Goal: Transaction & Acquisition: Purchase product/service

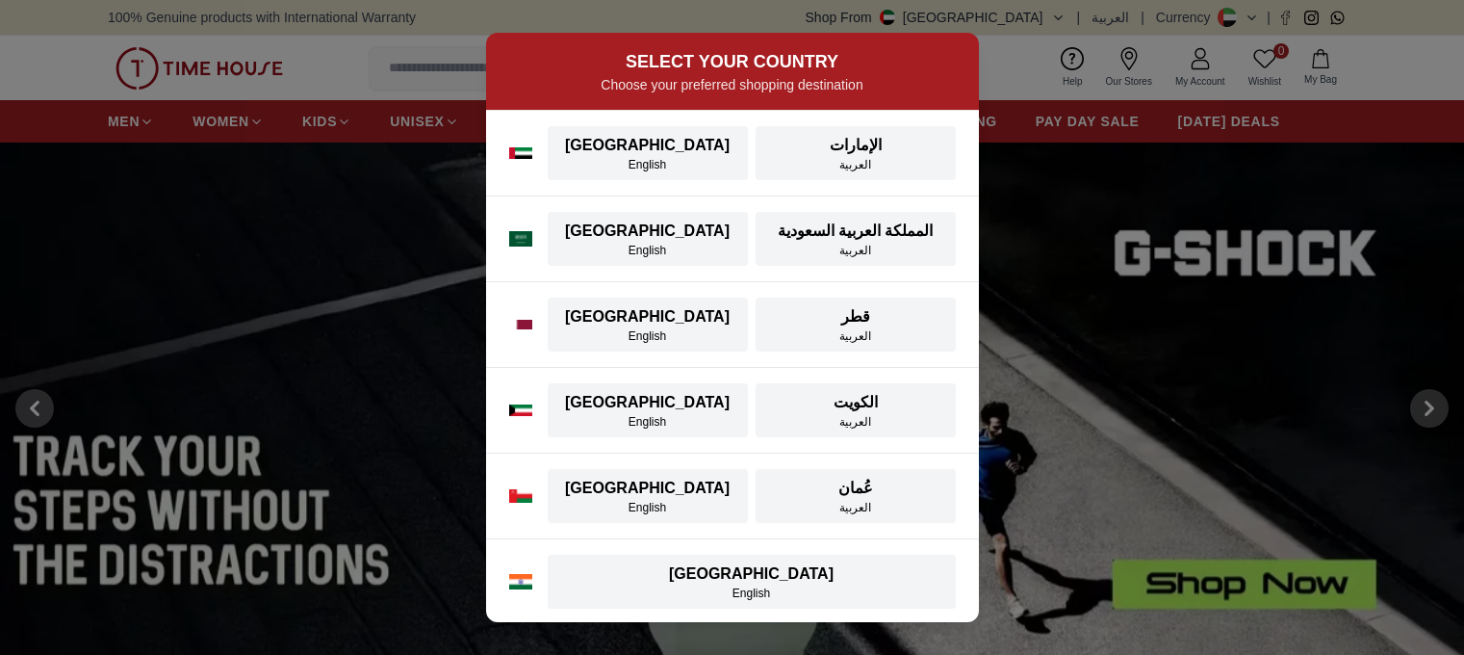
click at [610, 165] on div "English" at bounding box center [647, 164] width 177 height 15
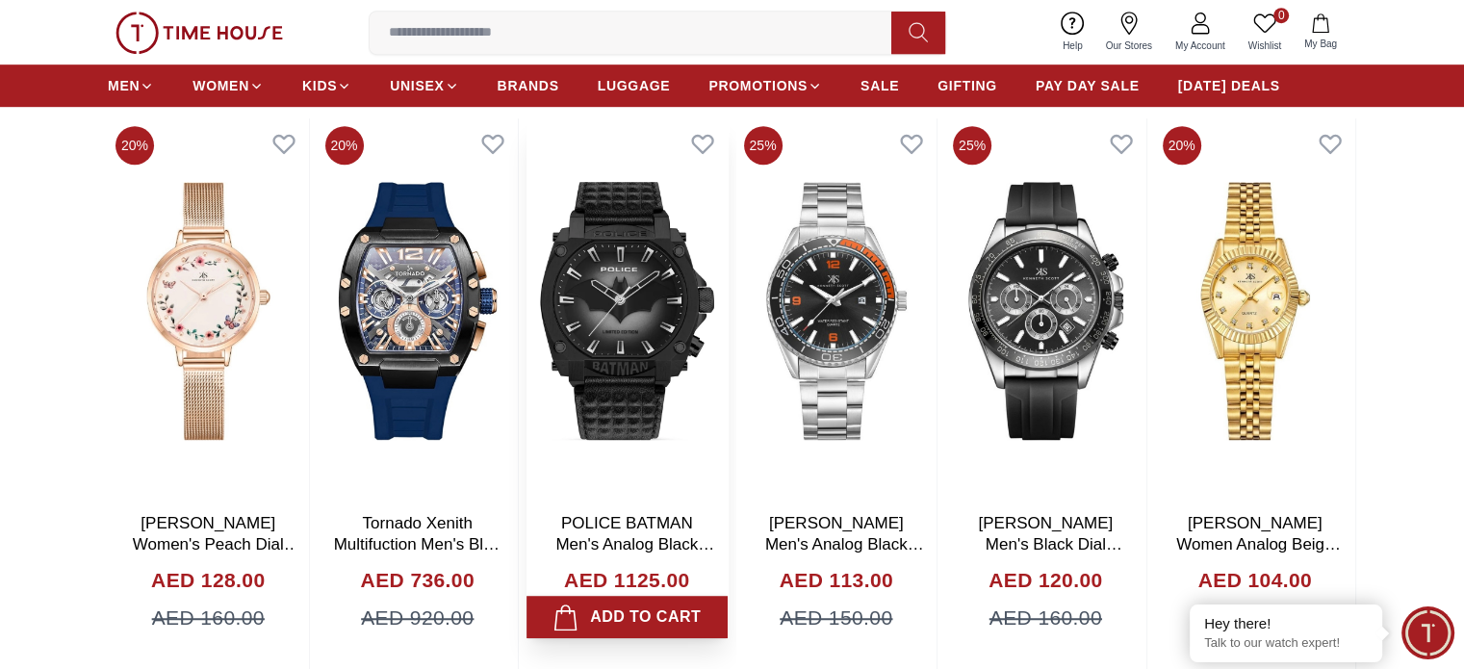
scroll to position [1294, 0]
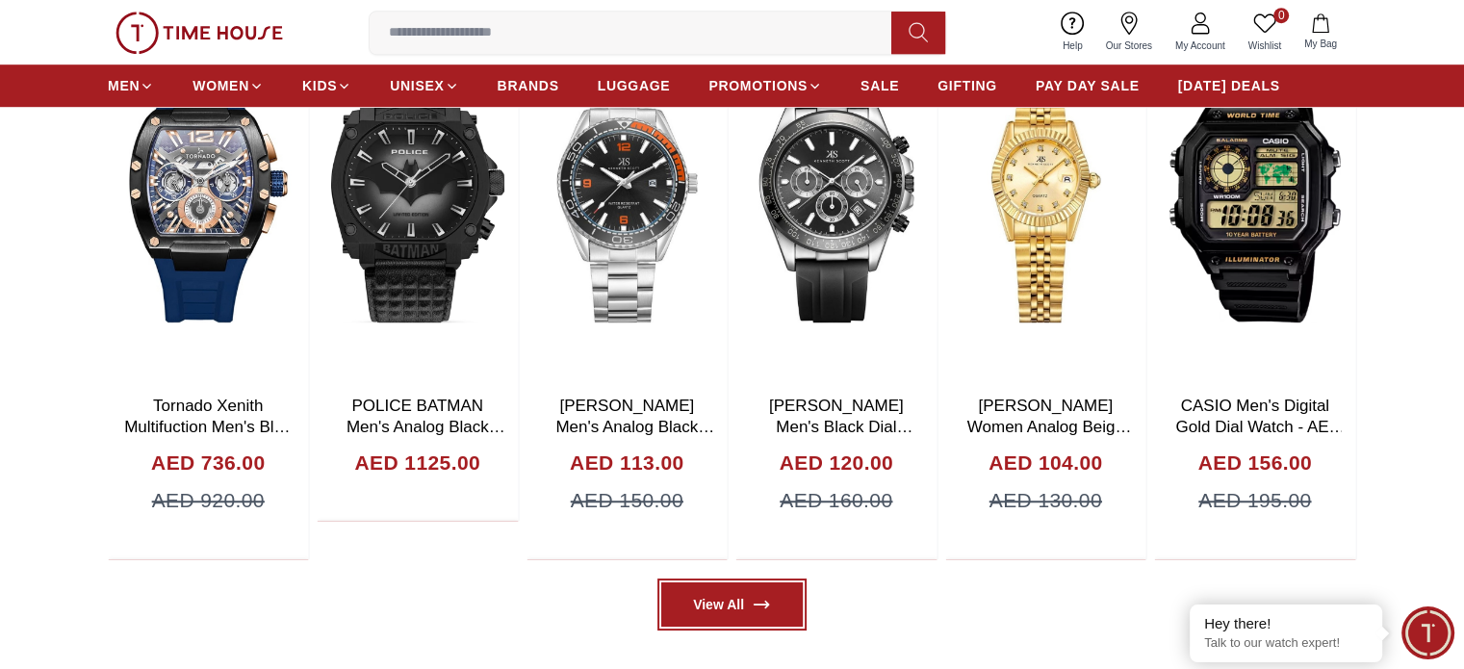
click at [769, 619] on link "View All" at bounding box center [732, 604] width 142 height 44
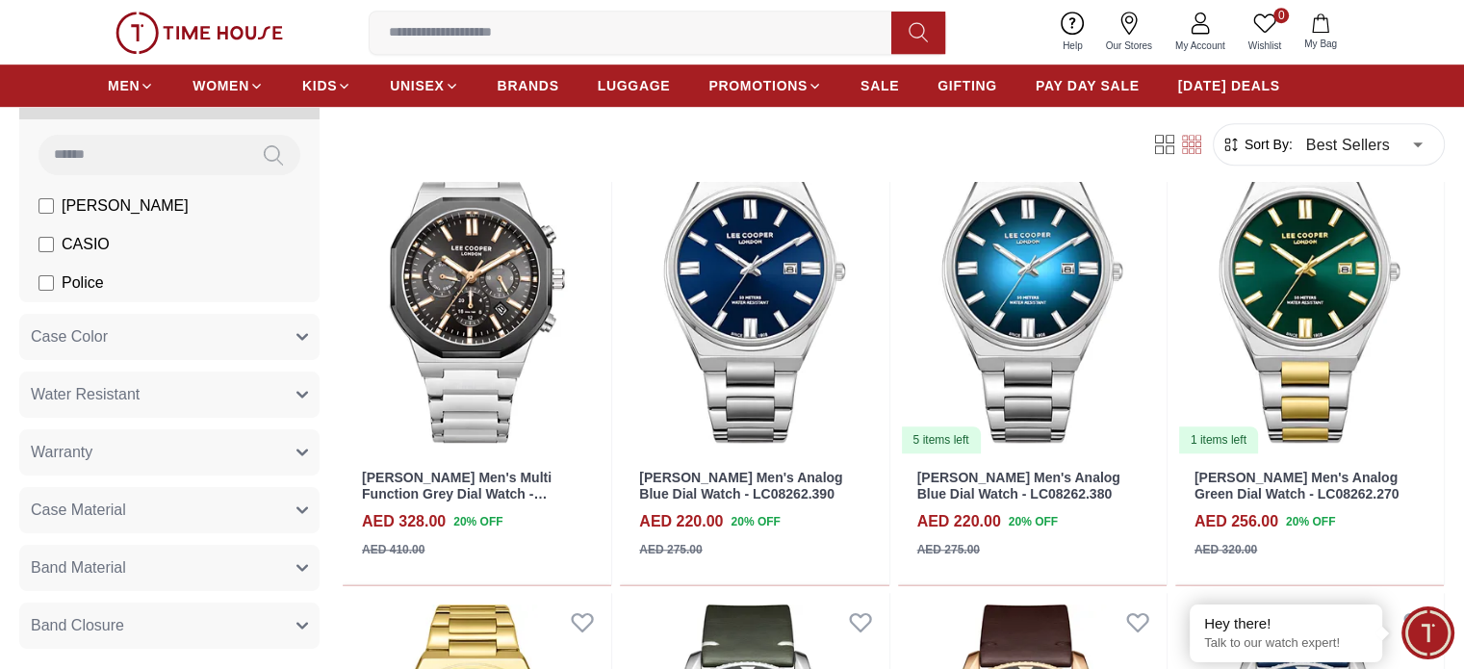
scroll to position [154, 0]
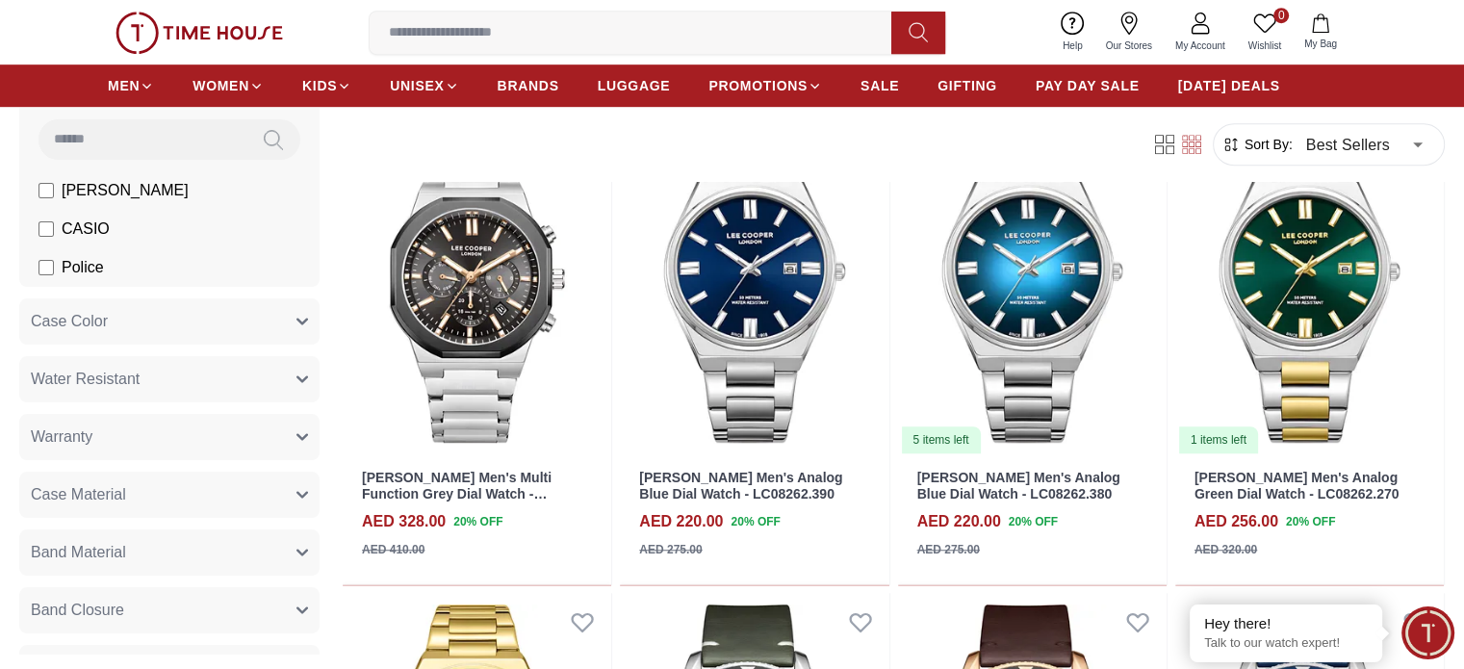
click at [308, 320] on icon "button" at bounding box center [303, 322] width 12 height 12
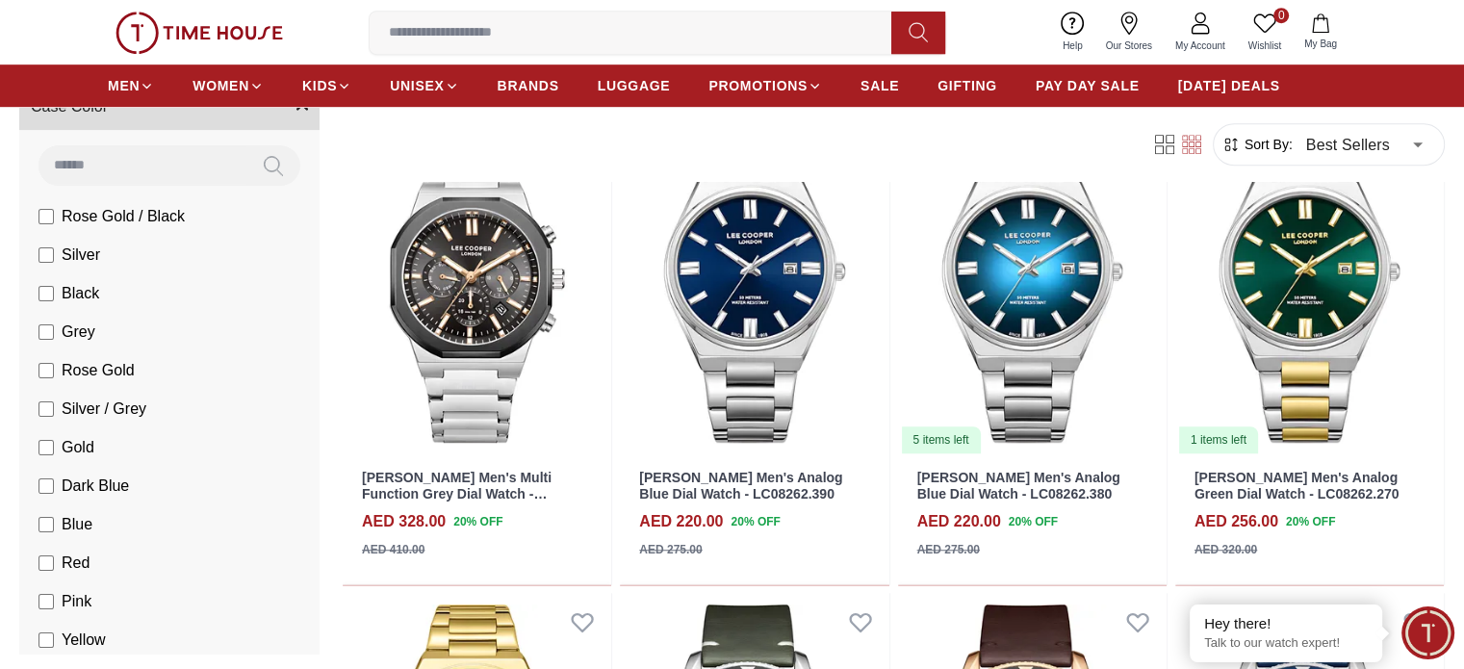
scroll to position [285, 0]
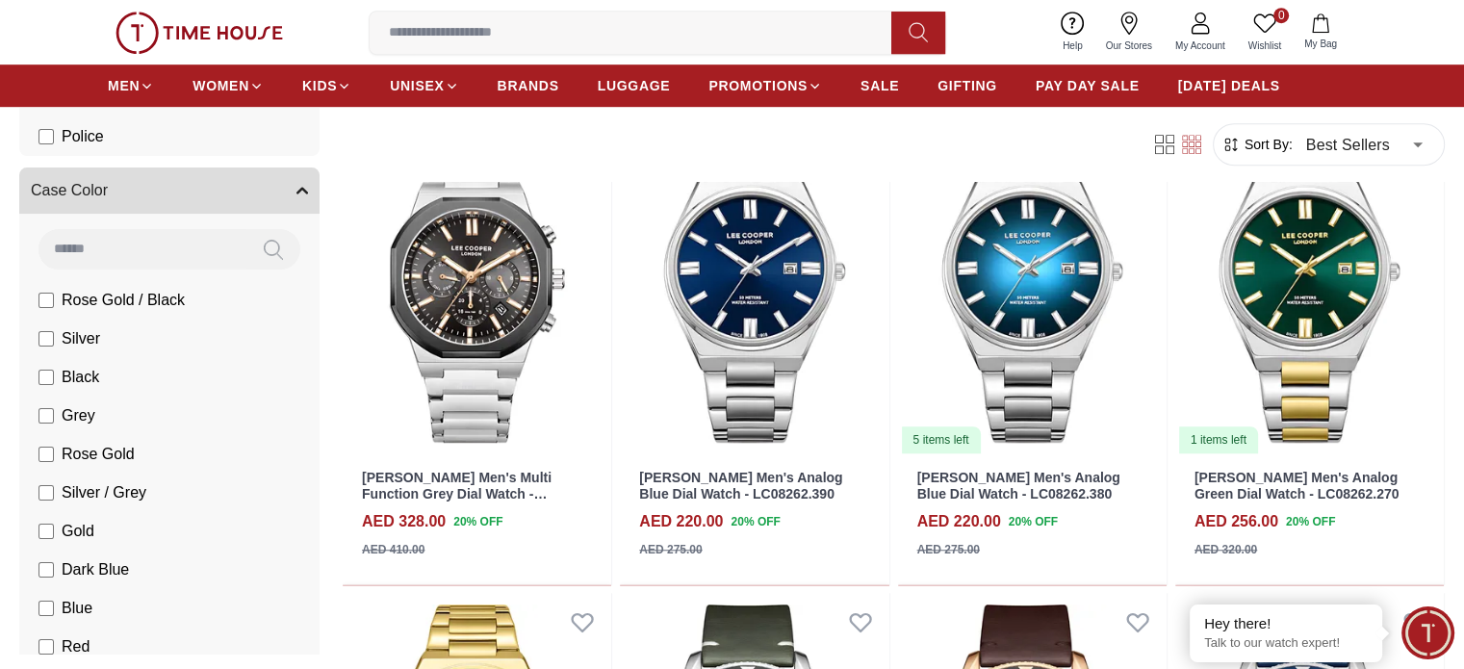
click at [320, 194] on button "Case Color" at bounding box center [169, 191] width 300 height 46
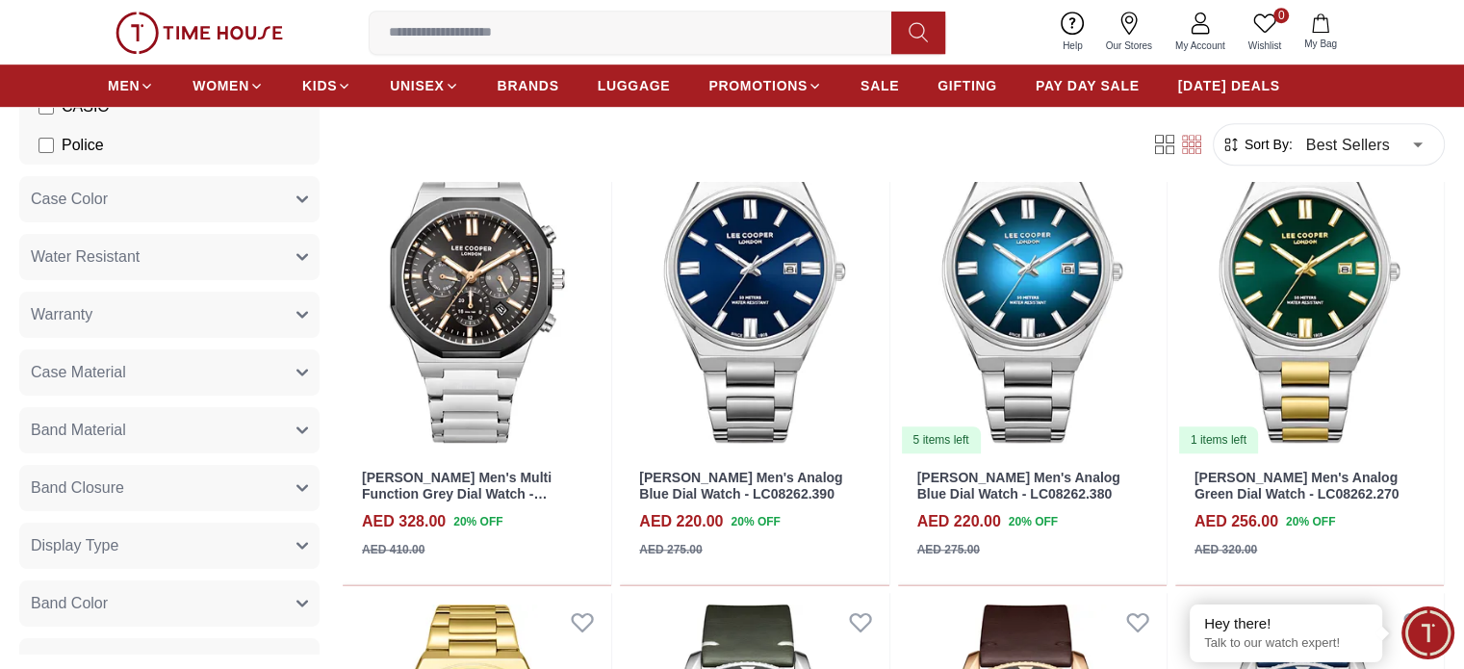
scroll to position [271, 0]
click at [320, 311] on button "Warranty" at bounding box center [169, 320] width 300 height 46
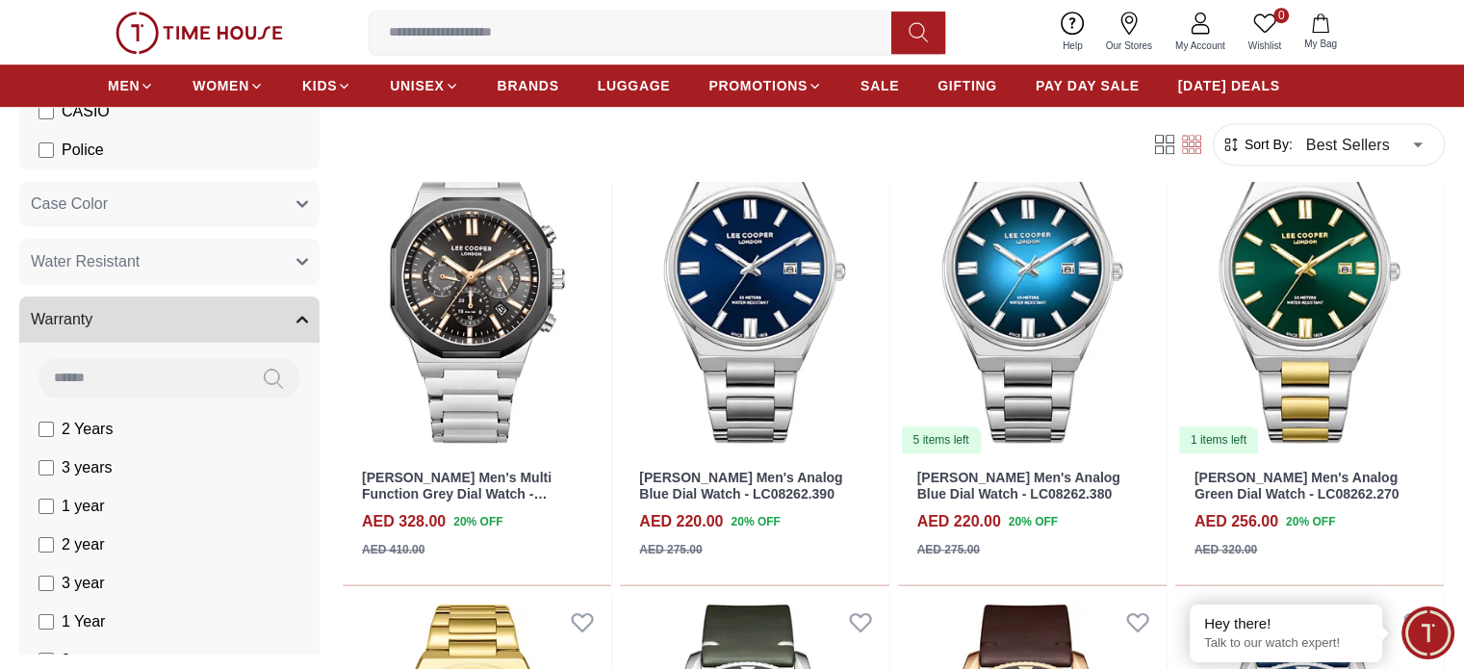
click at [320, 311] on button "Warranty" at bounding box center [169, 320] width 300 height 46
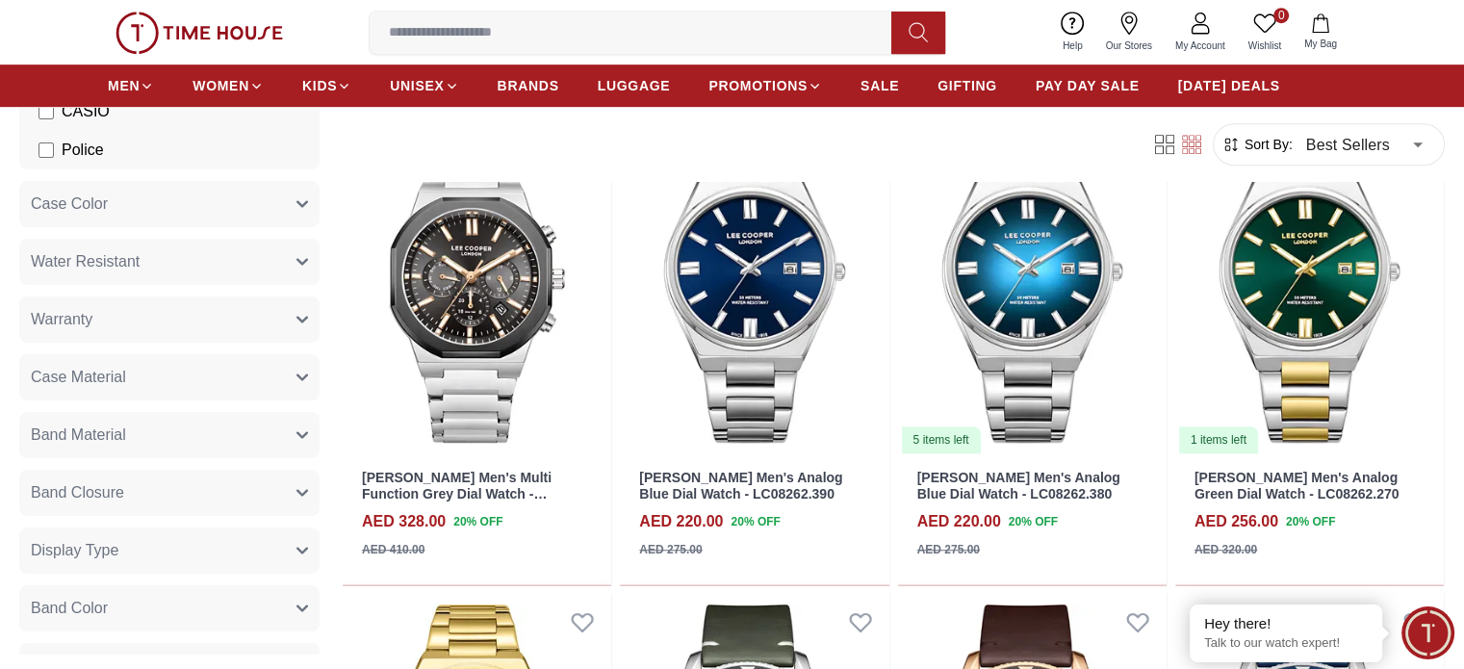
click at [320, 382] on button "Case Material" at bounding box center [169, 377] width 300 height 46
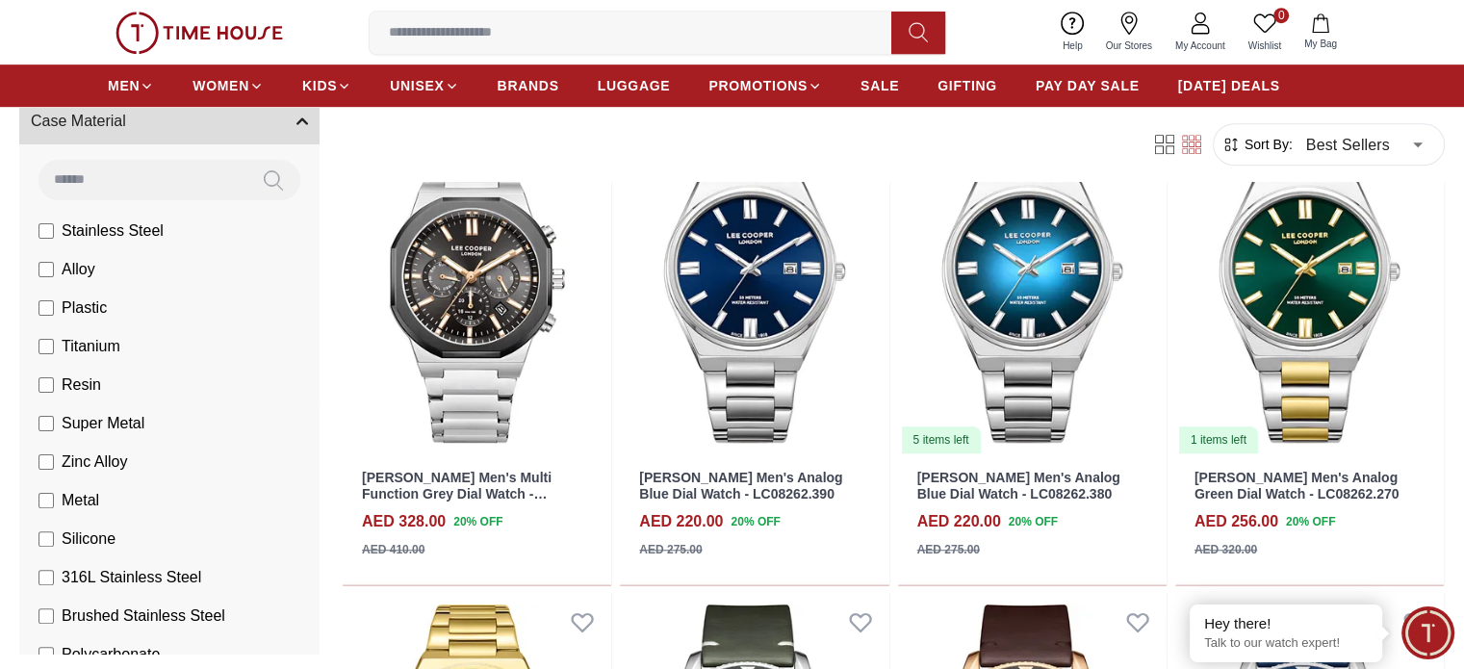
scroll to position [560, 0]
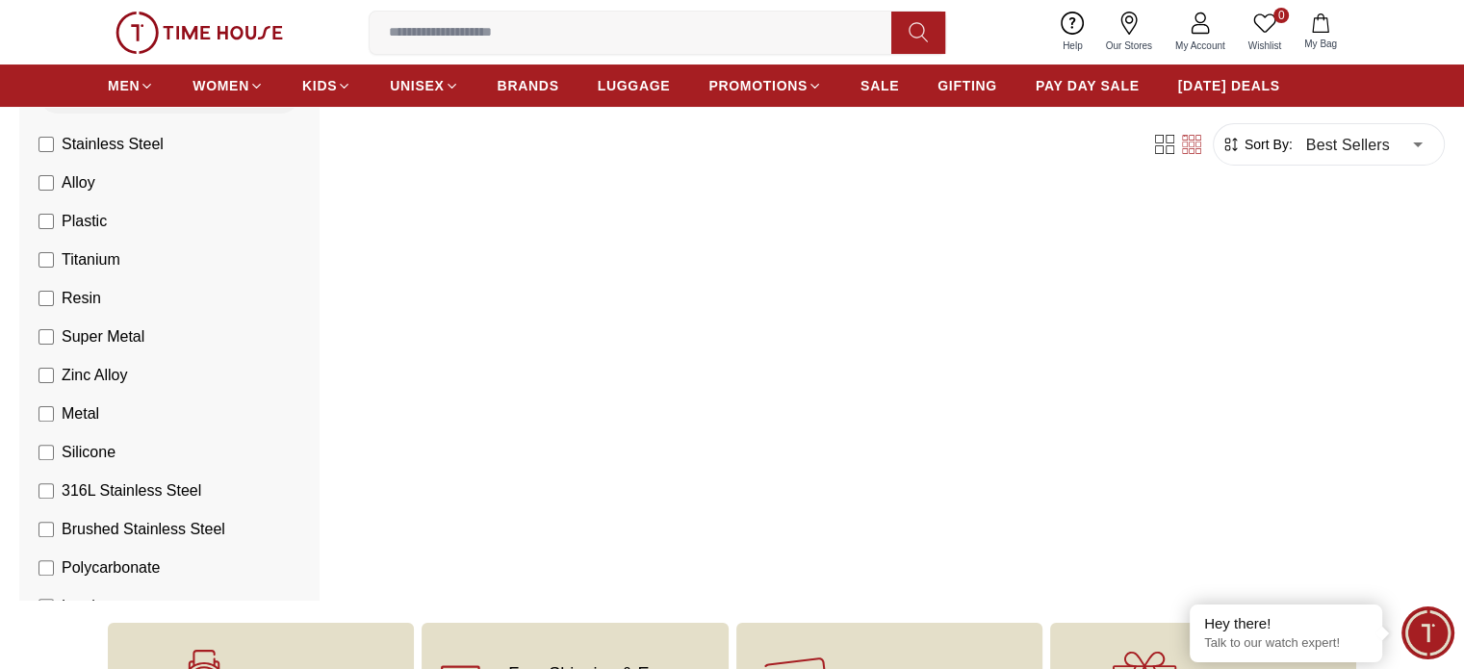
scroll to position [154, 0]
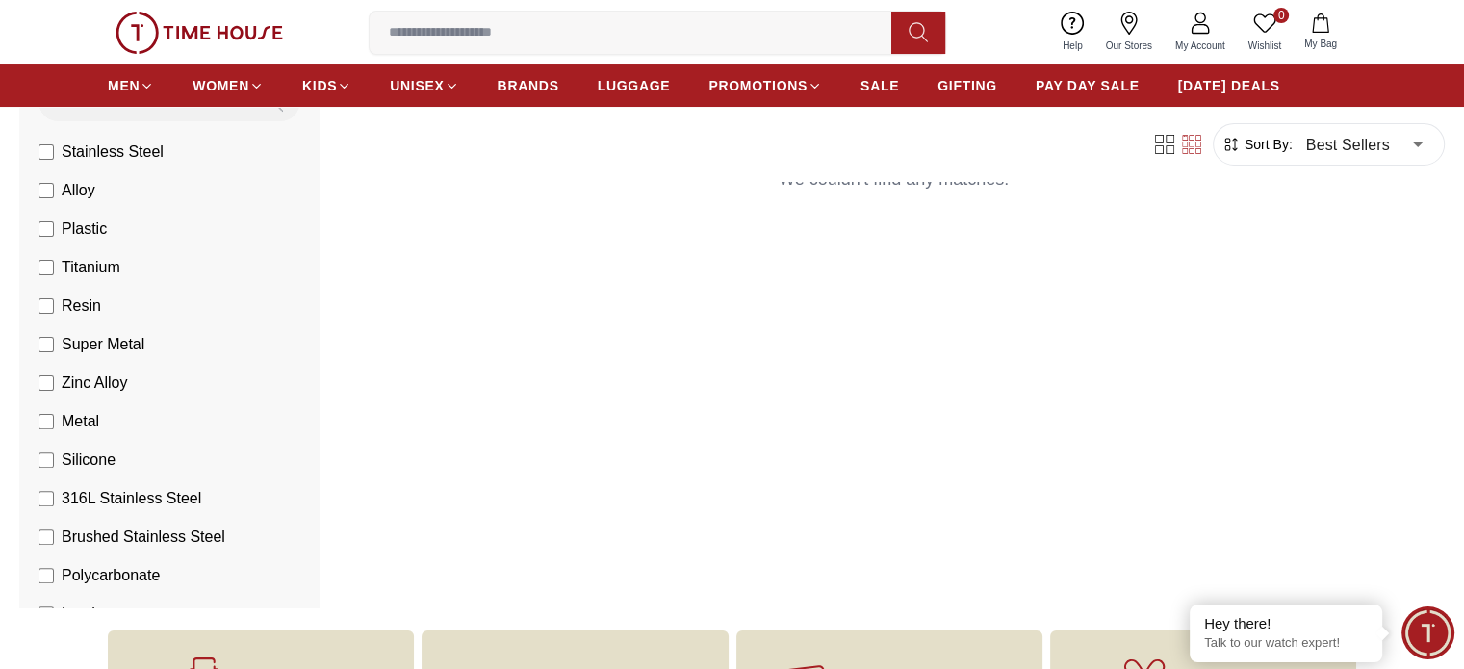
click at [125, 469] on li "Silicone" at bounding box center [173, 460] width 293 height 39
click at [116, 461] on label "Silicone" at bounding box center [77, 460] width 77 height 23
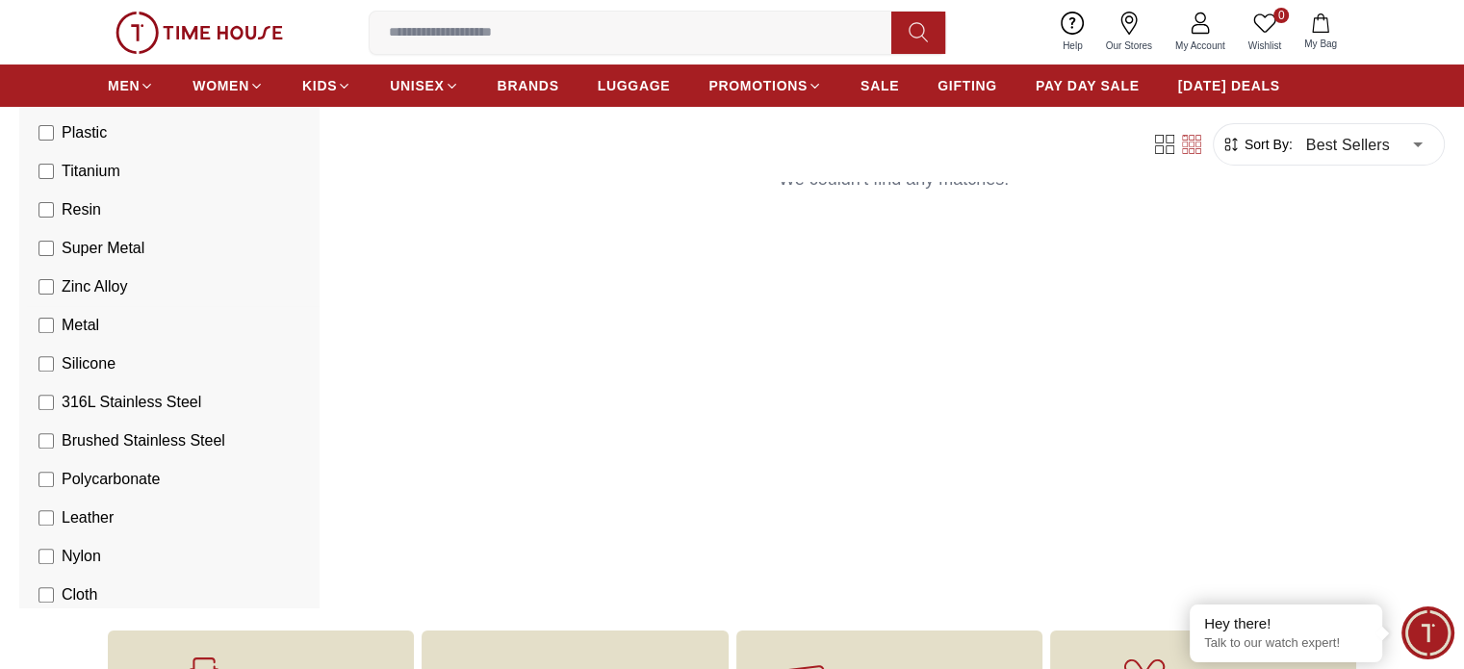
scroll to position [753, 0]
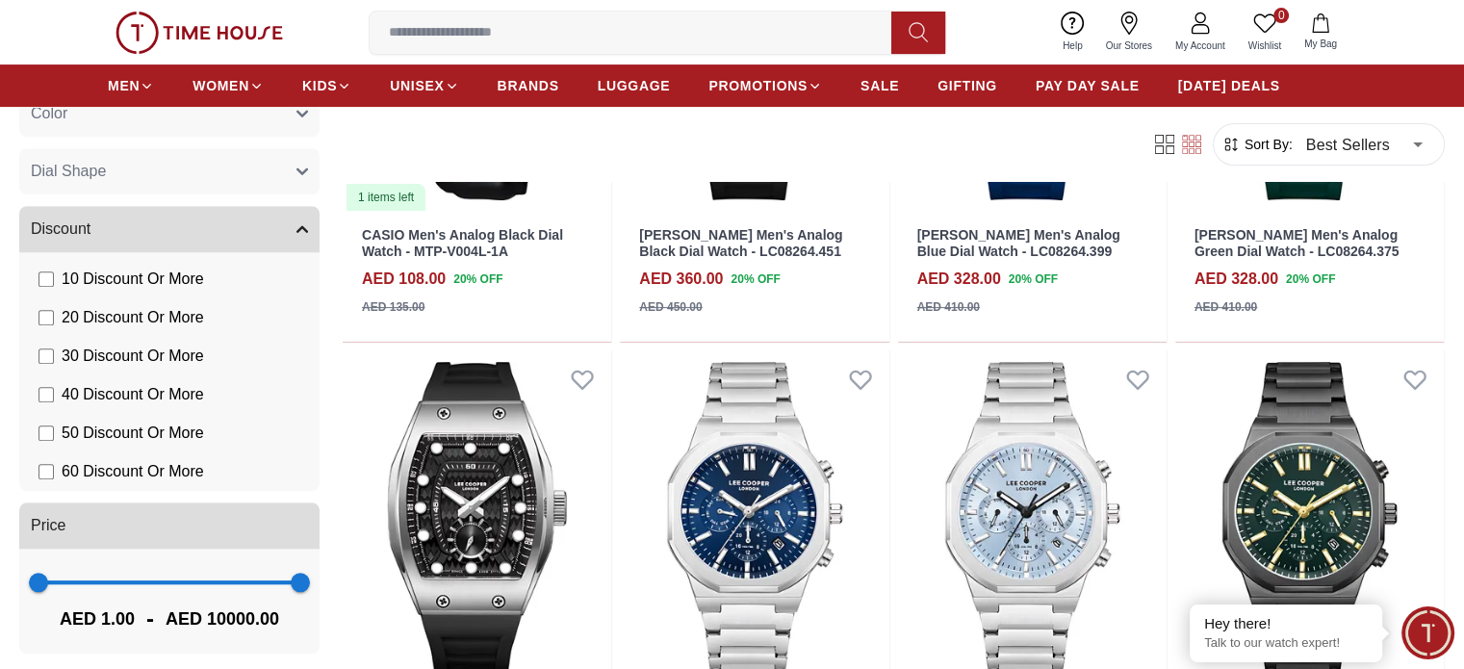
scroll to position [1896, 0]
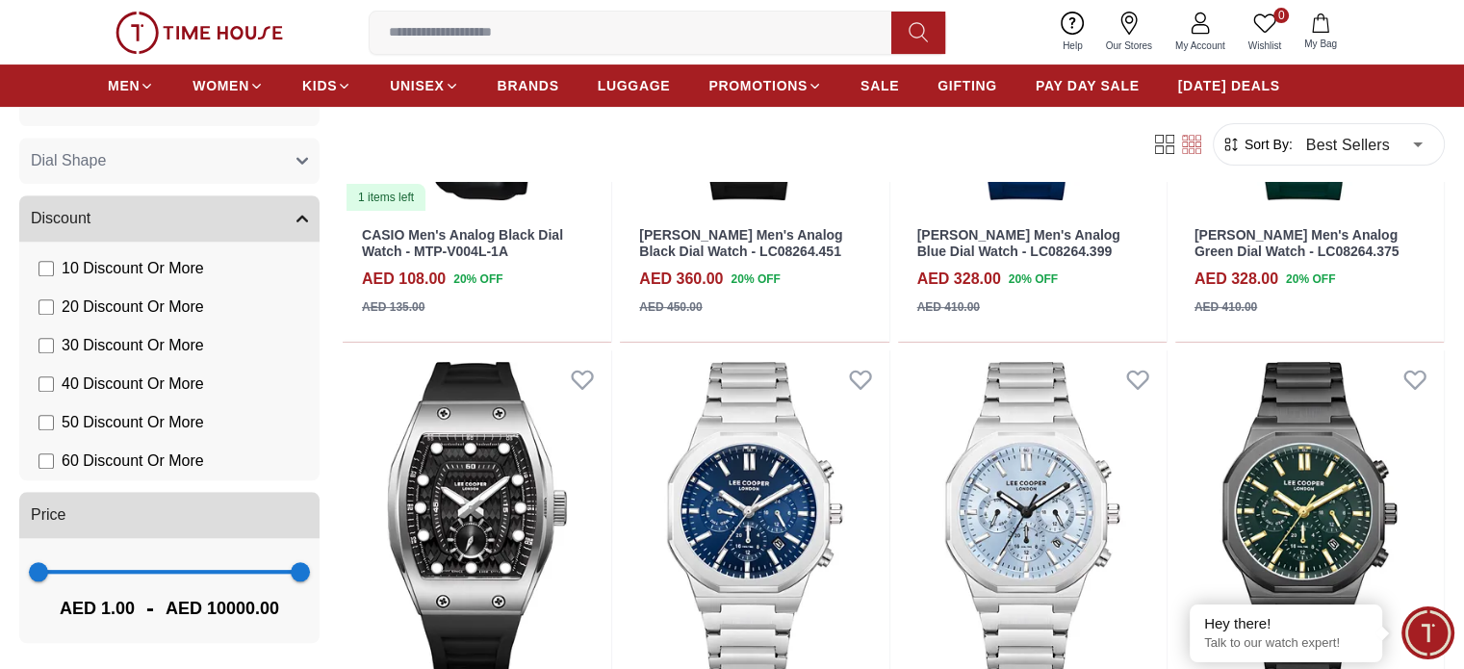
click at [924, 30] on icon at bounding box center [918, 32] width 19 height 22
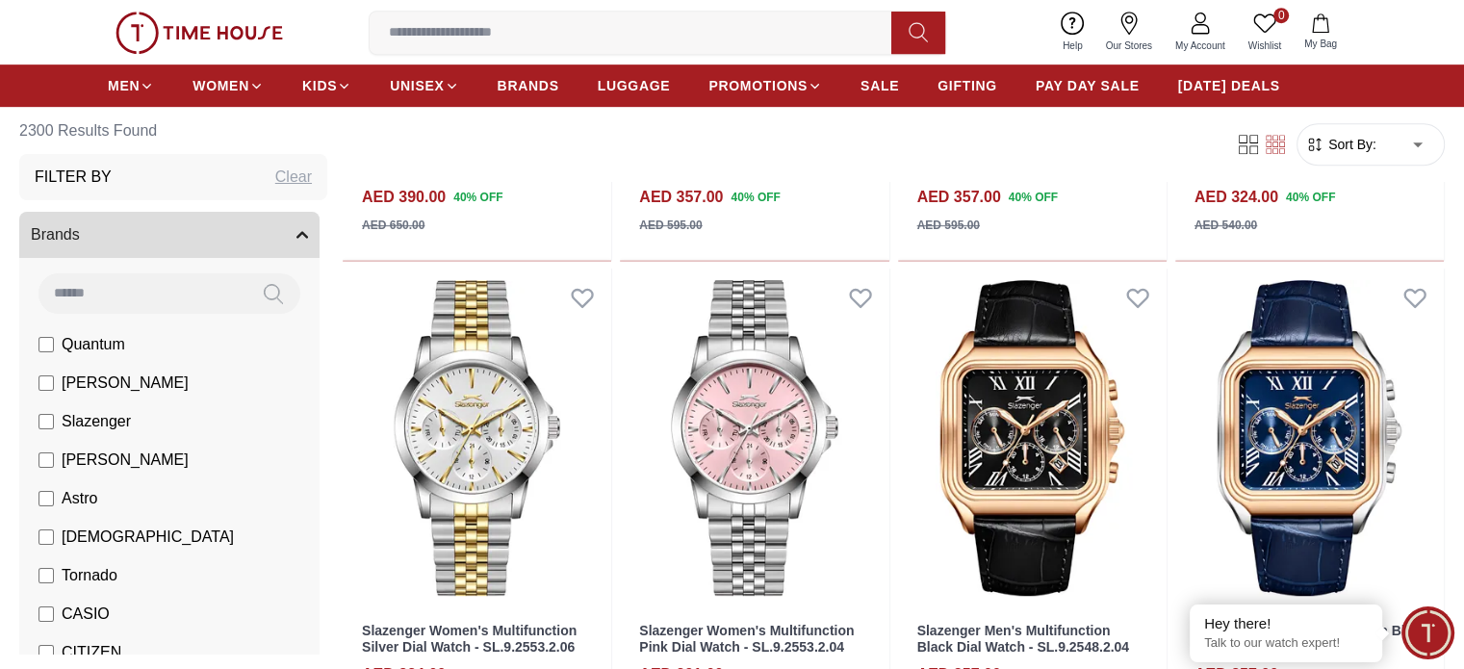
scroll to position [1252, 0]
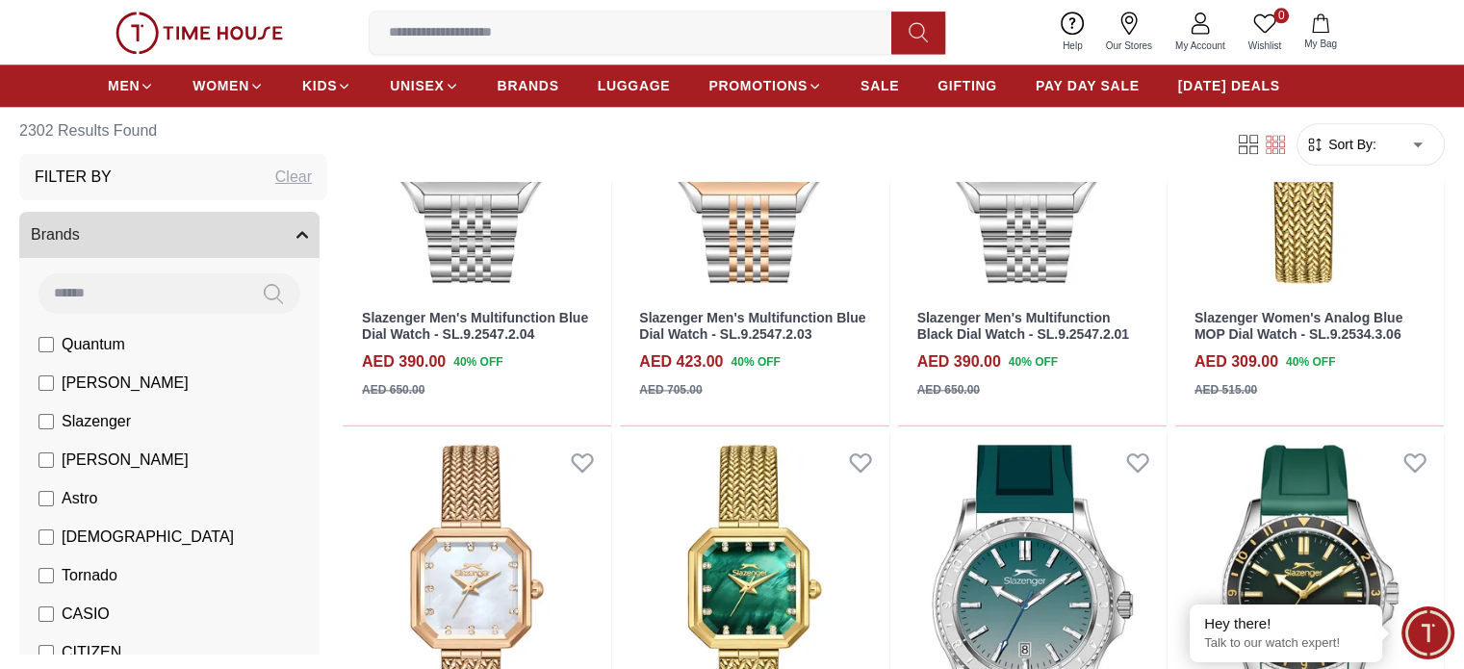
scroll to position [2311, 0]
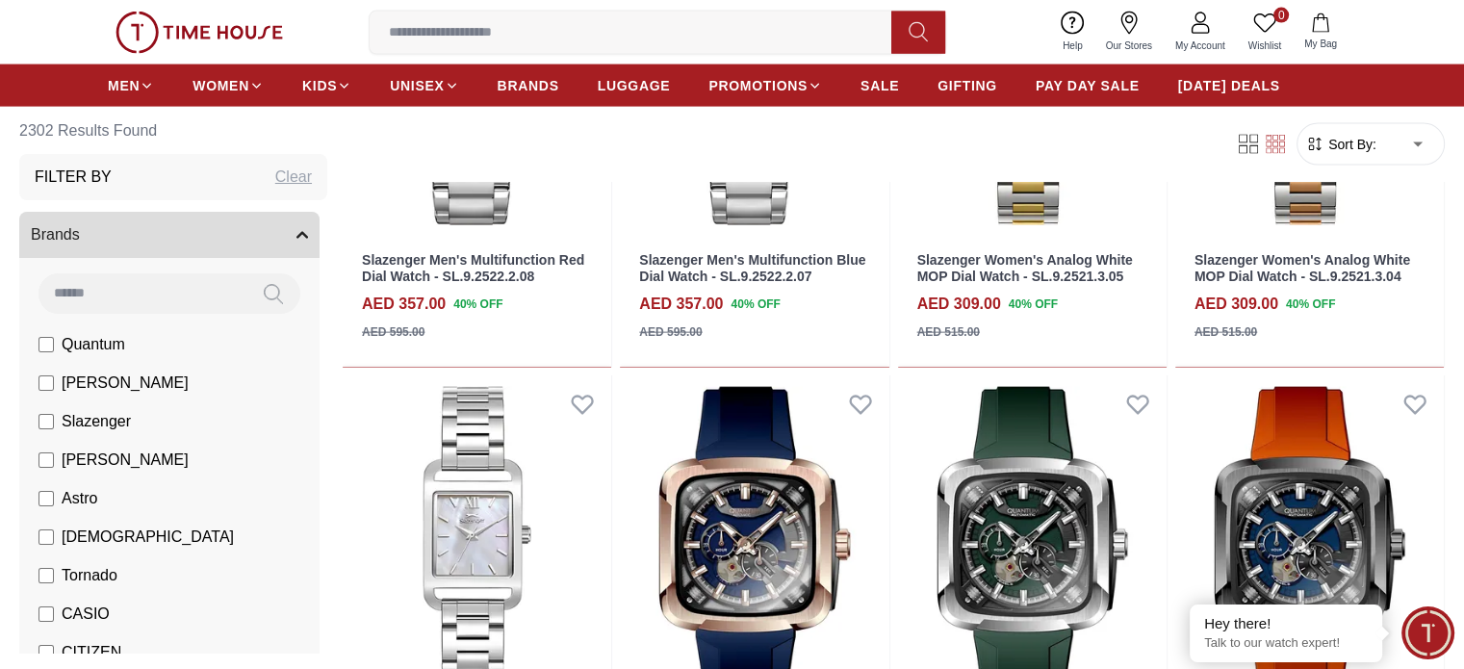
scroll to position [4236, 0]
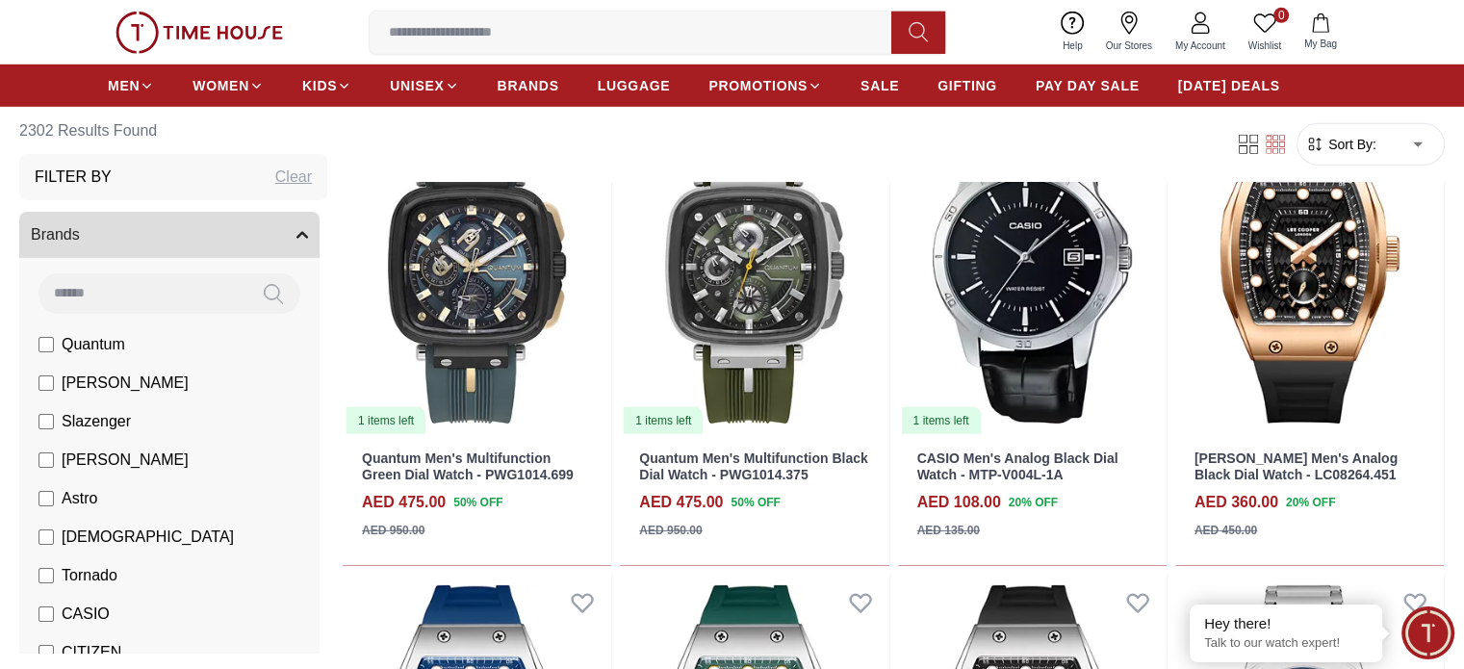
scroll to position [6065, 0]
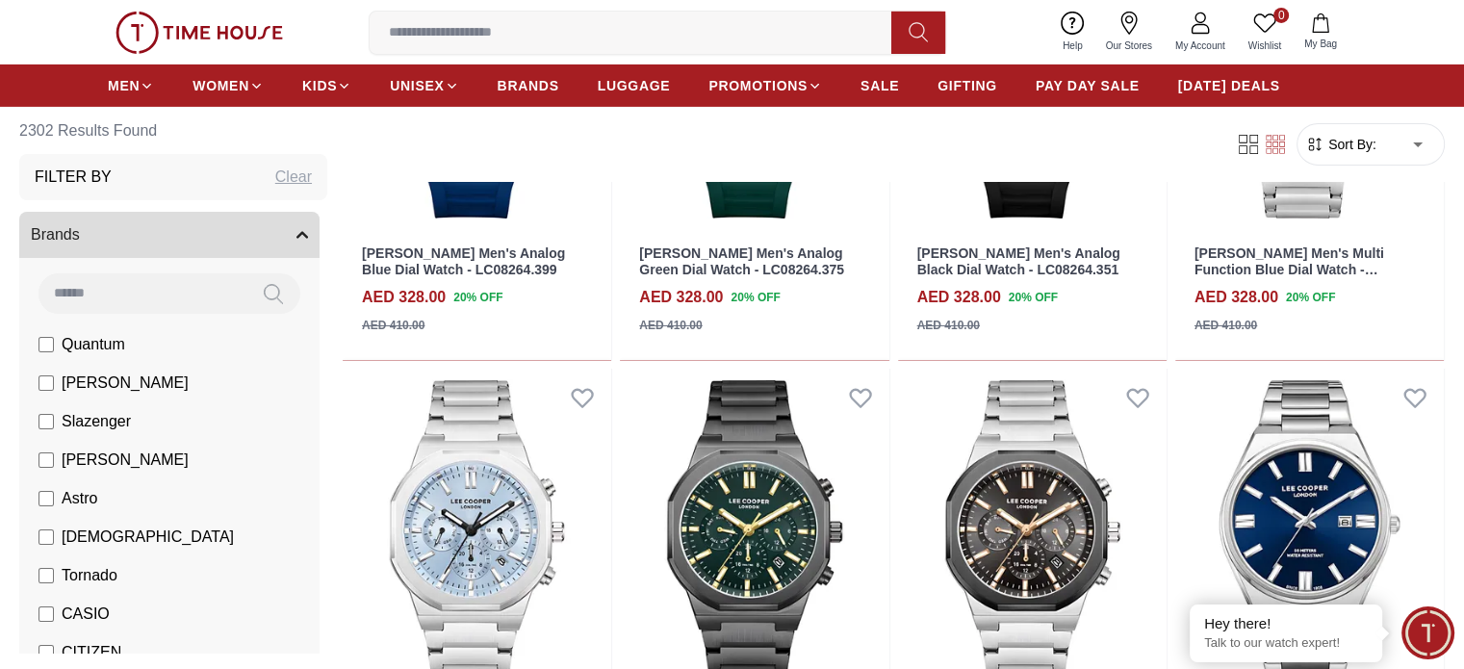
scroll to position [6643, 0]
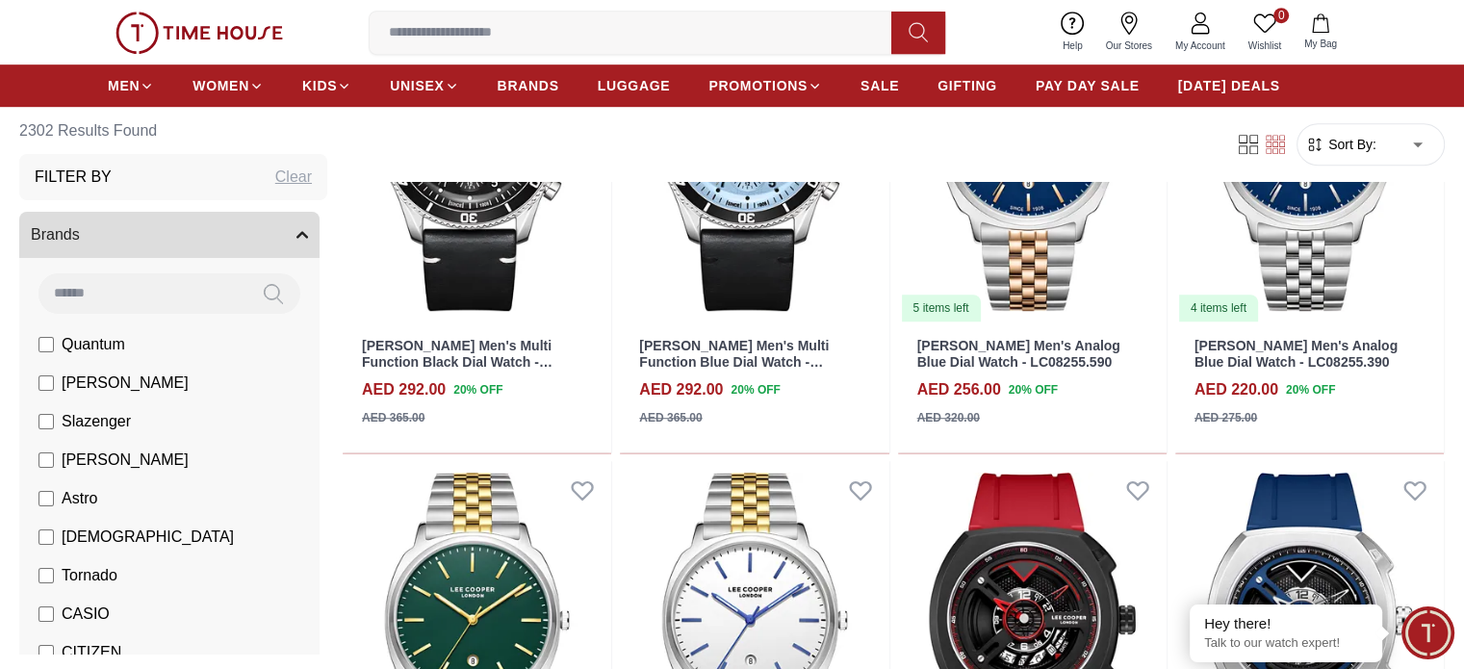
scroll to position [8472, 0]
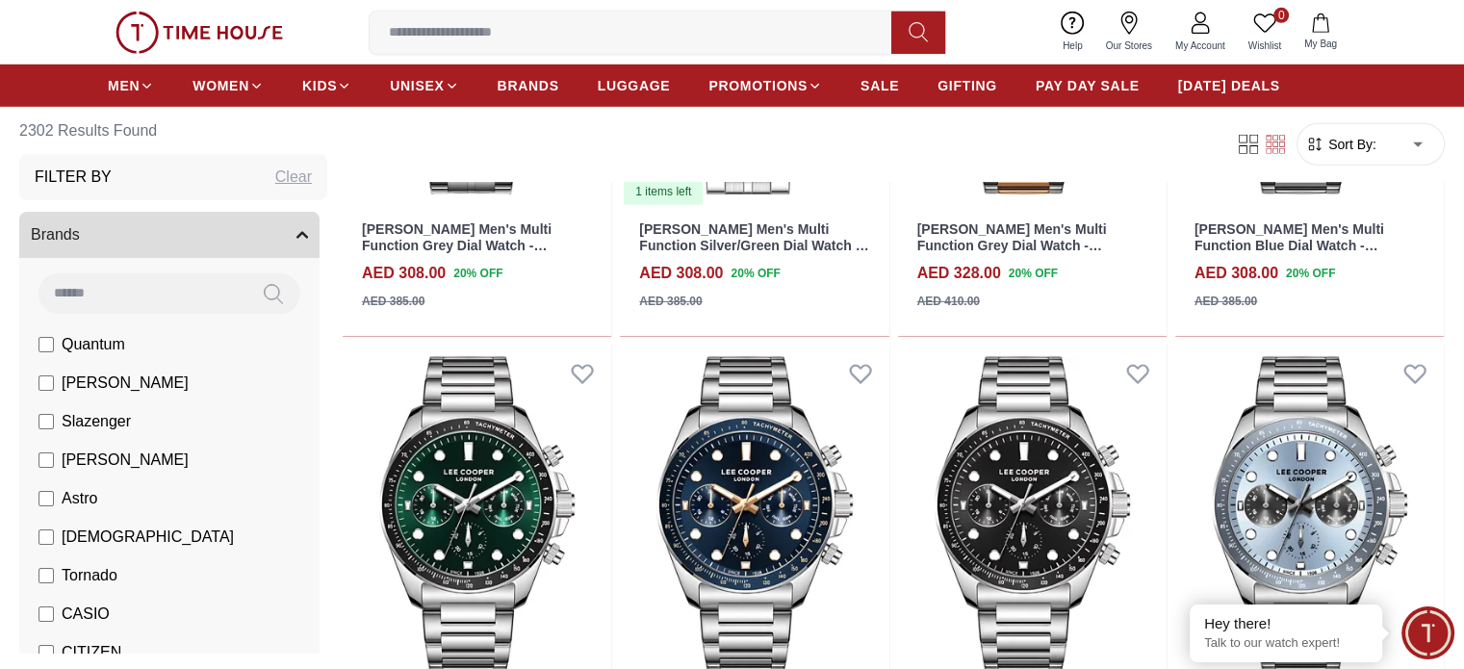
scroll to position [13671, 0]
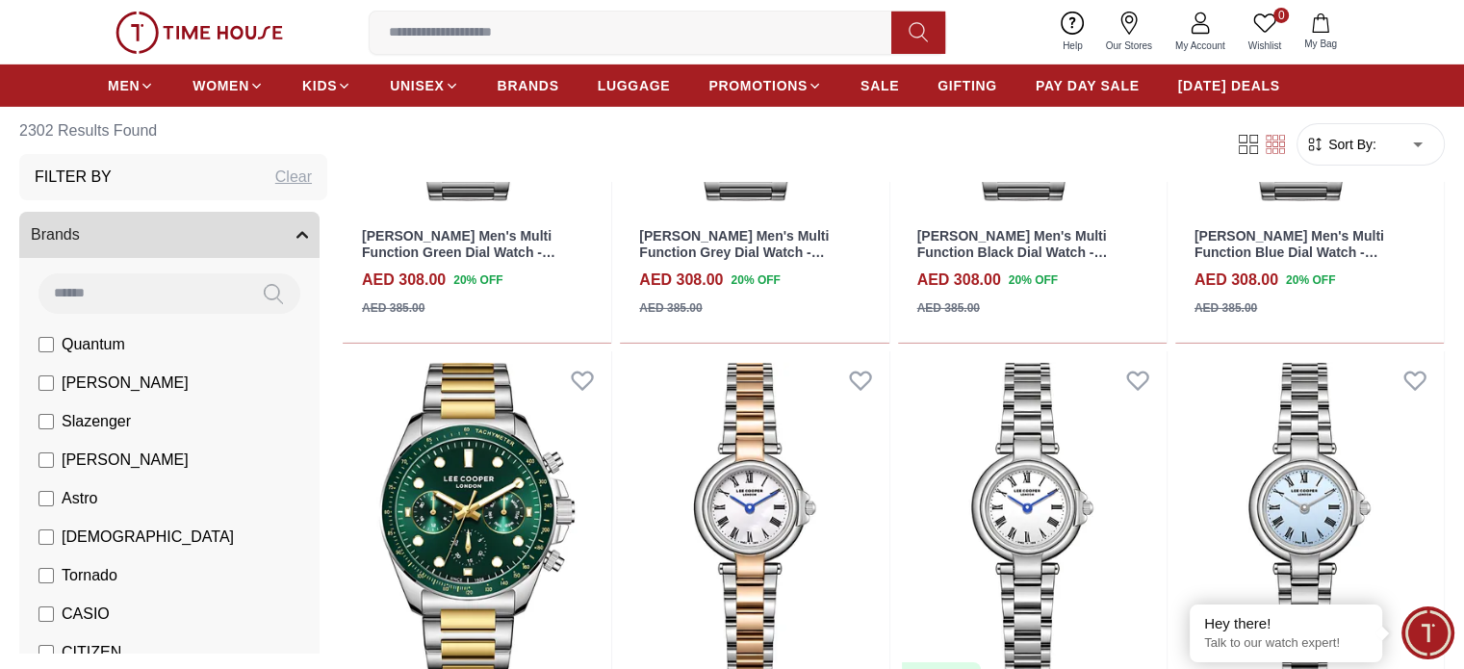
scroll to position [14056, 0]
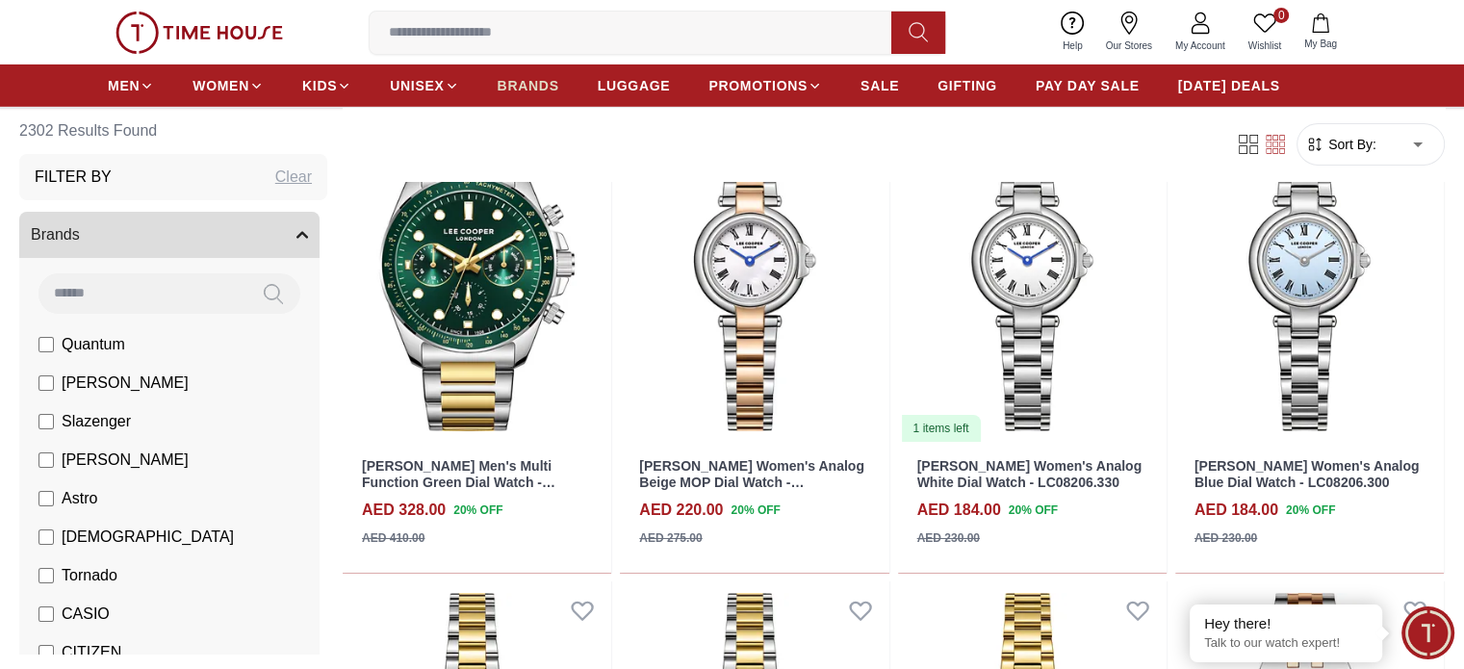
click at [514, 90] on span "BRANDS" at bounding box center [529, 85] width 62 height 19
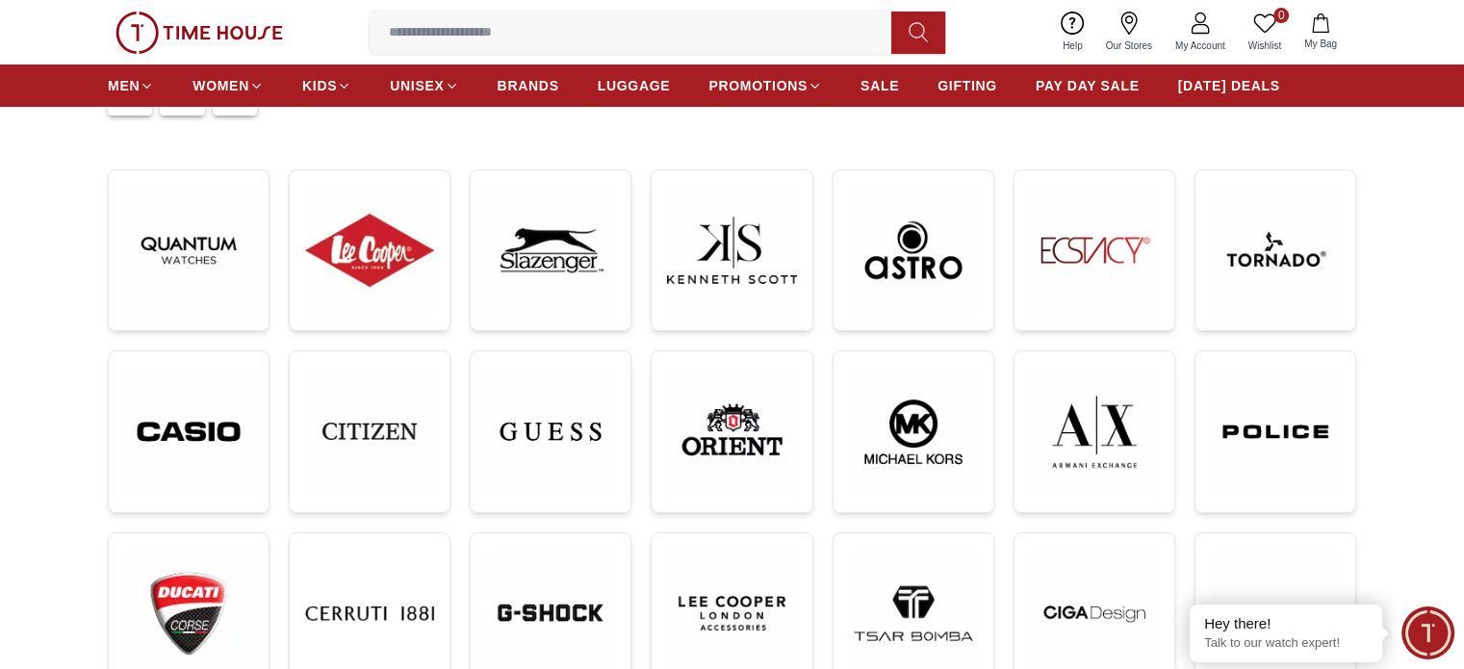
scroll to position [385, 0]
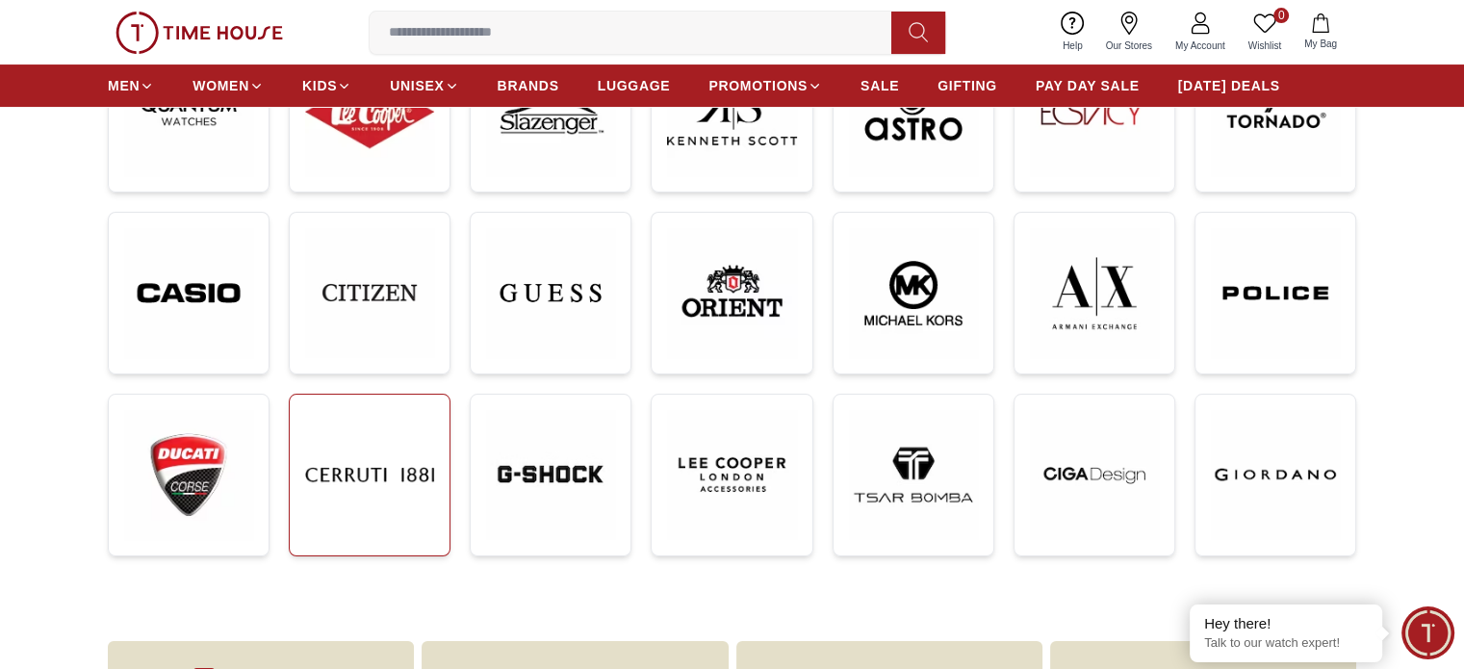
click at [369, 472] on img at bounding box center [369, 474] width 129 height 129
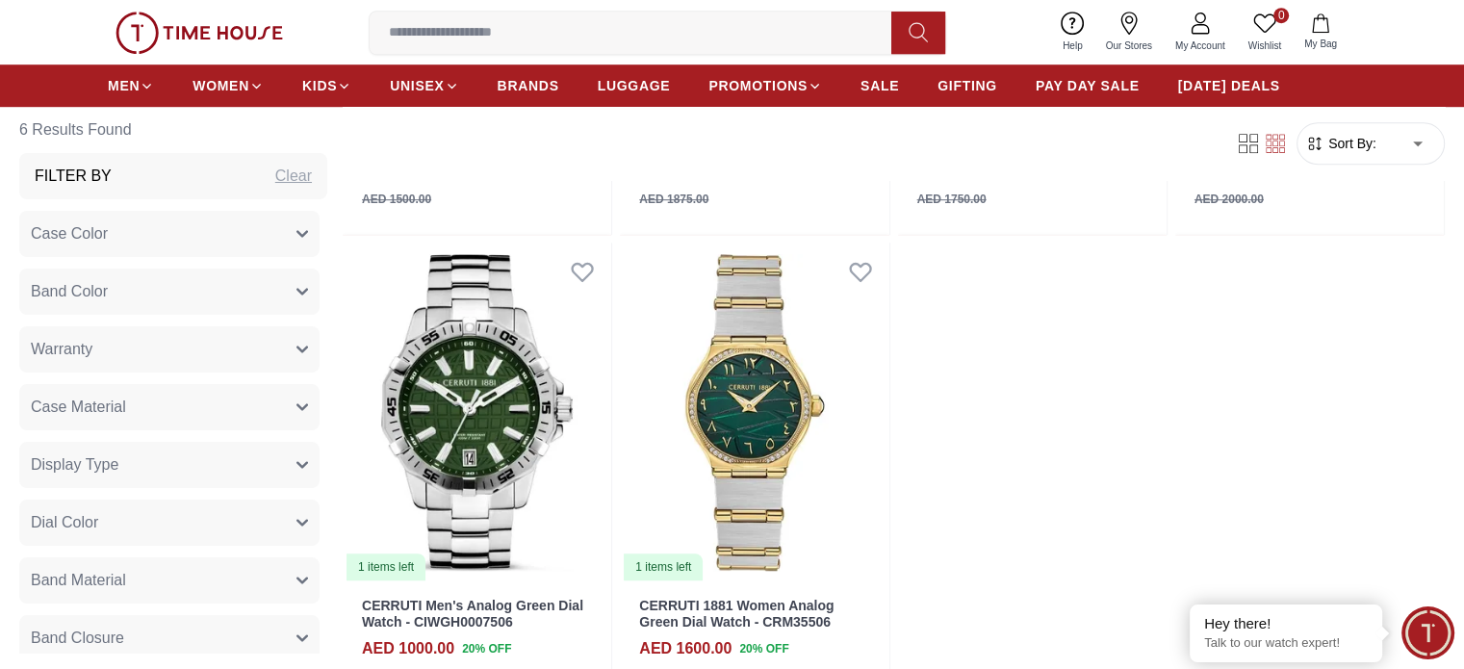
scroll to position [866, 0]
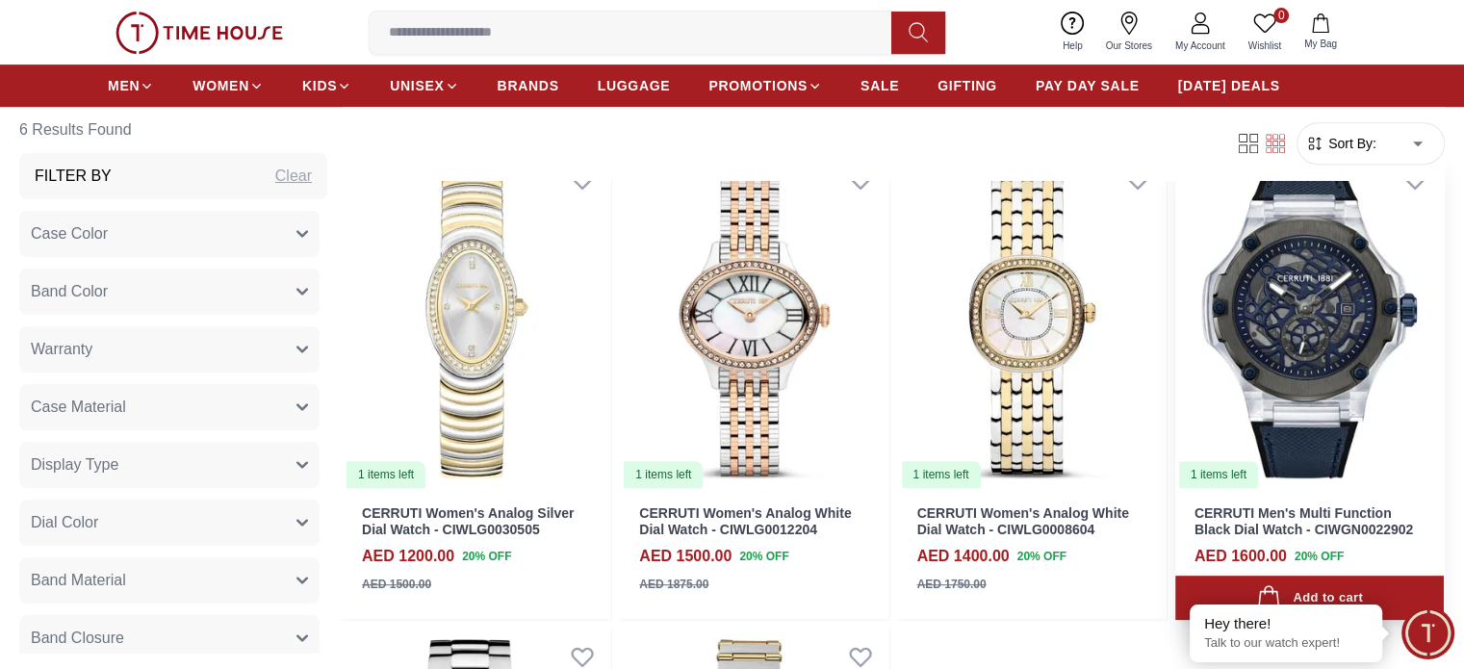
click at [1175, 274] on img at bounding box center [1309, 319] width 269 height 339
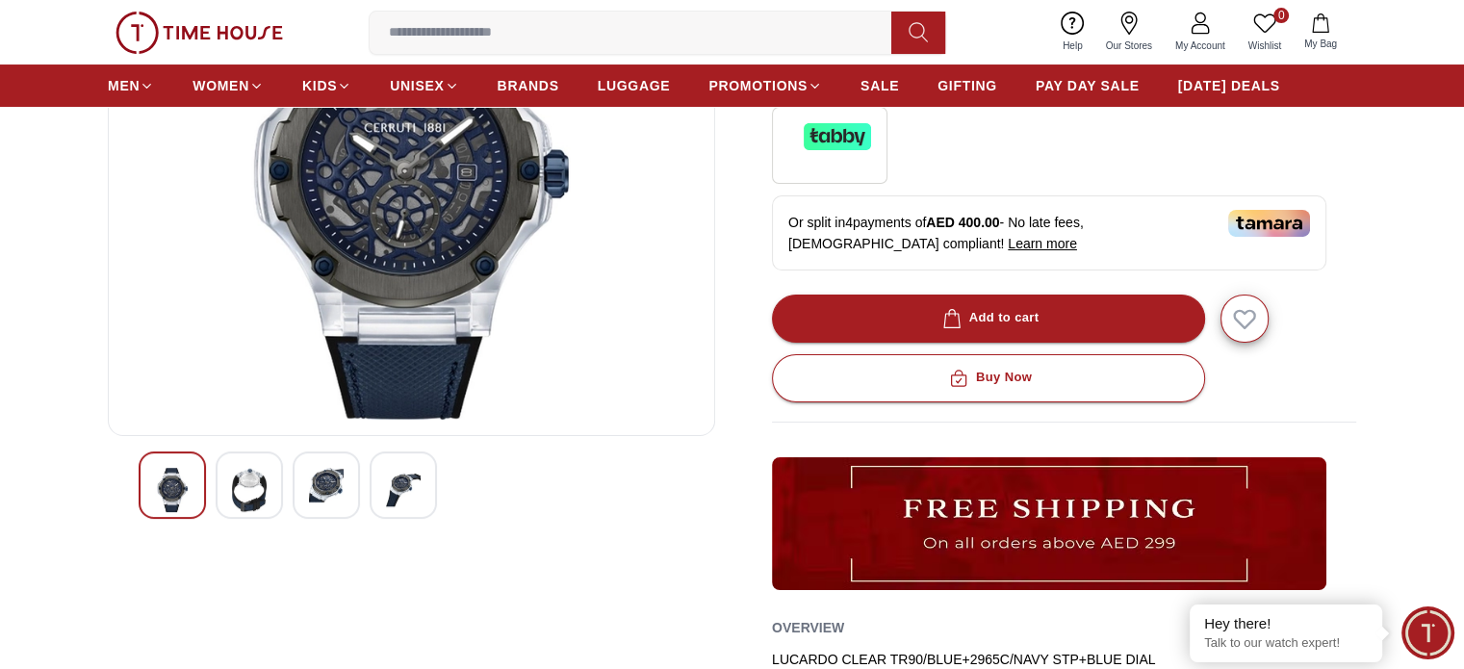
scroll to position [289, 0]
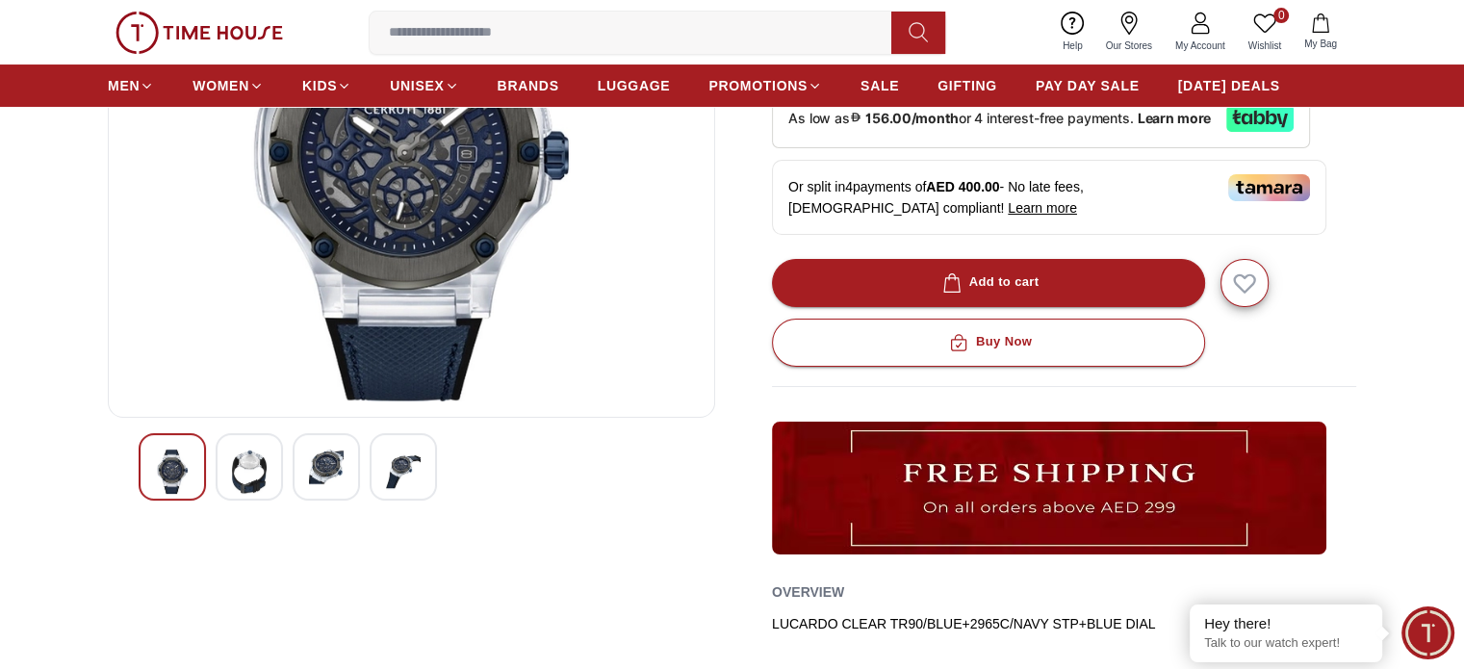
click at [266, 455] on img at bounding box center [249, 472] width 35 height 44
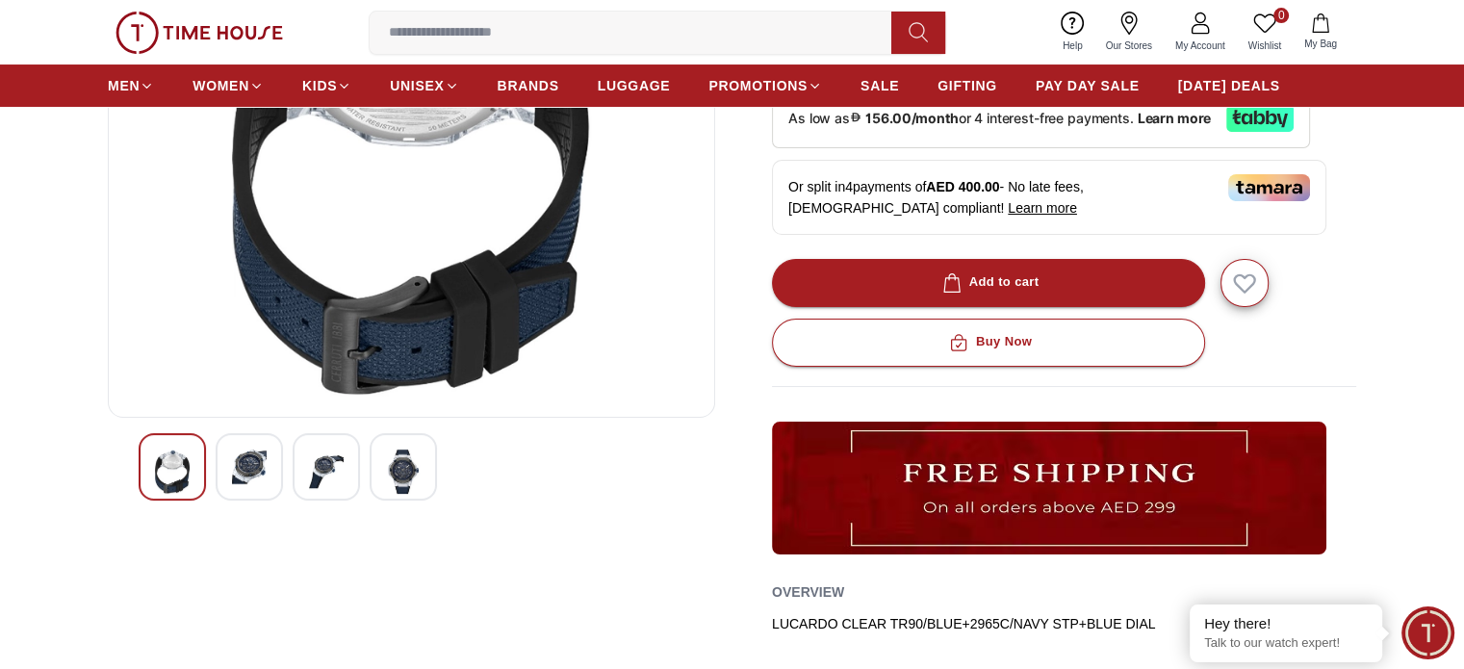
click at [347, 464] on div at bounding box center [326, 466] width 67 height 67
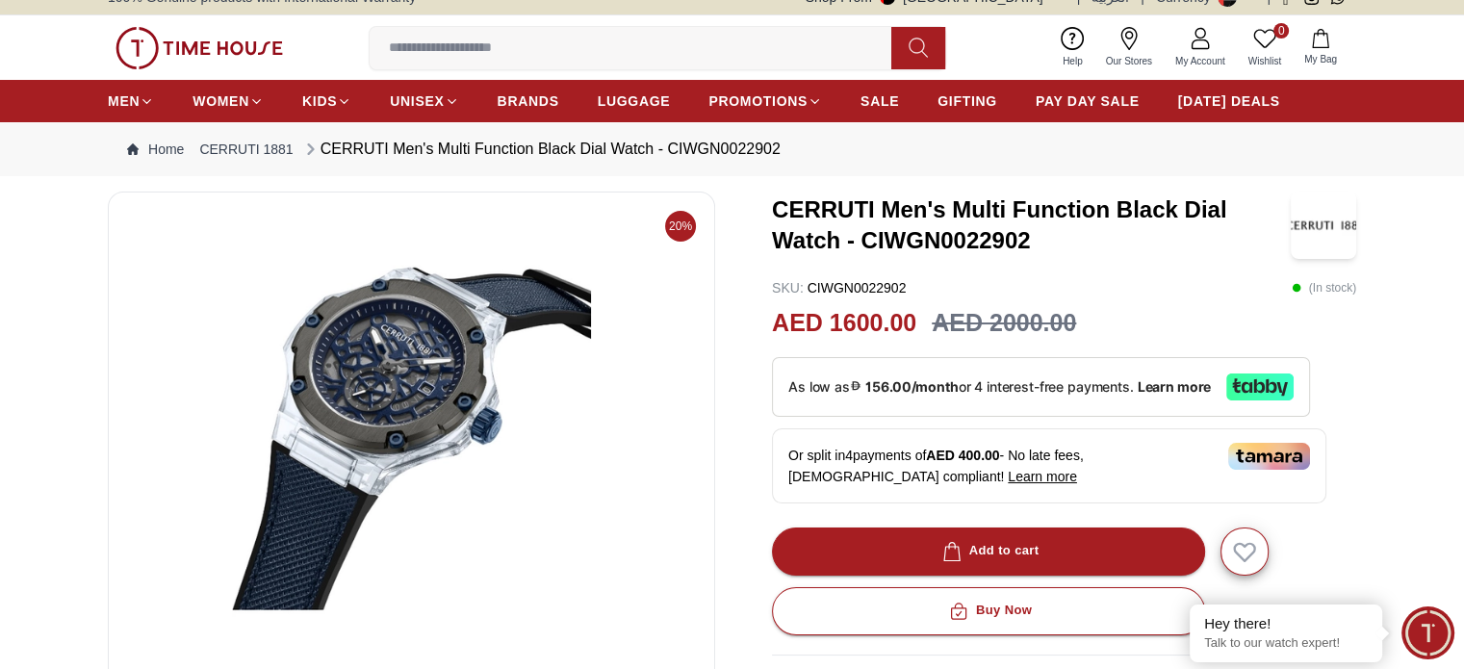
scroll to position [0, 0]
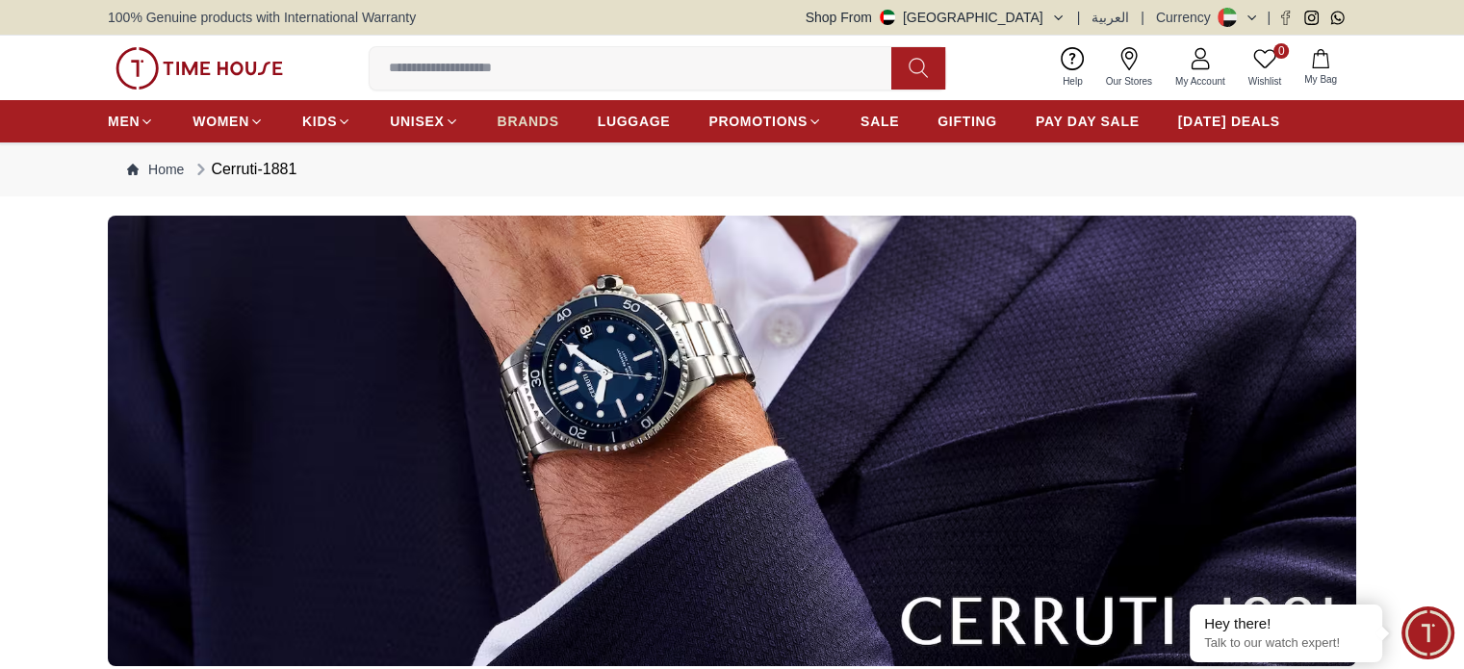
click at [535, 128] on span "BRANDS" at bounding box center [529, 121] width 62 height 19
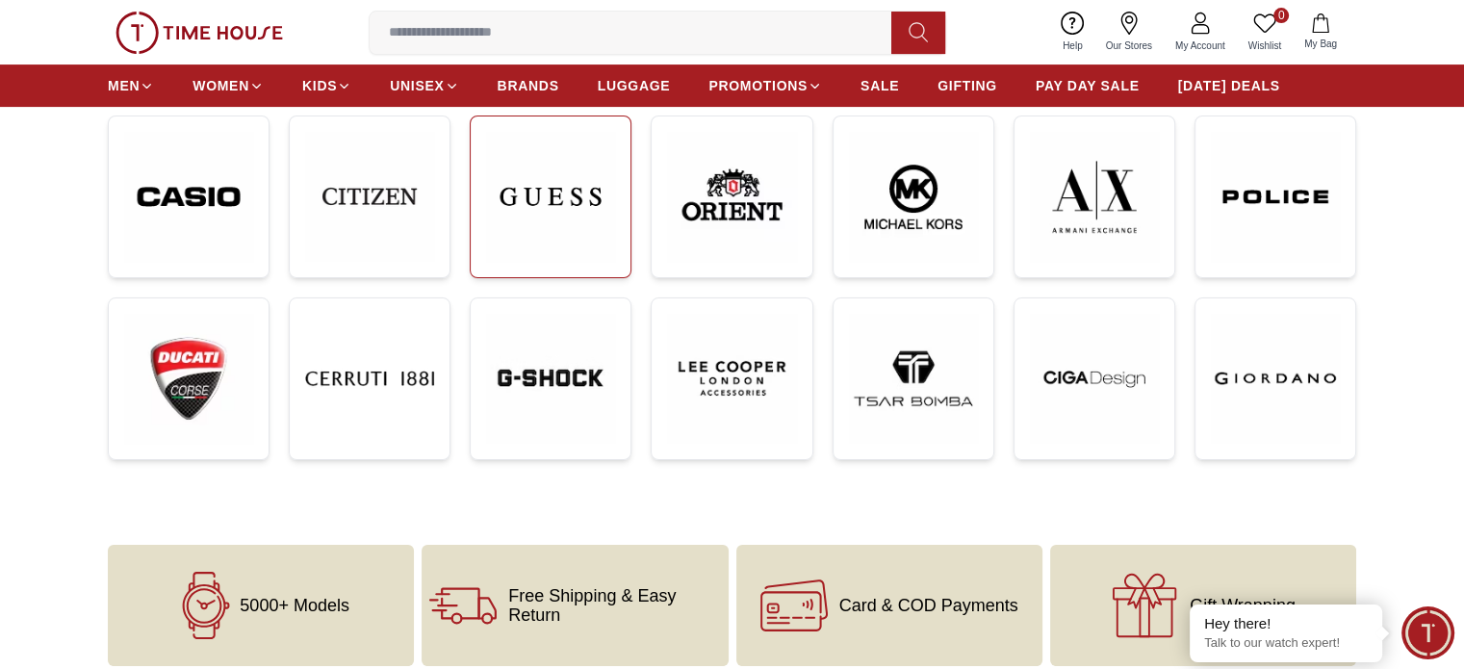
scroll to position [385, 0]
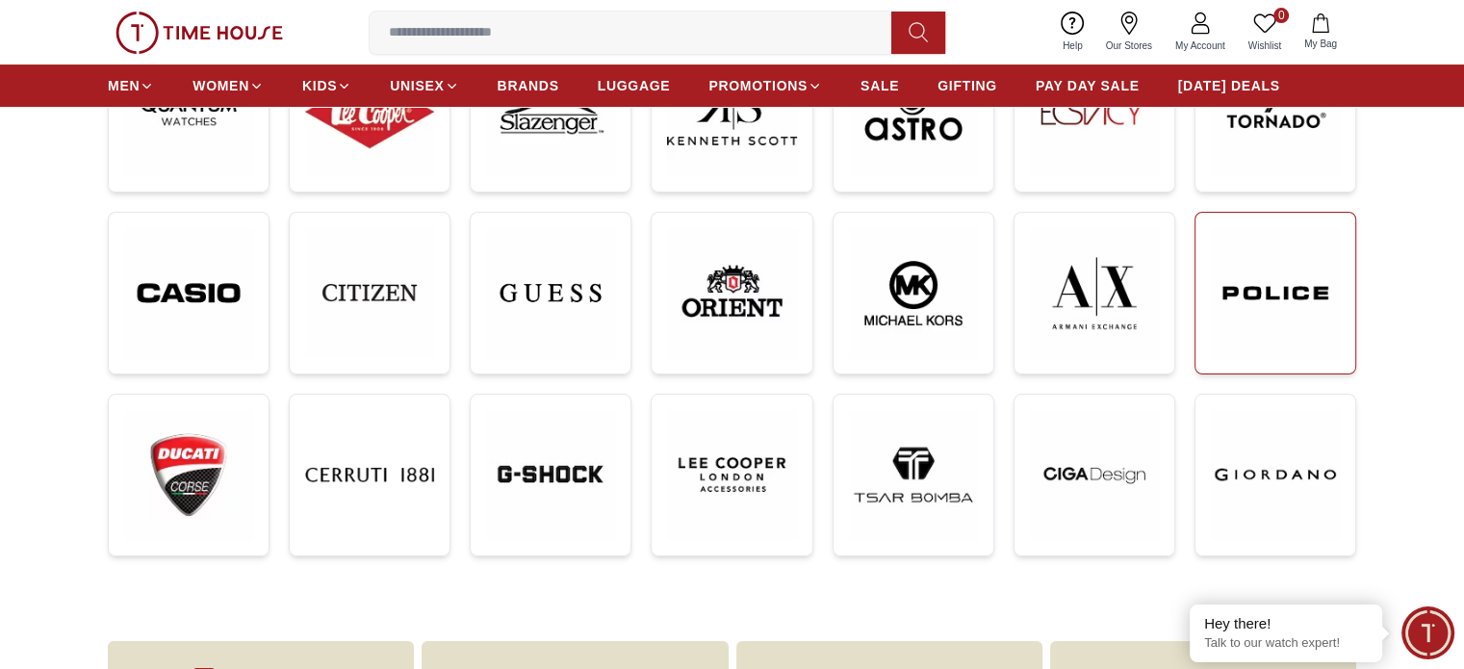
click at [1299, 299] on img at bounding box center [1275, 293] width 129 height 130
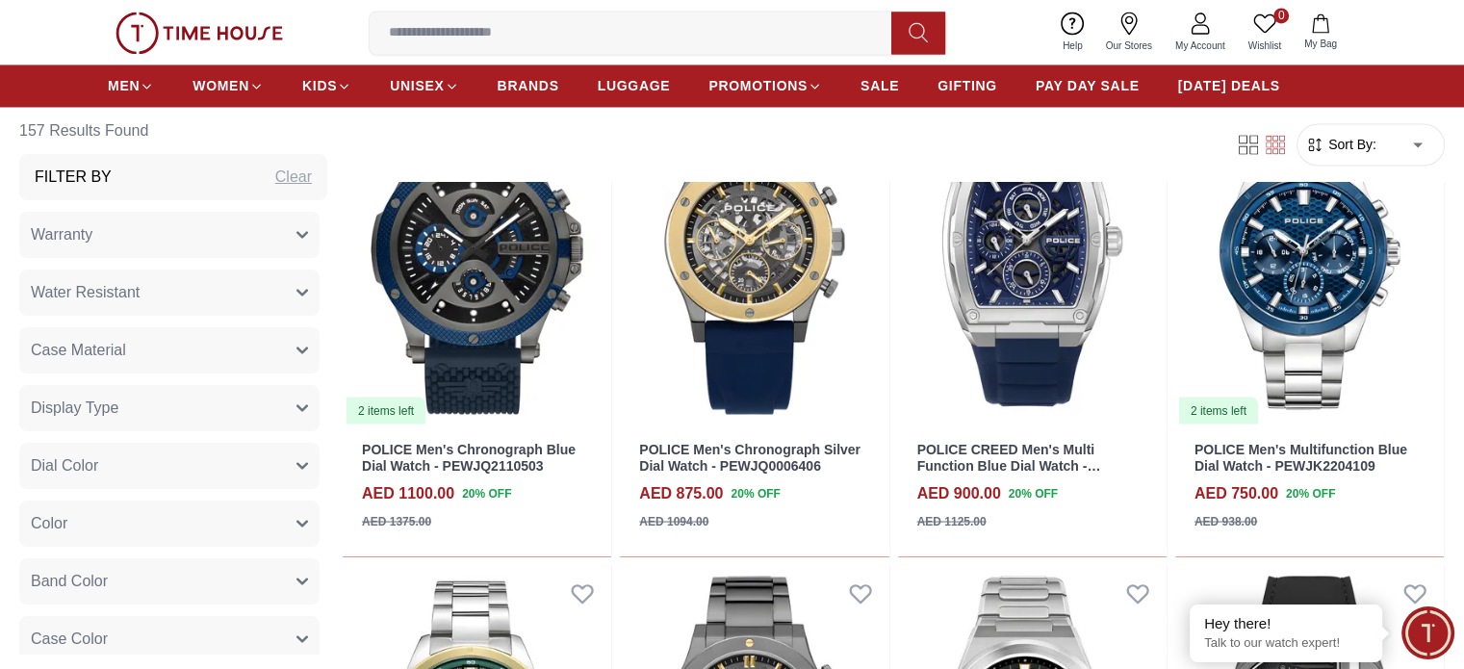
scroll to position [3370, 0]
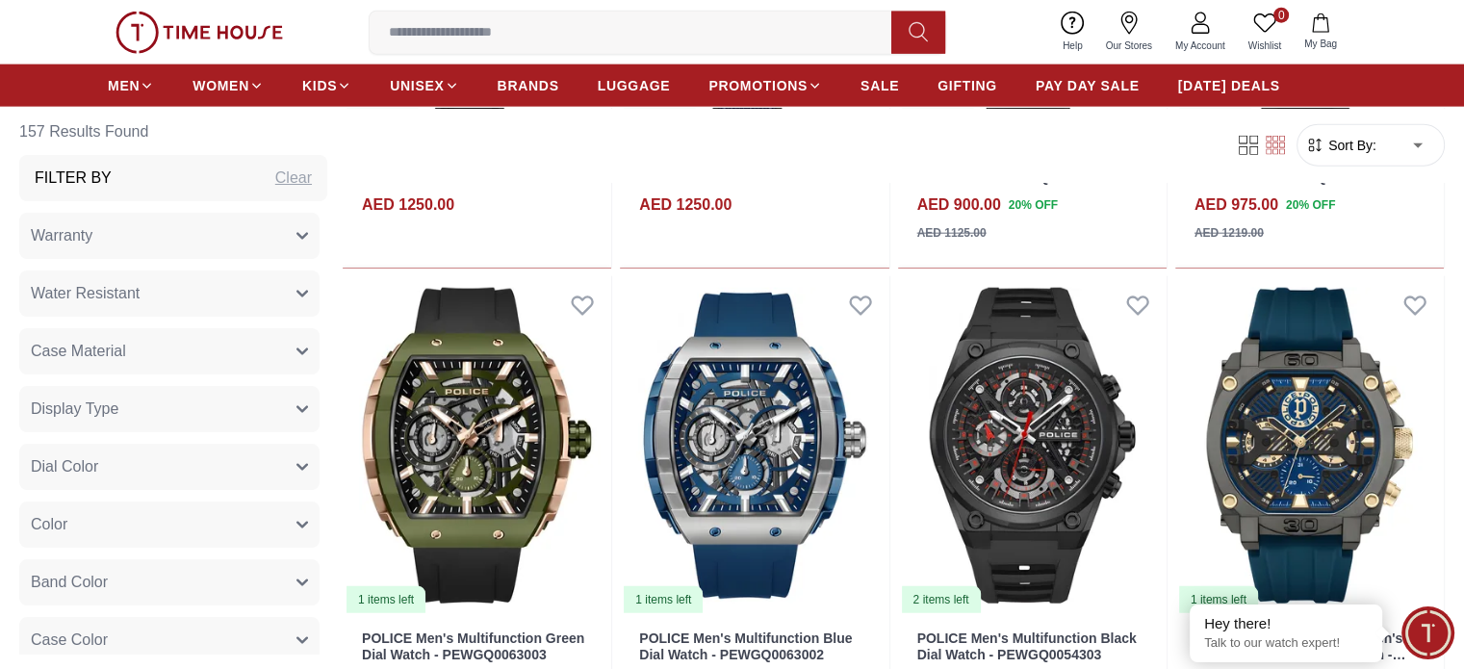
scroll to position [4621, 0]
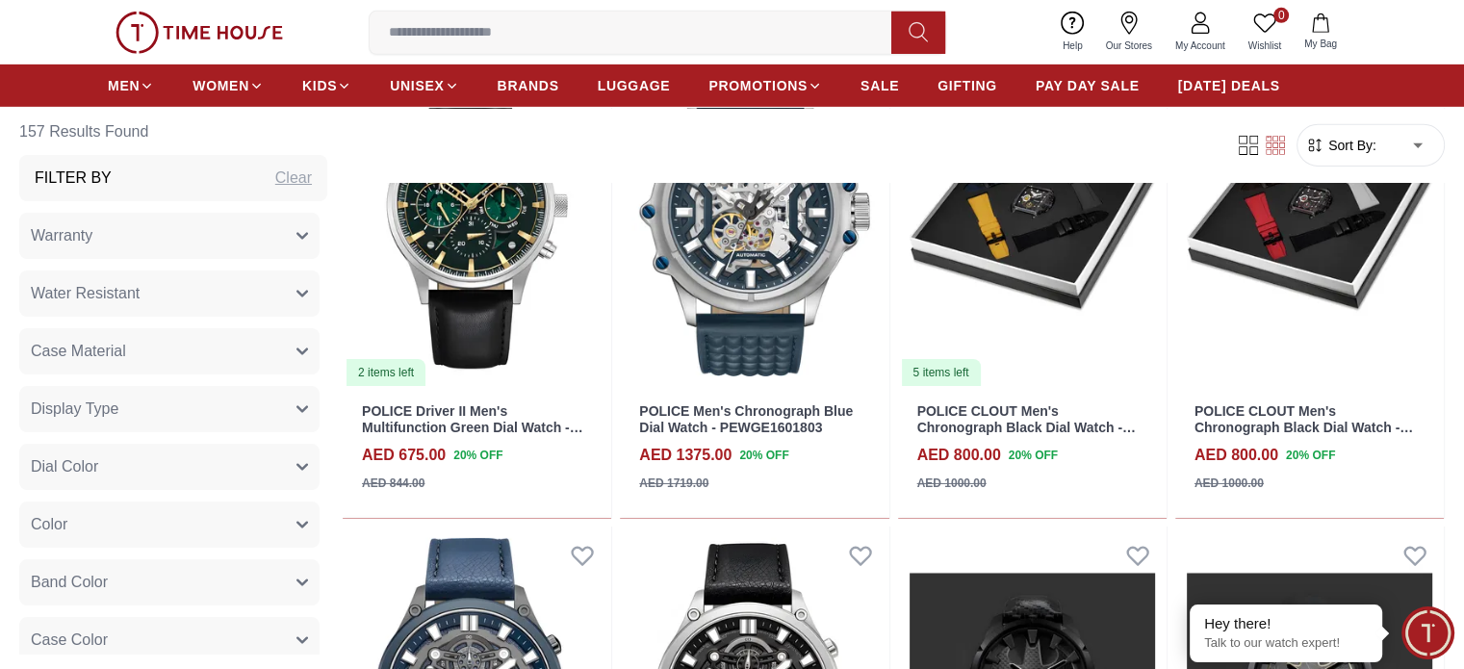
scroll to position [6450, 0]
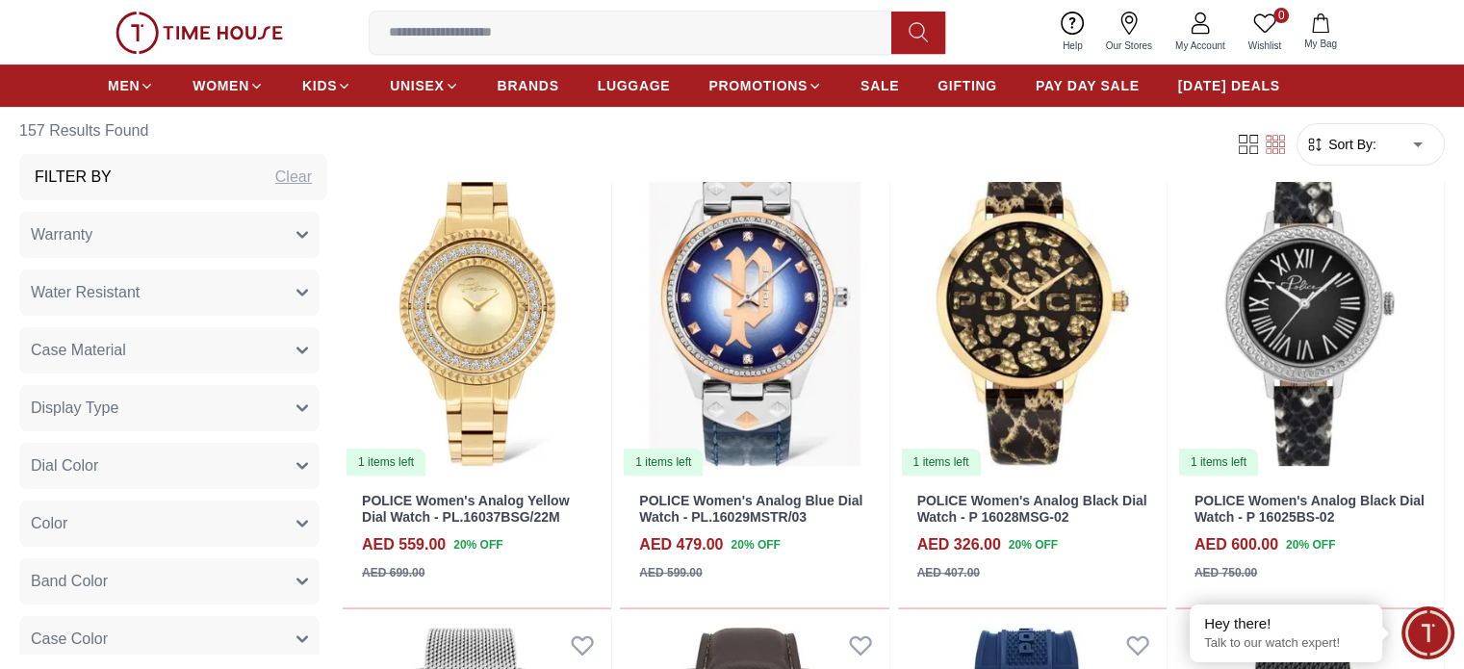
scroll to position [8087, 0]
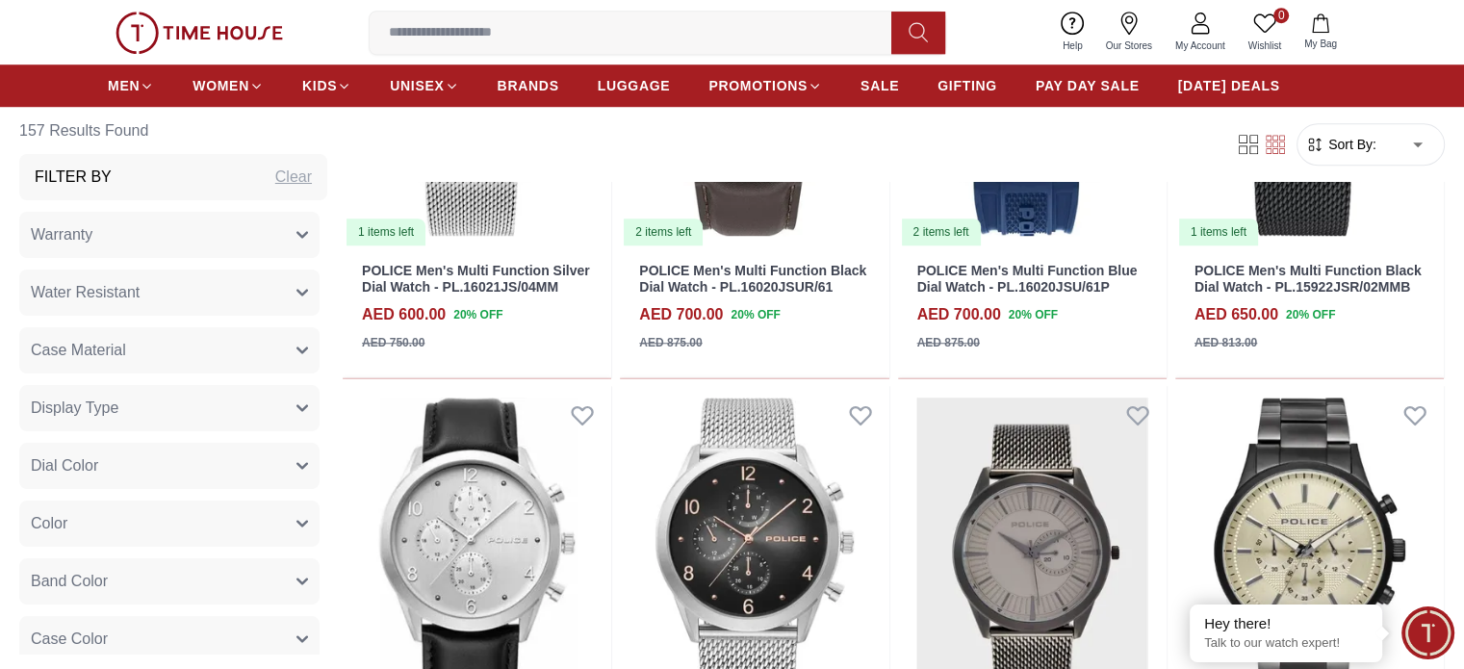
scroll to position [9146, 0]
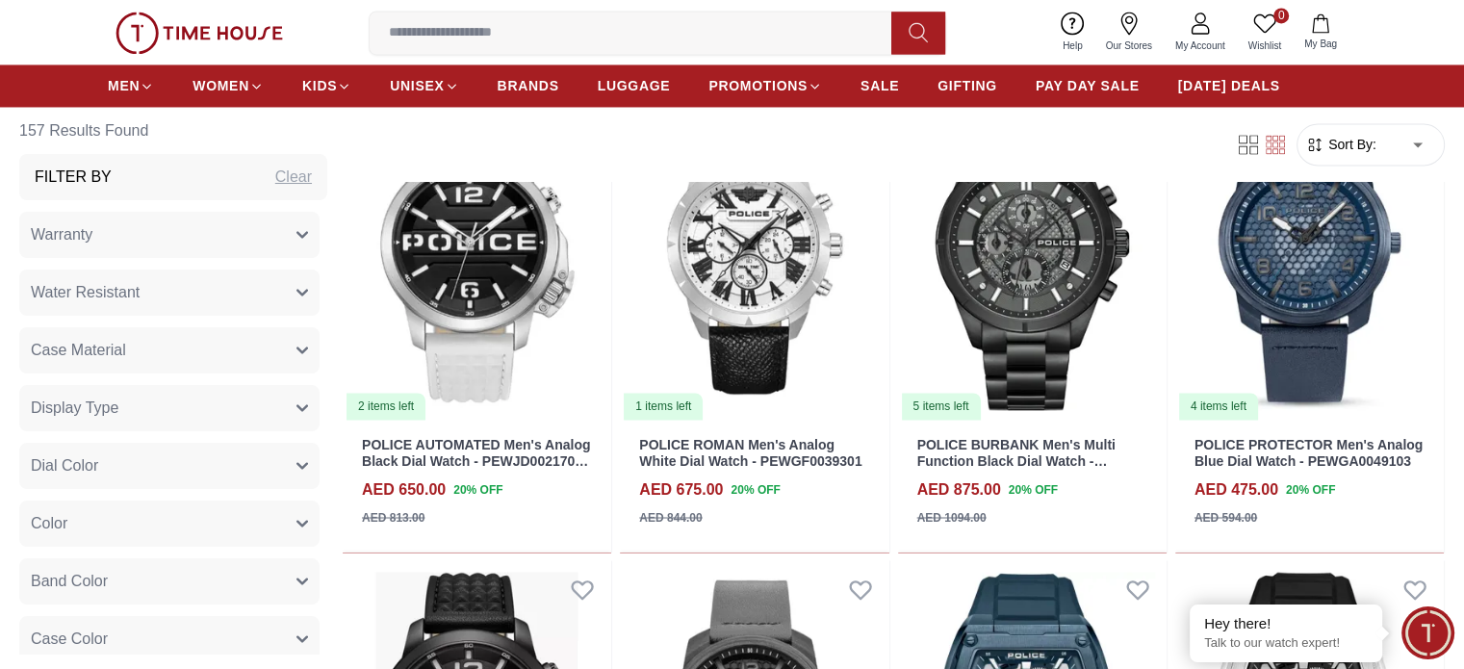
scroll to position [10783, 0]
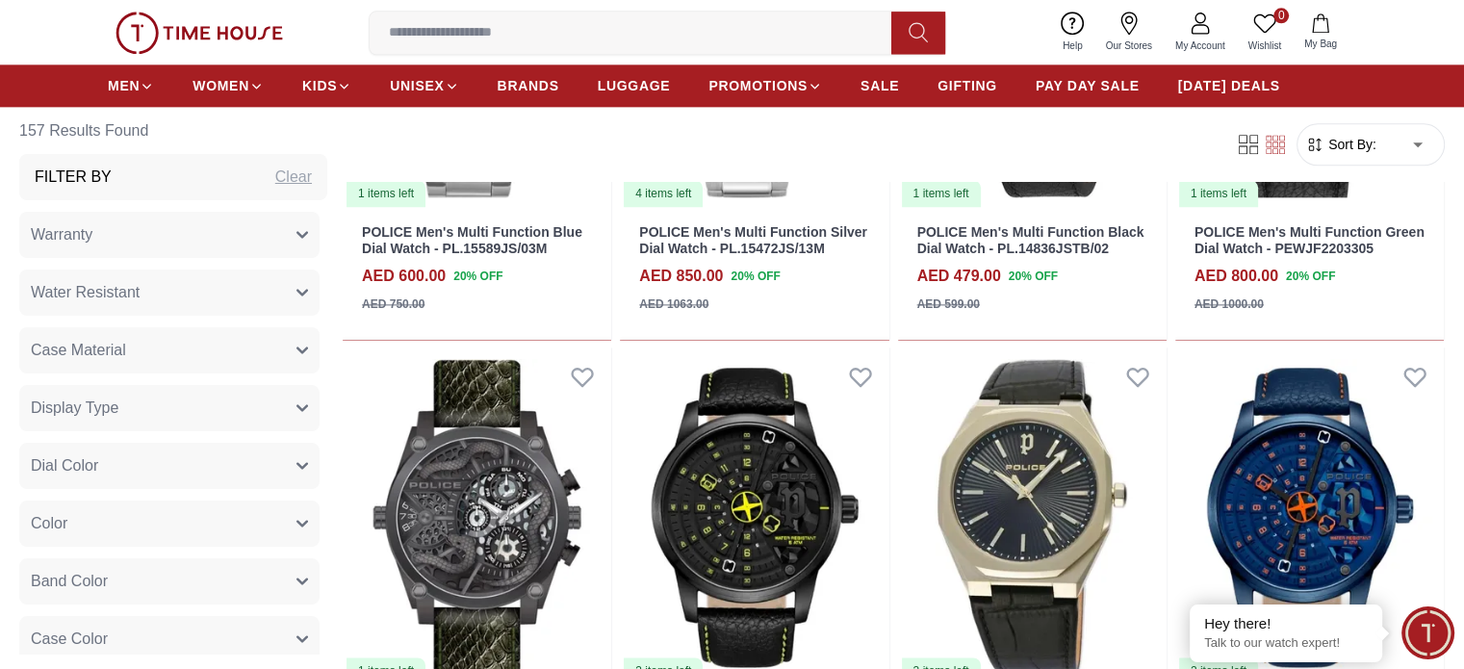
scroll to position [9627, 0]
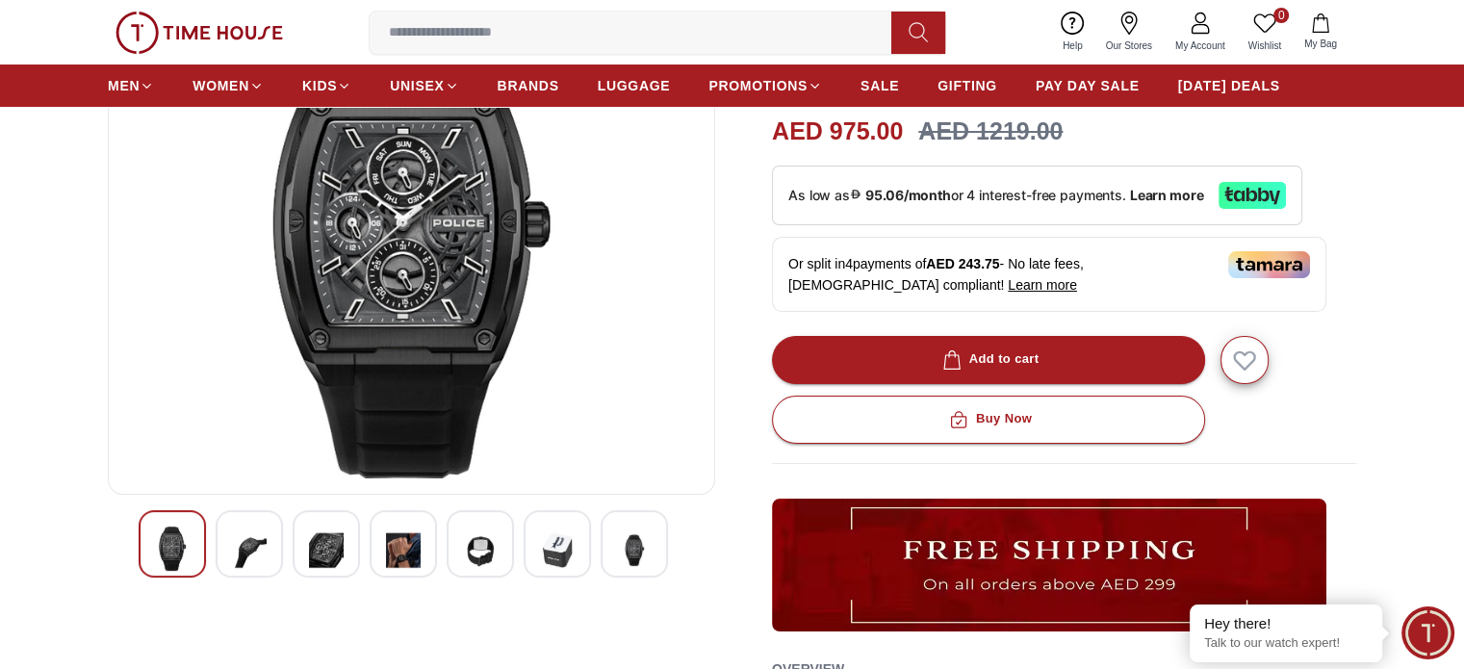
scroll to position [289, 0]
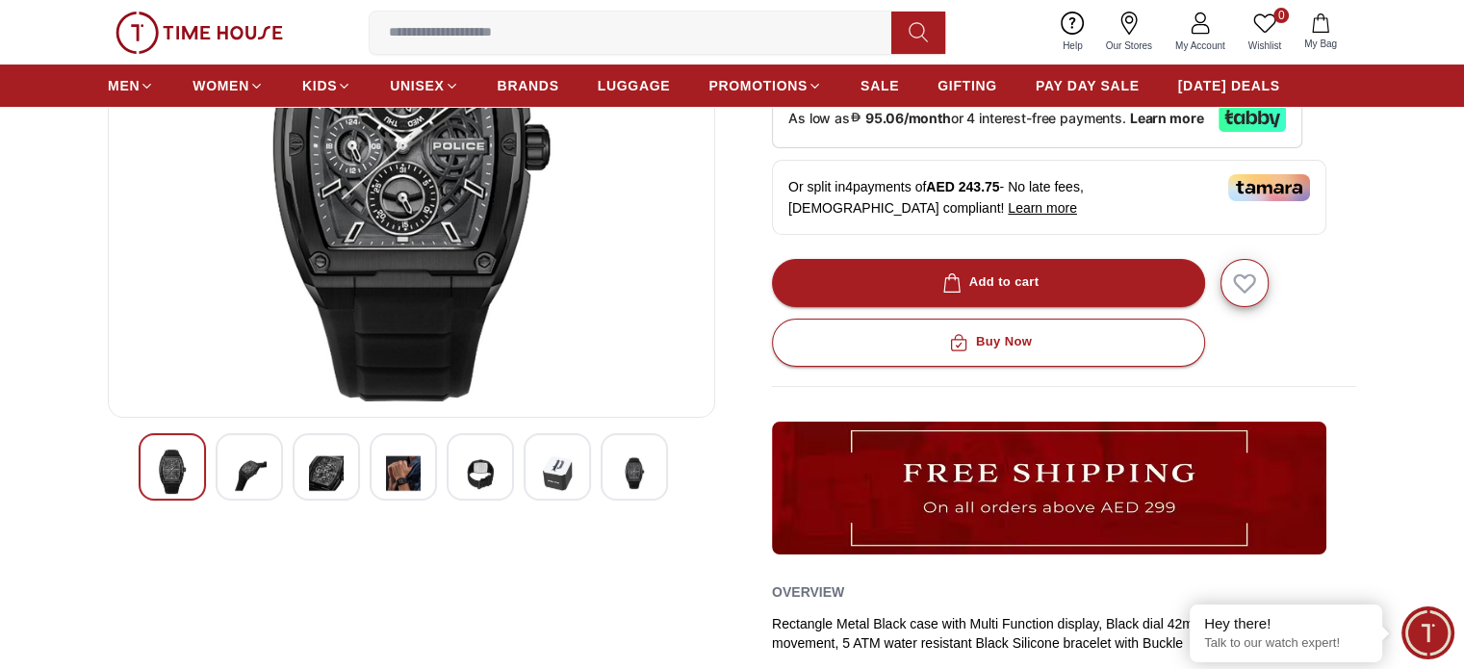
click at [259, 473] on img at bounding box center [249, 473] width 35 height 47
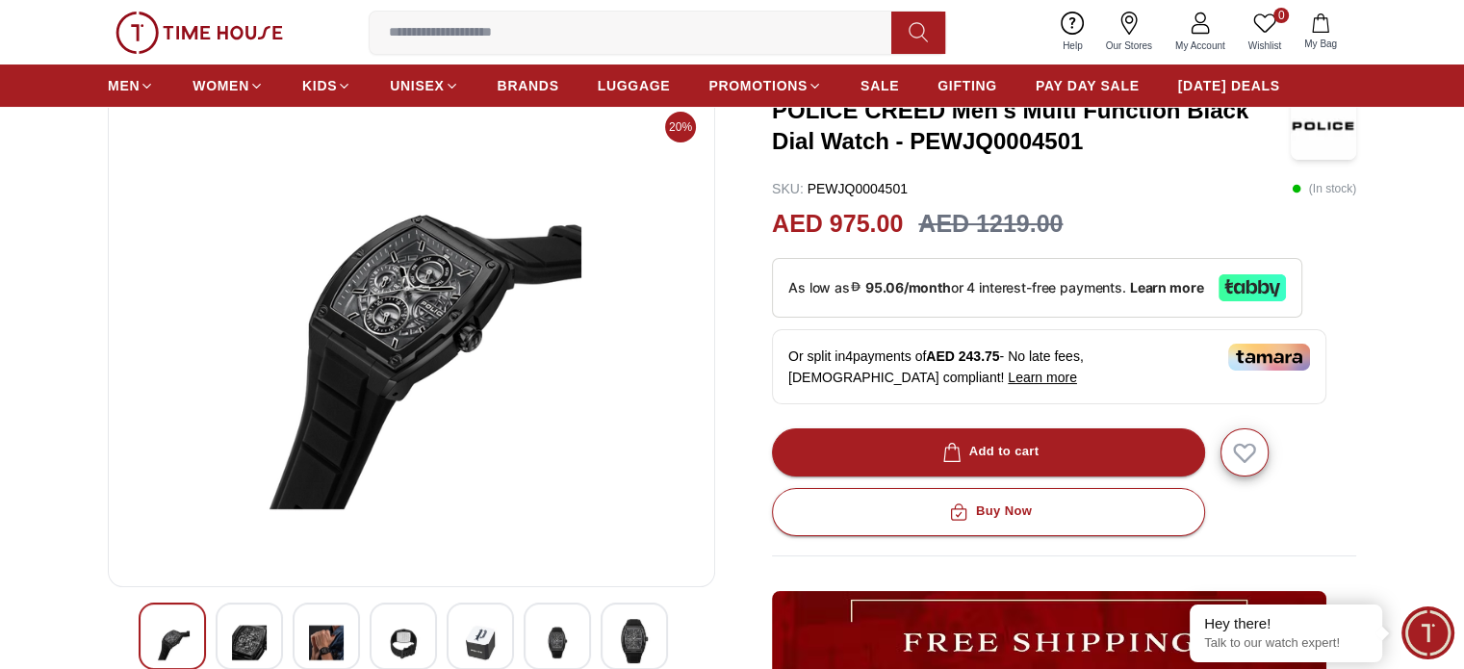
scroll to position [96, 0]
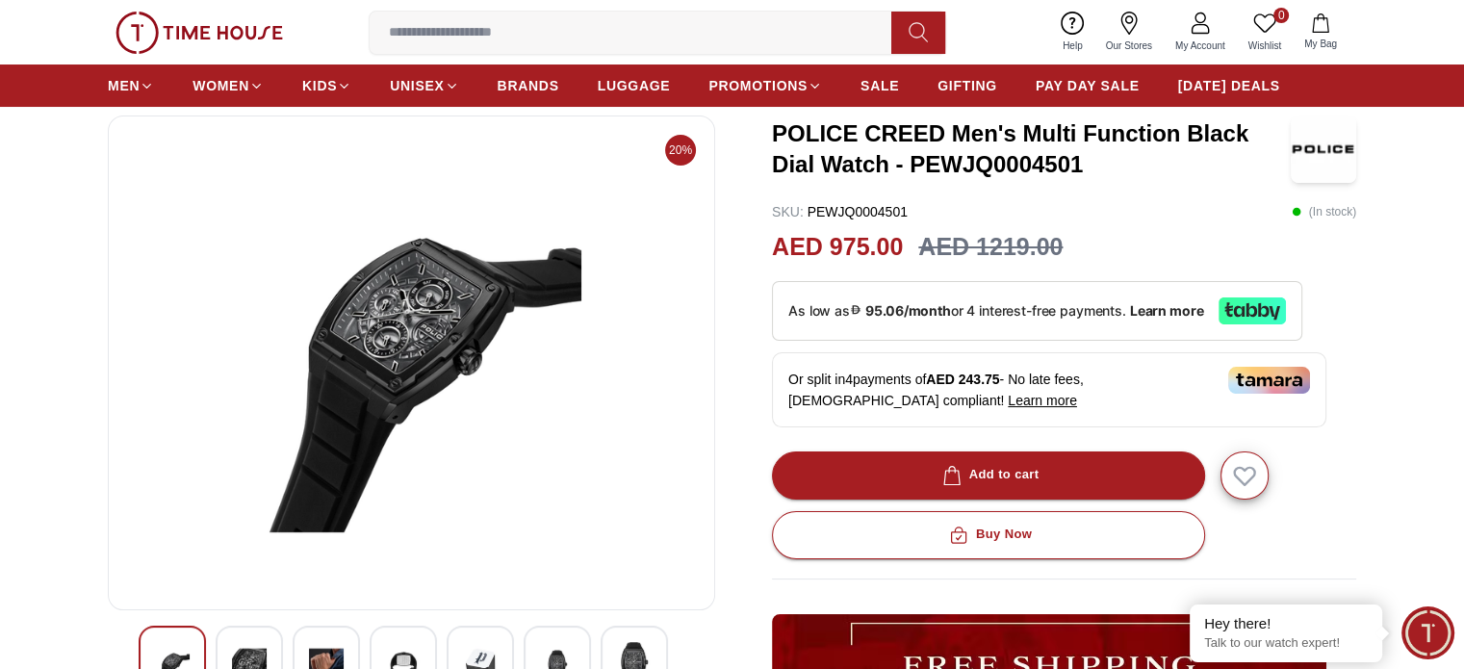
click at [341, 646] on img at bounding box center [326, 665] width 35 height 47
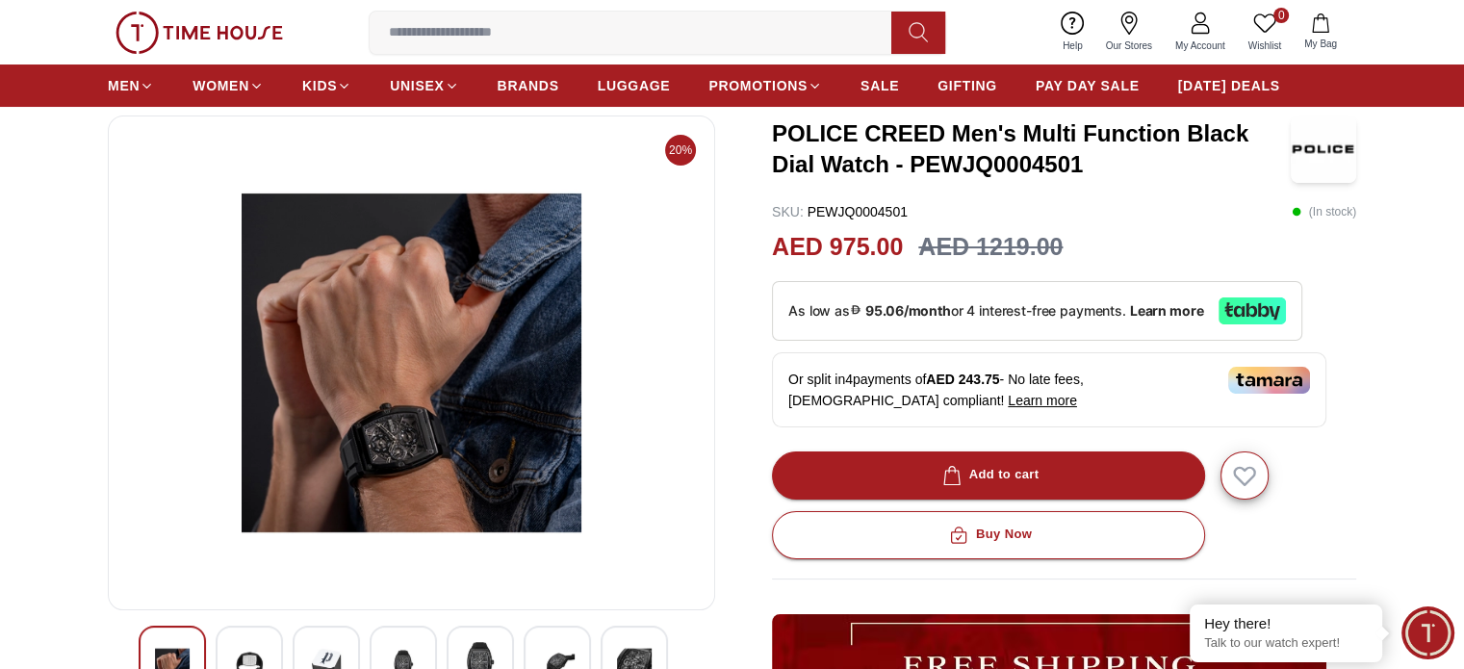
click at [407, 650] on img at bounding box center [403, 665] width 35 height 47
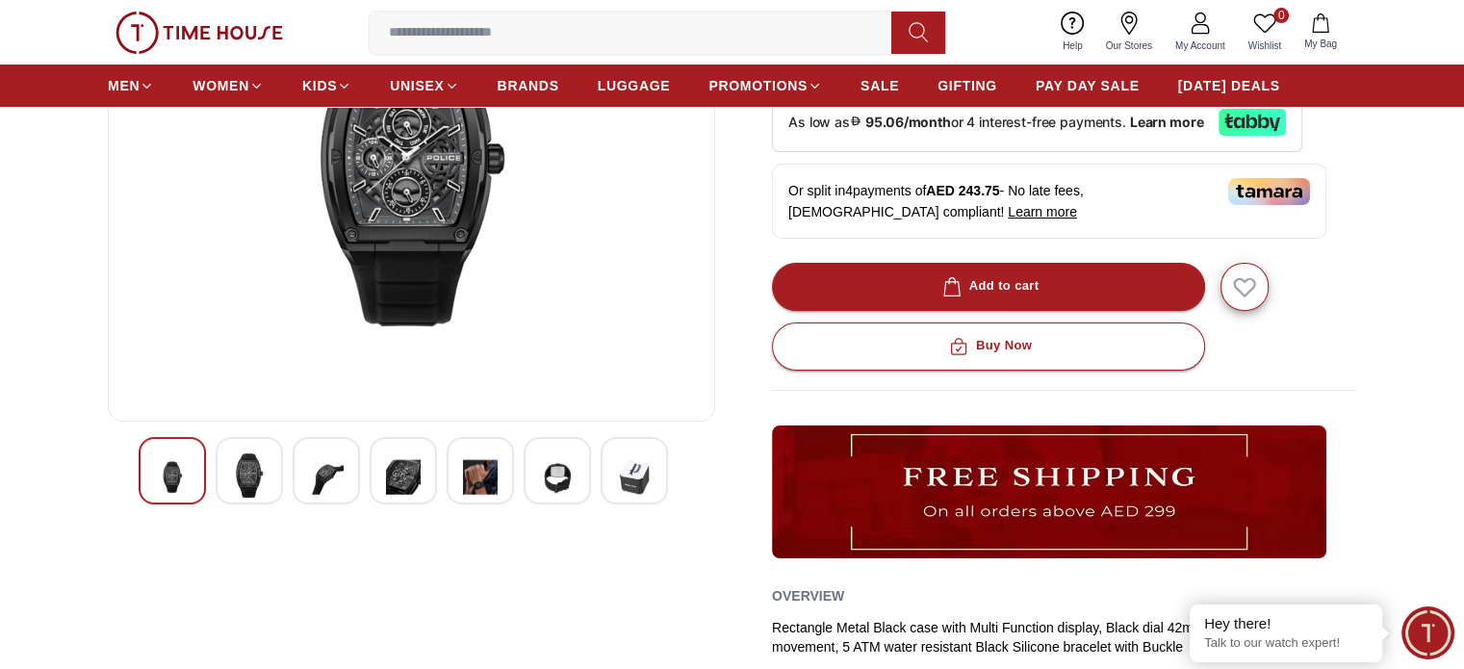
scroll to position [289, 0]
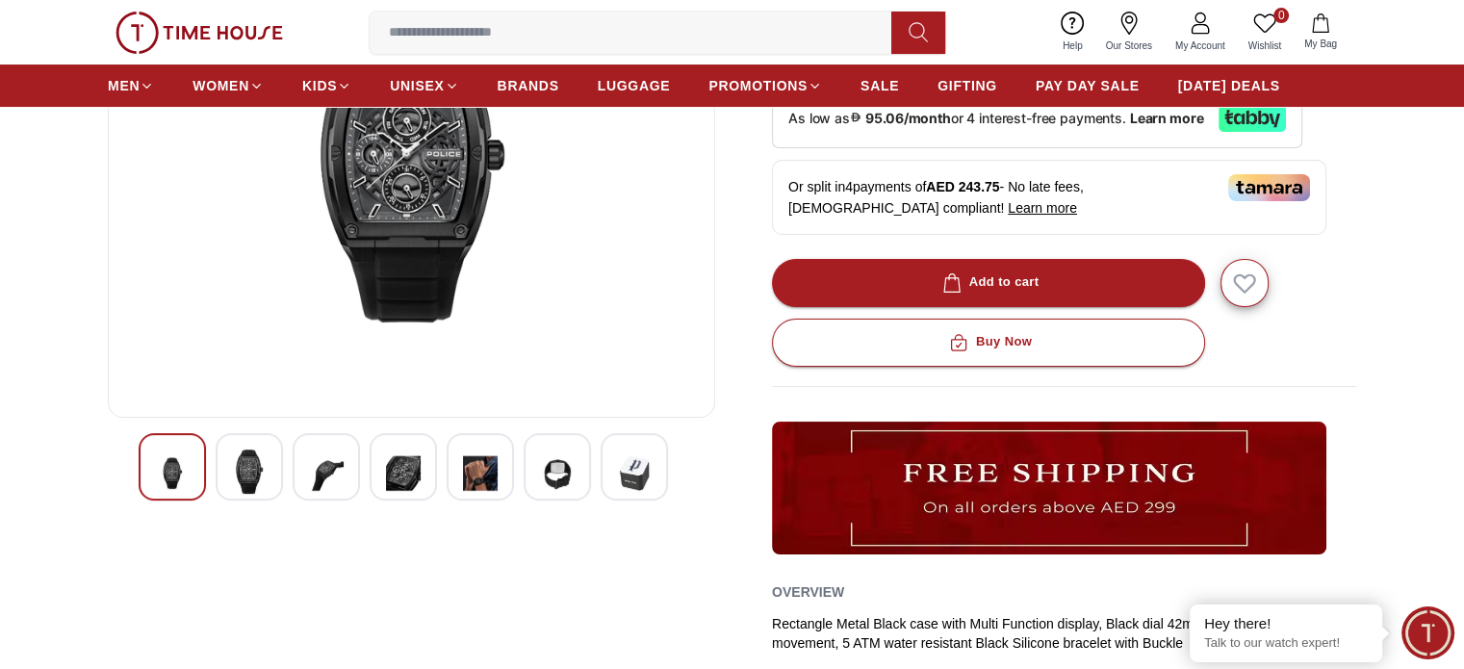
click at [491, 479] on img at bounding box center [480, 473] width 35 height 47
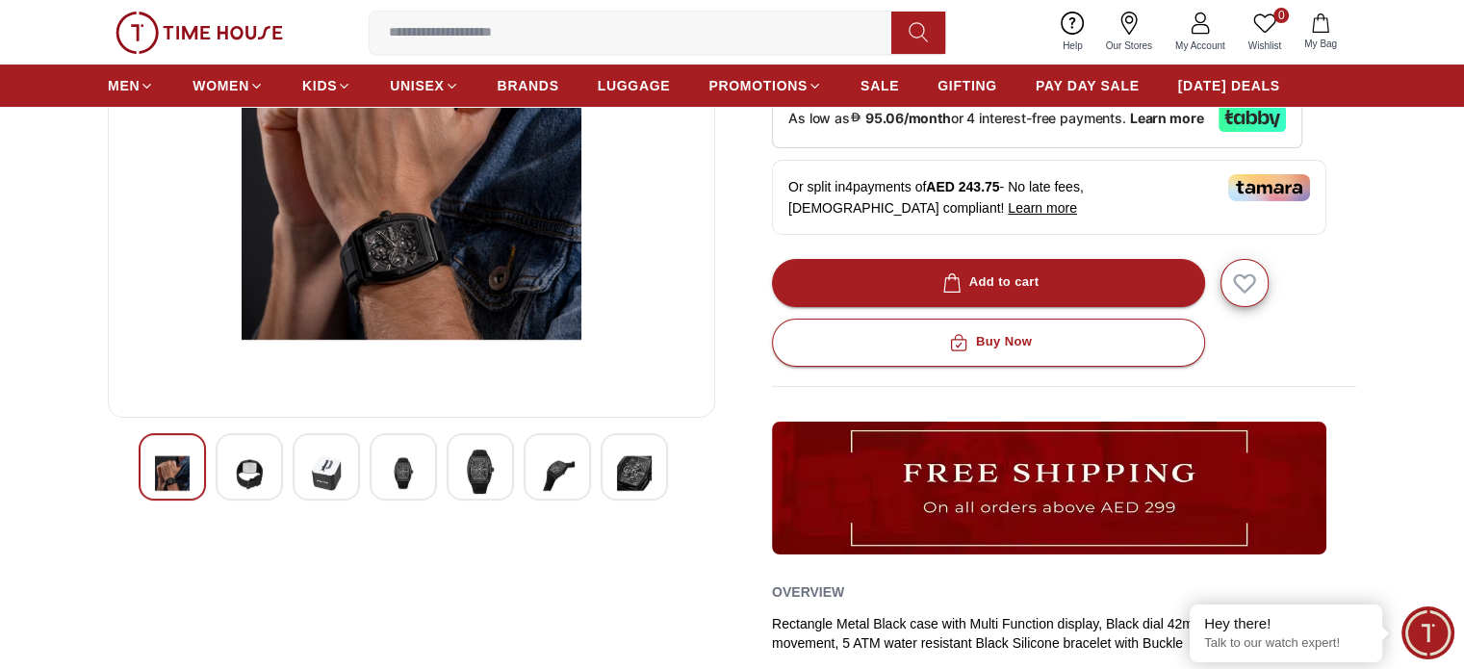
click at [562, 473] on img at bounding box center [557, 473] width 35 height 47
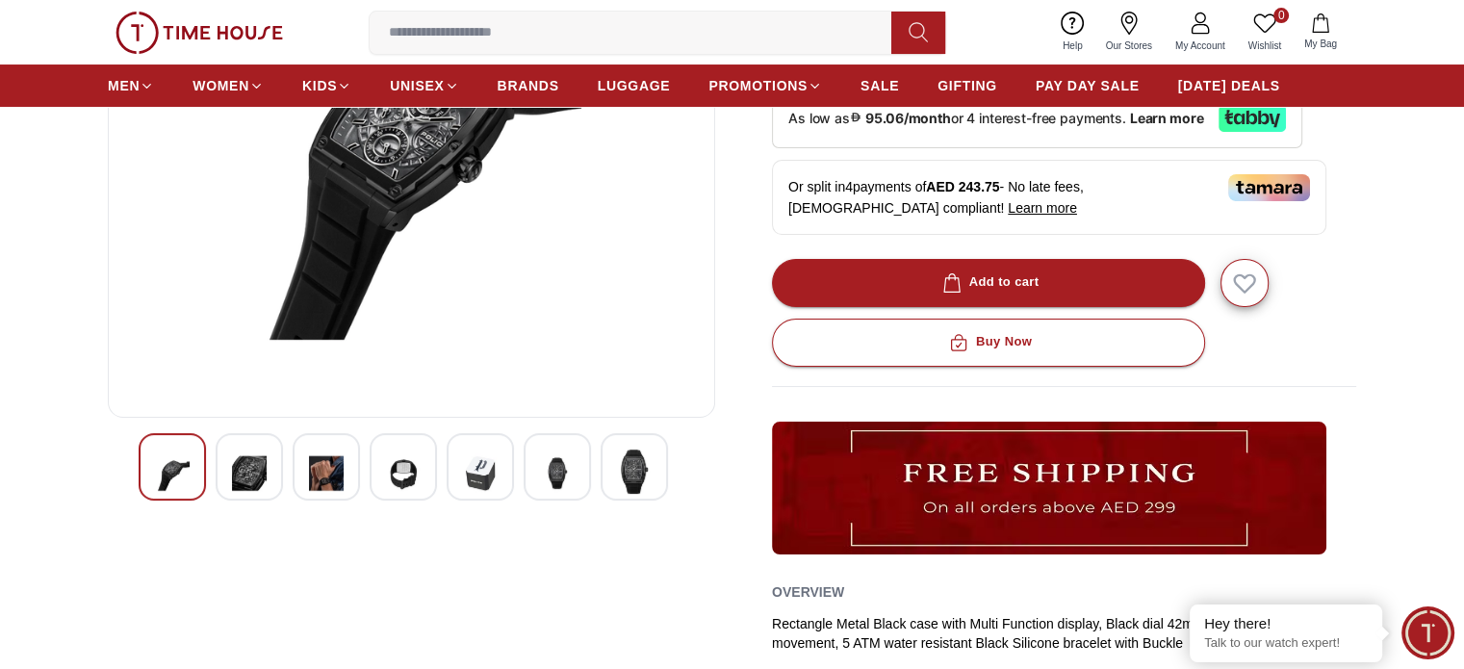
click at [634, 467] on img at bounding box center [634, 472] width 35 height 44
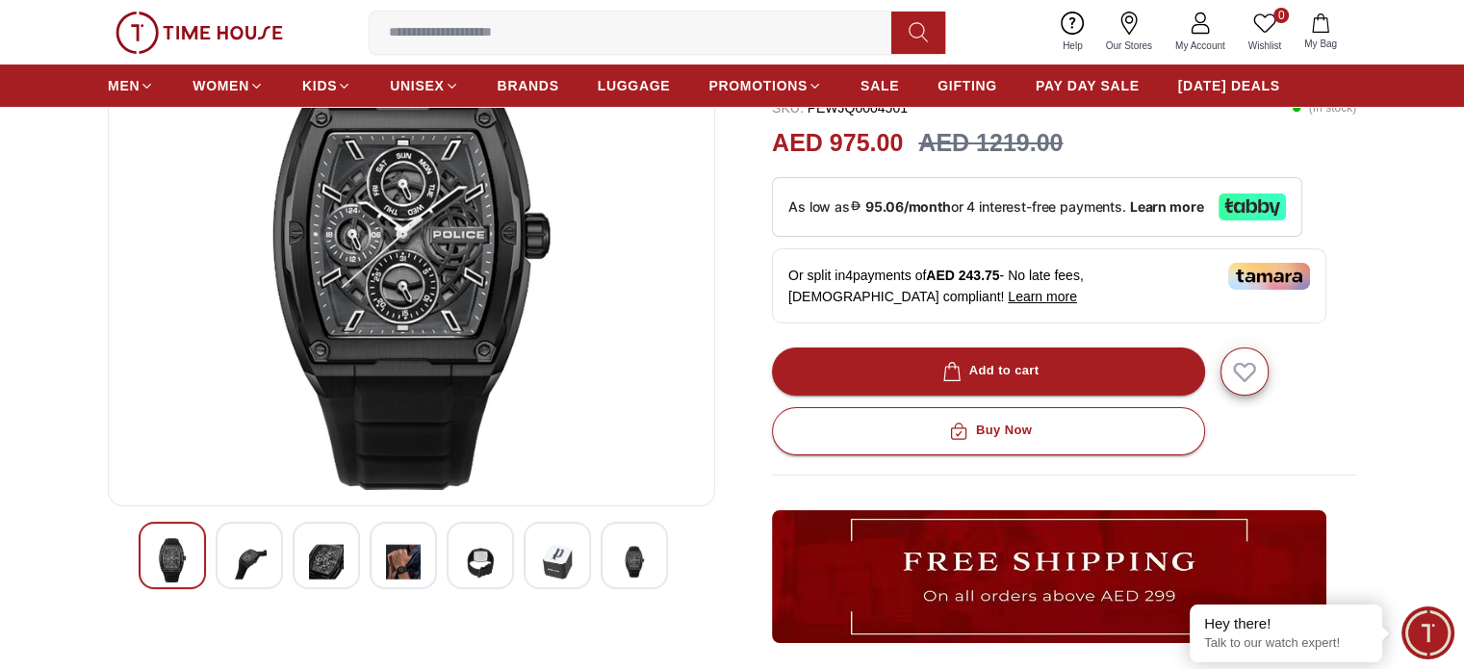
scroll to position [193, 0]
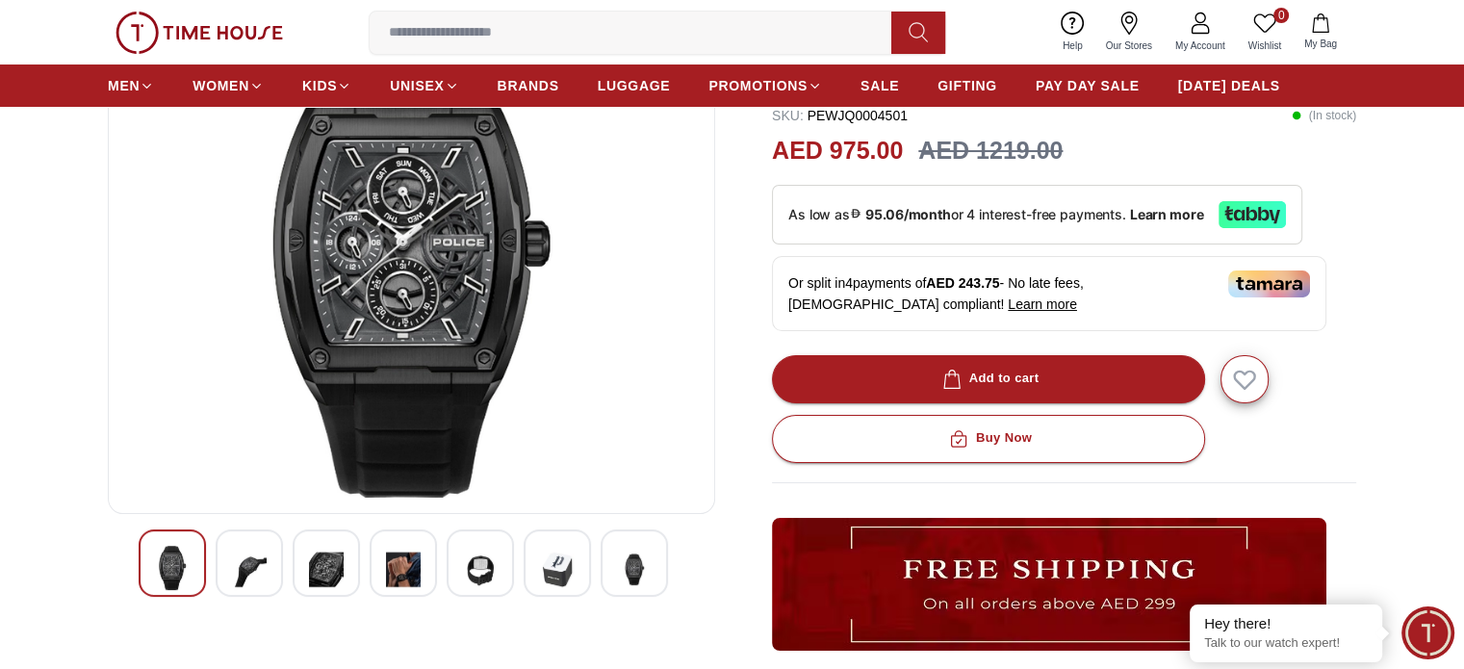
click at [627, 587] on img at bounding box center [634, 569] width 35 height 47
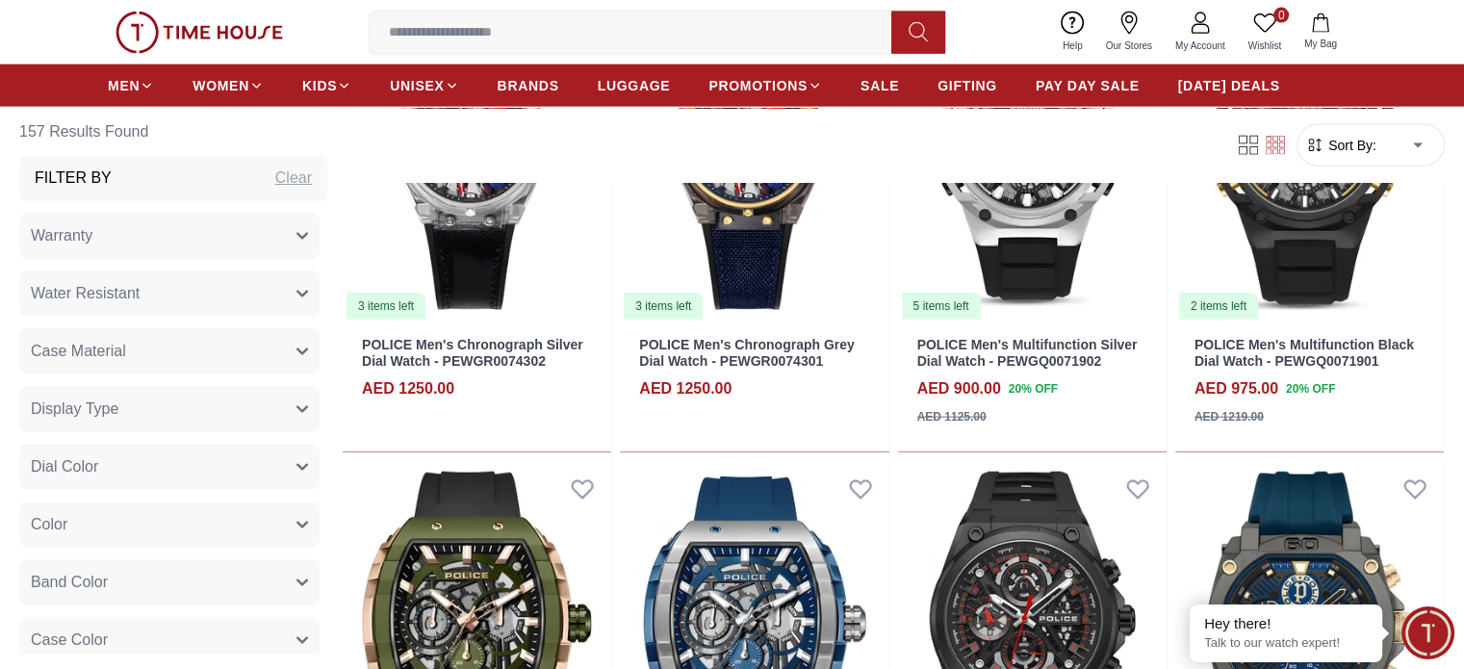
scroll to position [4371, 0]
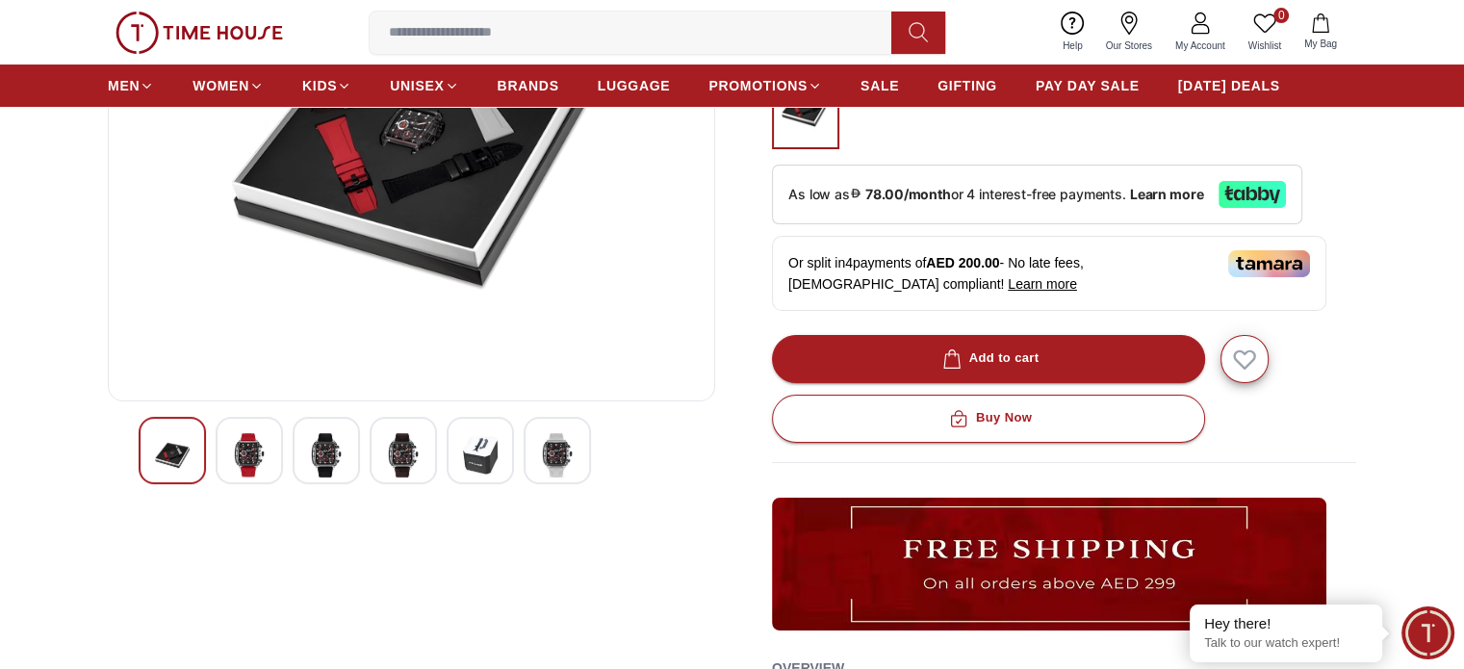
scroll to position [193, 0]
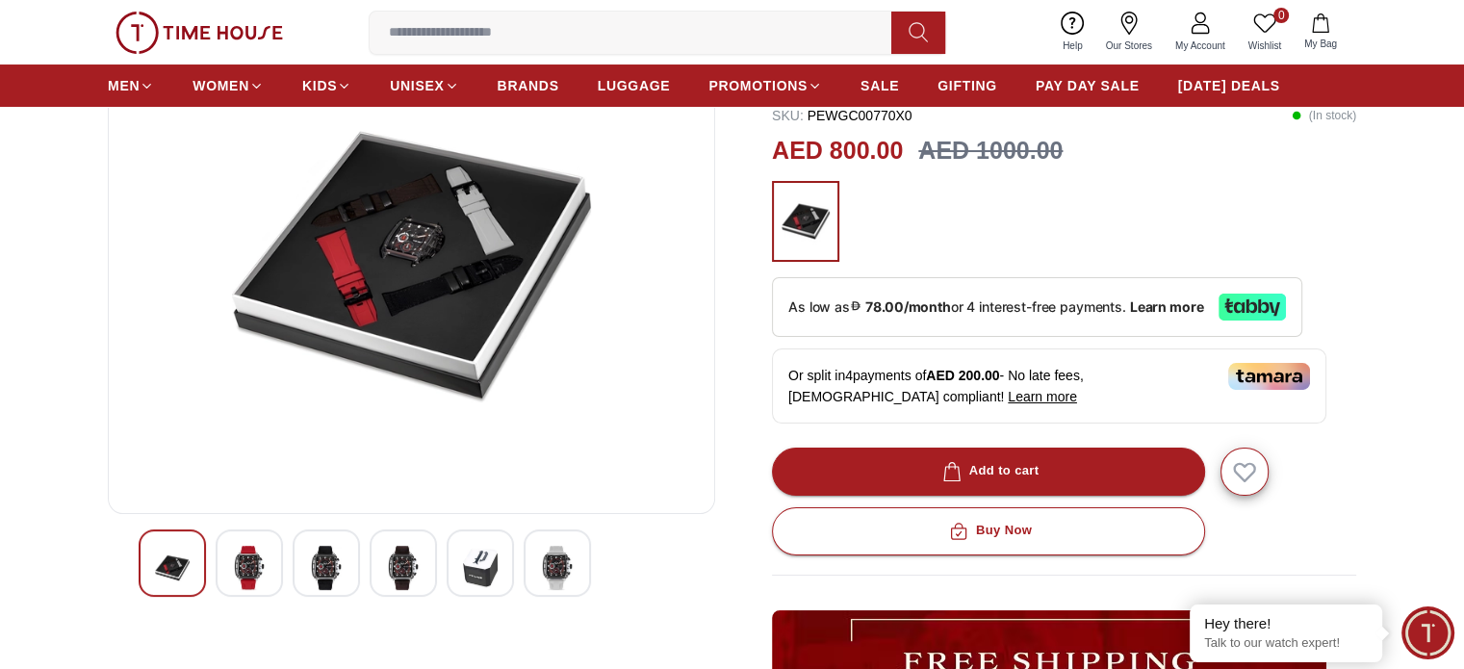
click at [265, 567] on img at bounding box center [249, 568] width 35 height 44
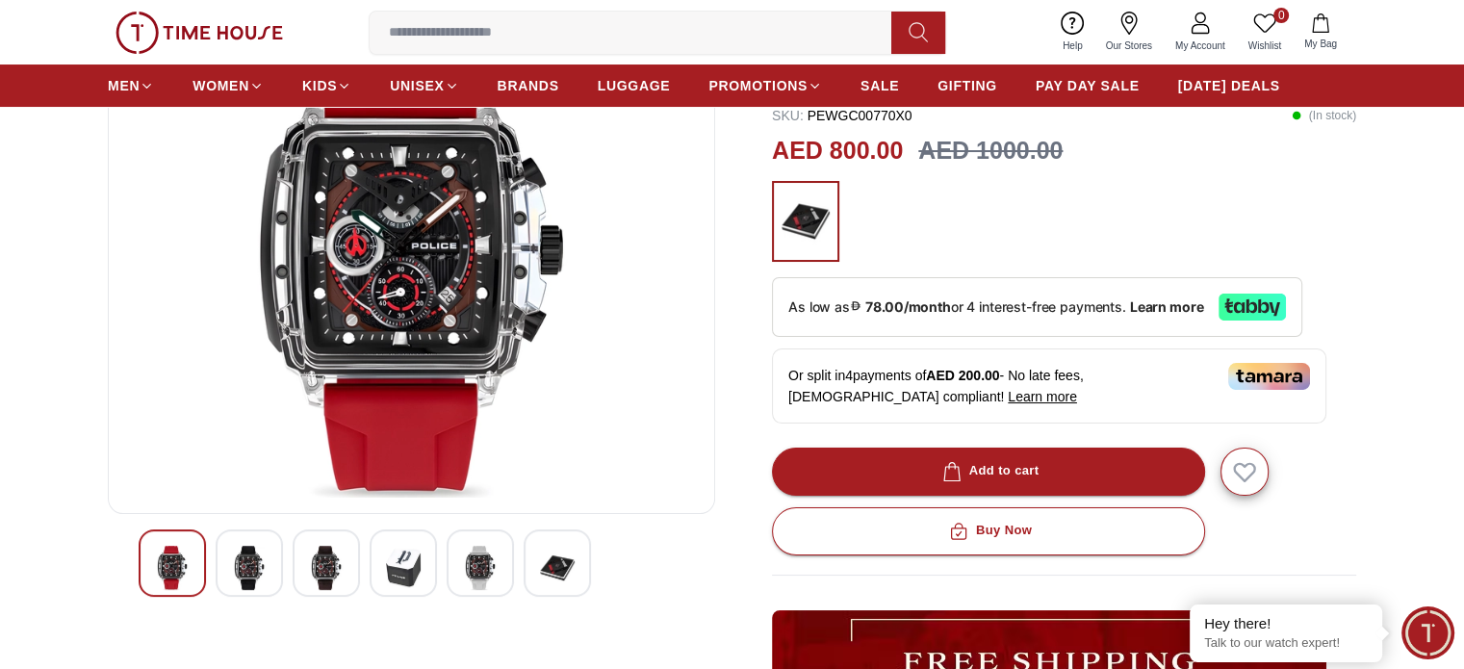
click at [259, 560] on img at bounding box center [249, 568] width 35 height 44
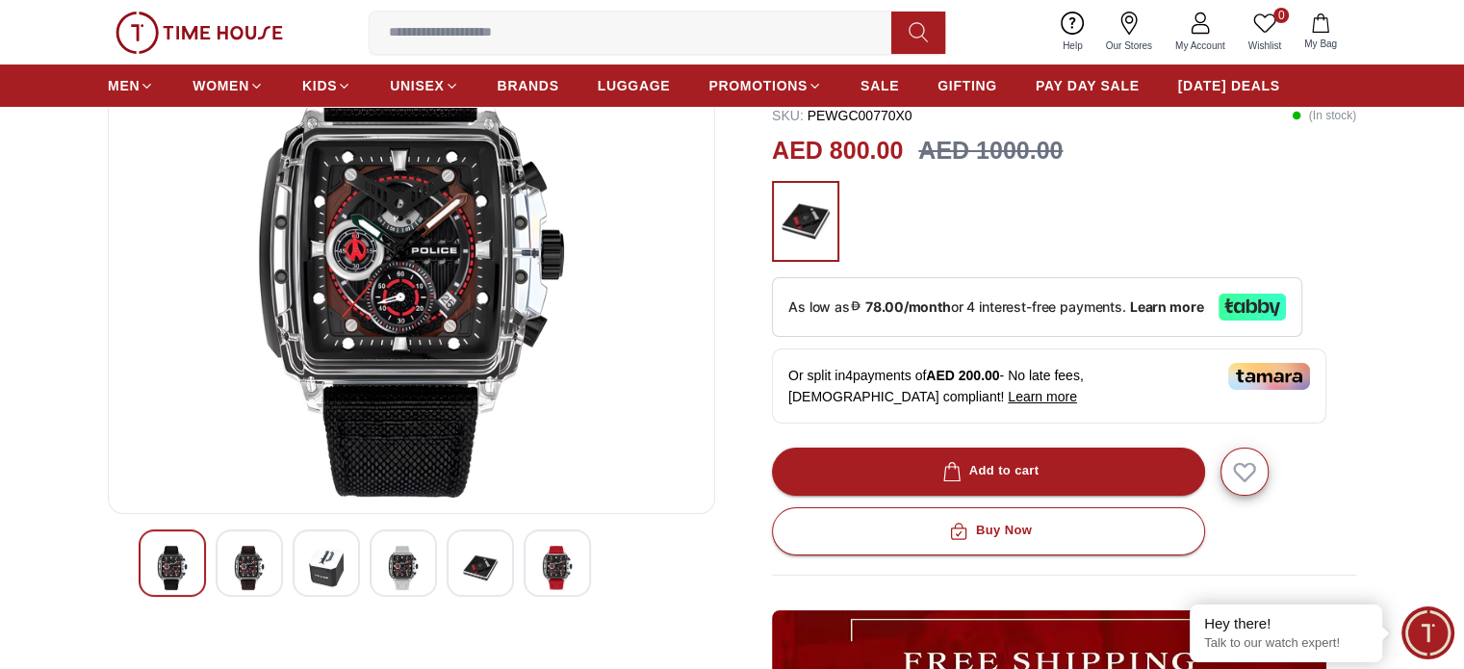
click at [181, 569] on img at bounding box center [172, 568] width 35 height 44
click at [178, 571] on img at bounding box center [172, 568] width 35 height 44
click at [327, 569] on img at bounding box center [326, 568] width 35 height 44
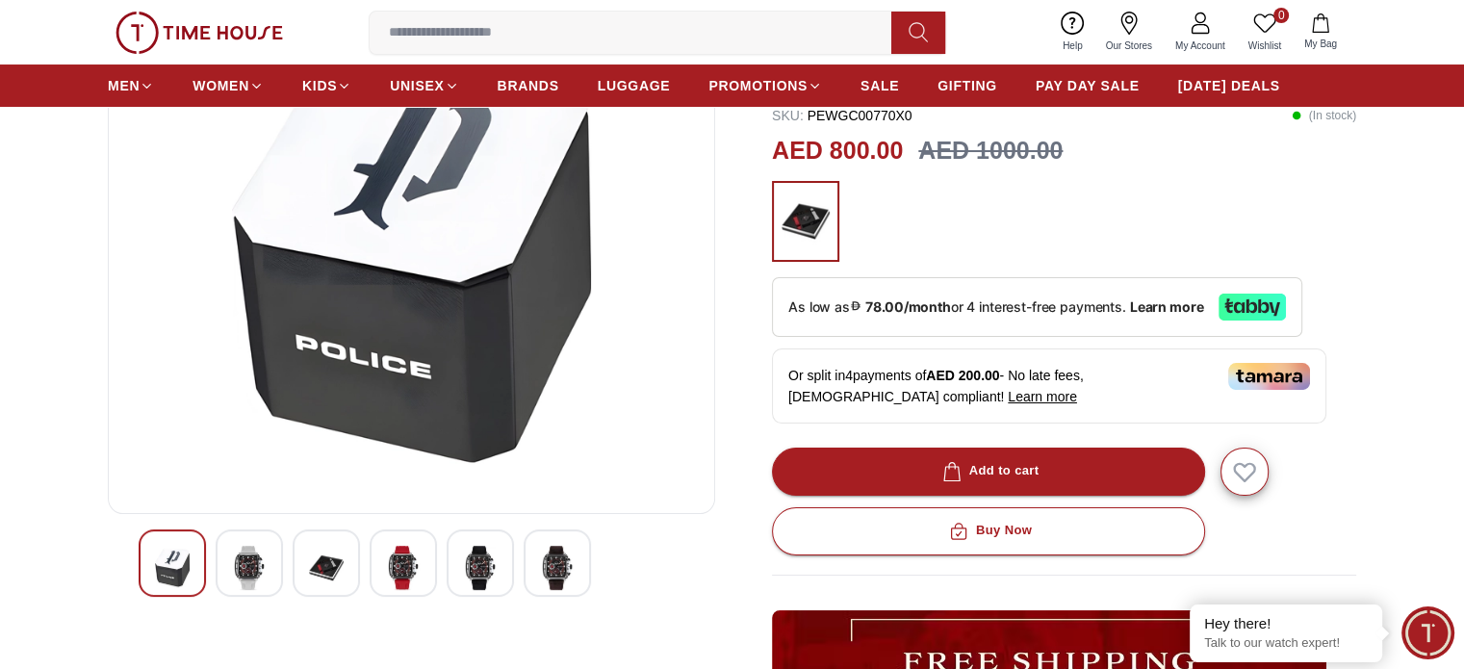
click at [432, 559] on div at bounding box center [403, 563] width 67 height 67
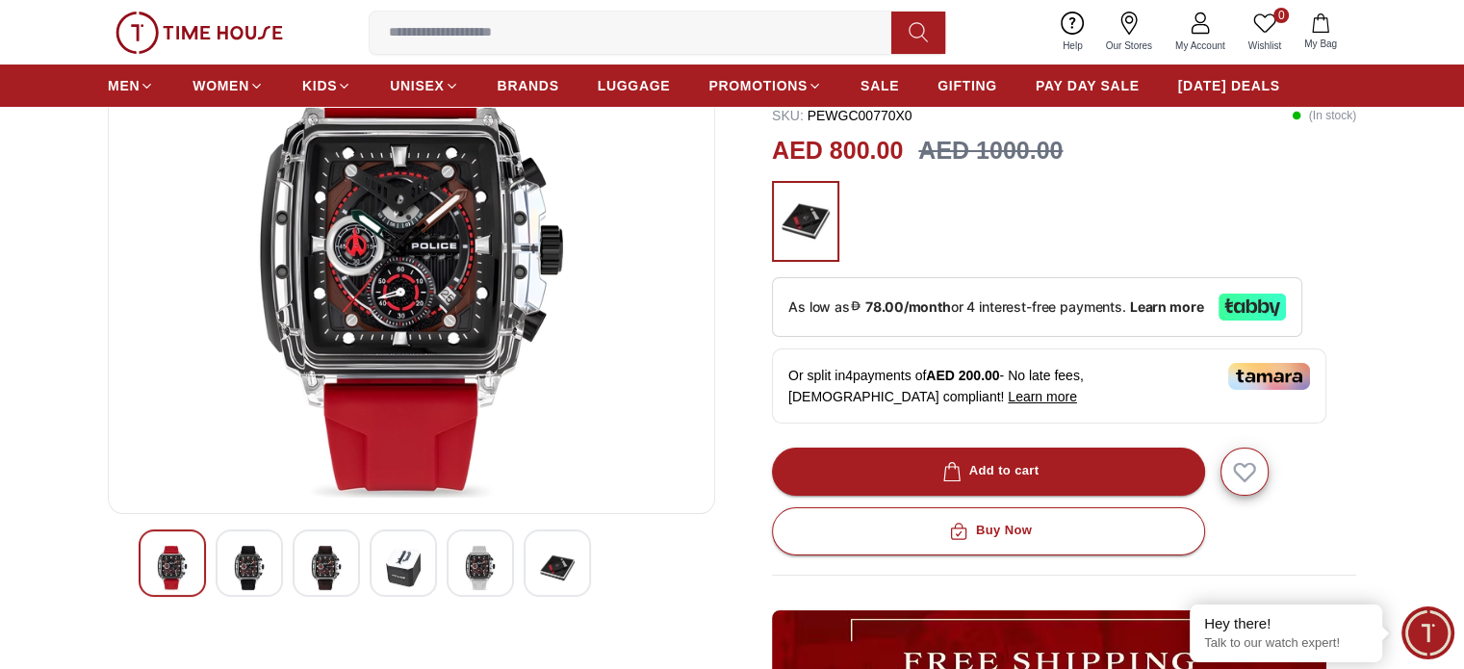
click at [478, 564] on img at bounding box center [480, 568] width 35 height 44
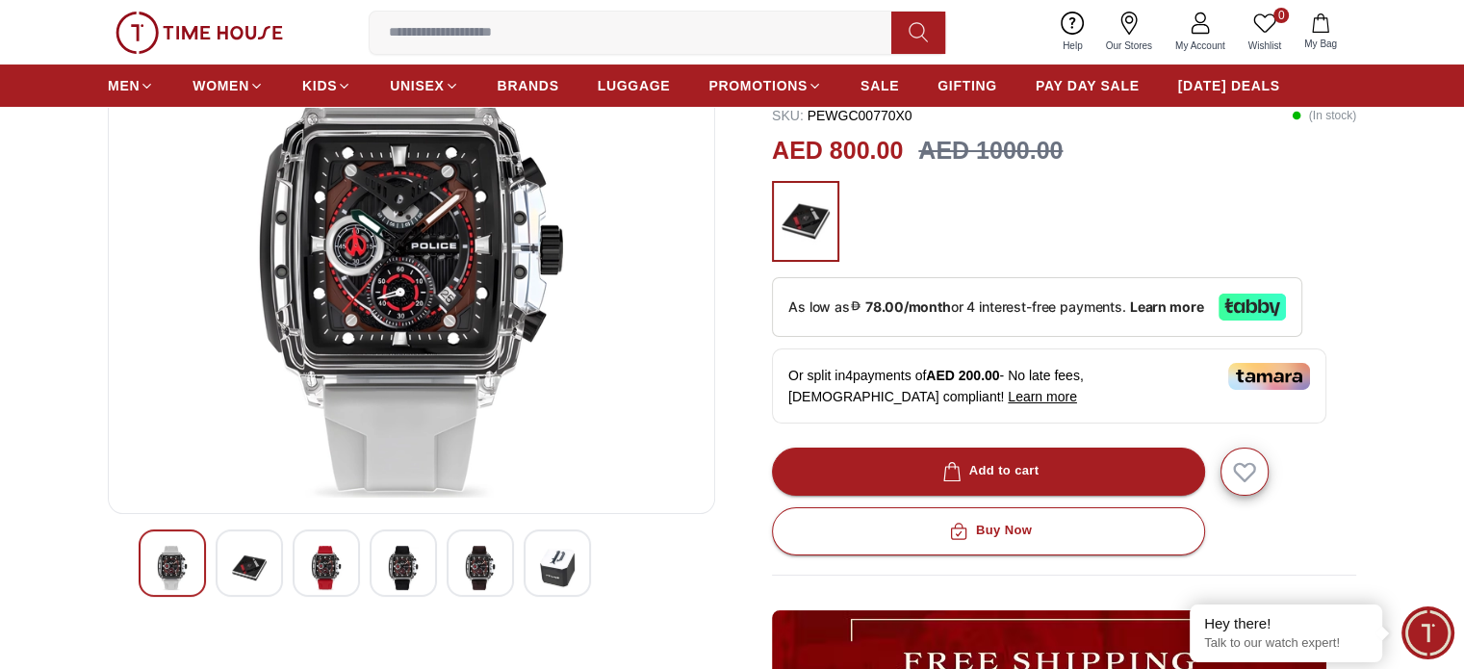
click at [557, 569] on img at bounding box center [557, 568] width 35 height 44
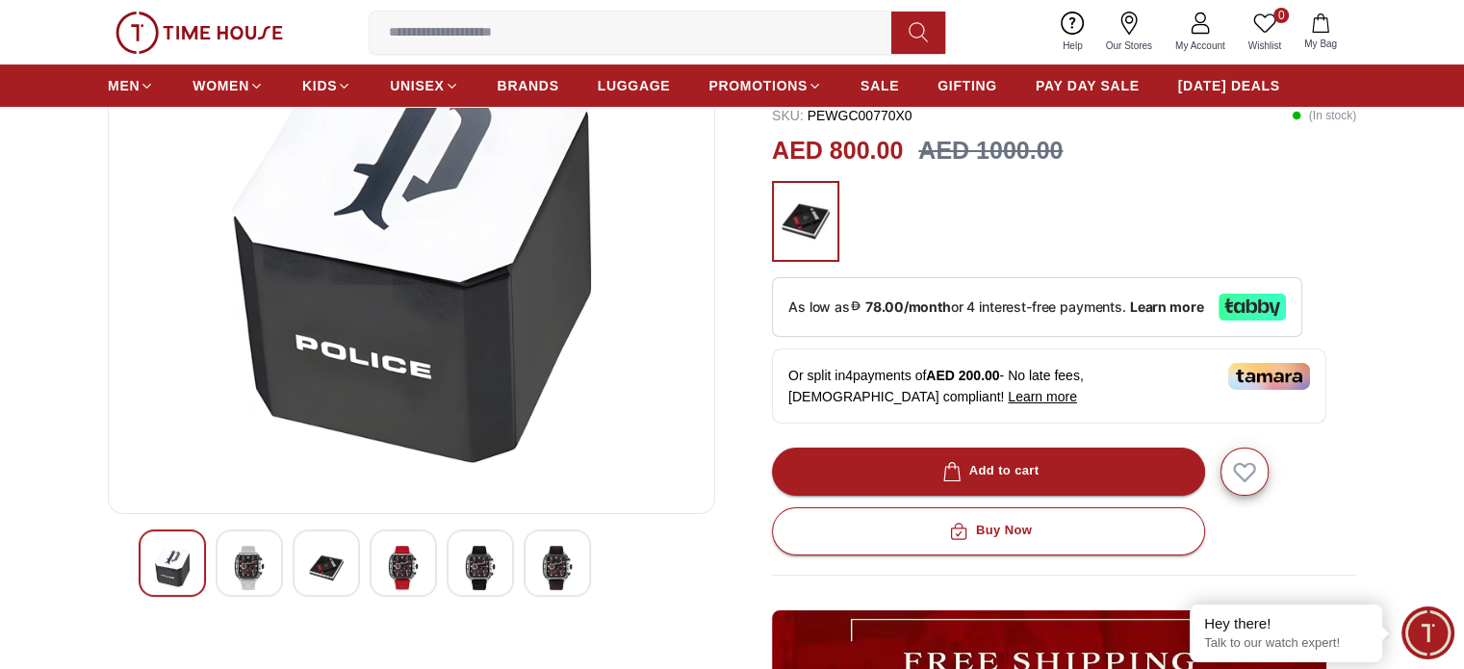
click at [337, 574] on img at bounding box center [326, 568] width 35 height 44
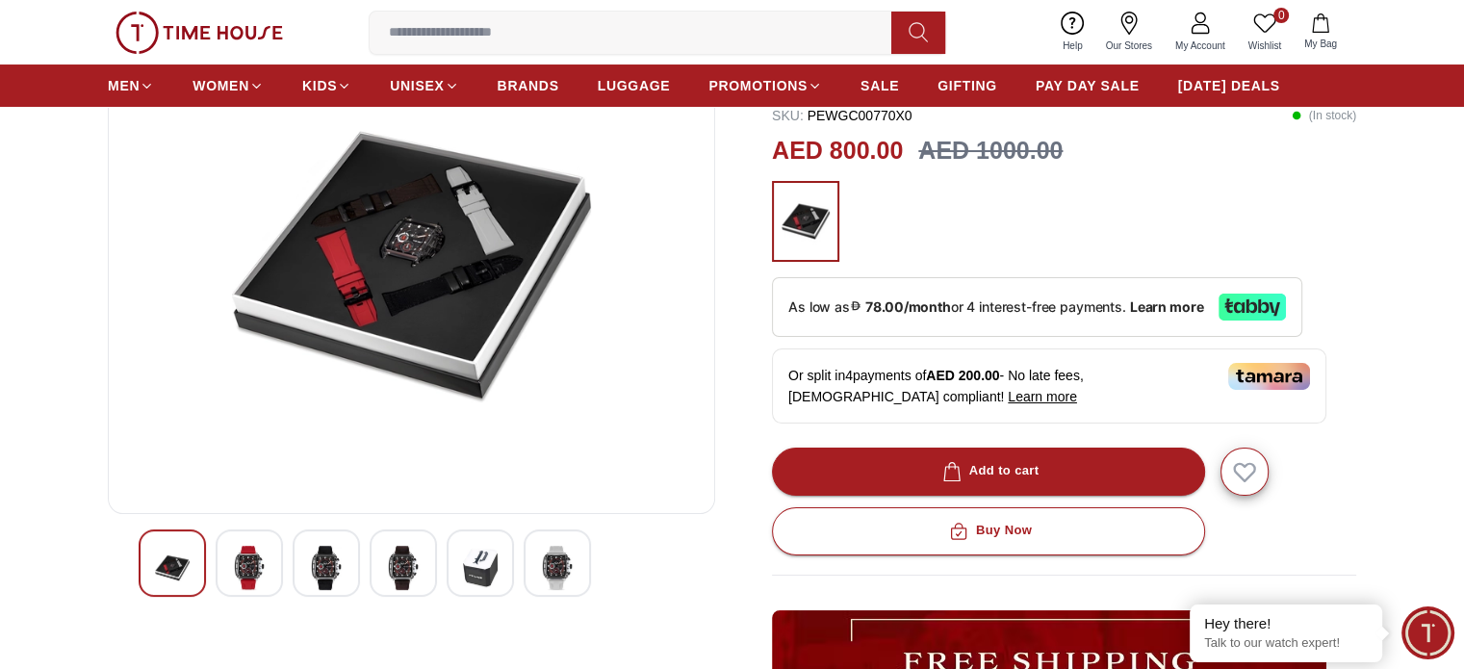
scroll to position [96, 0]
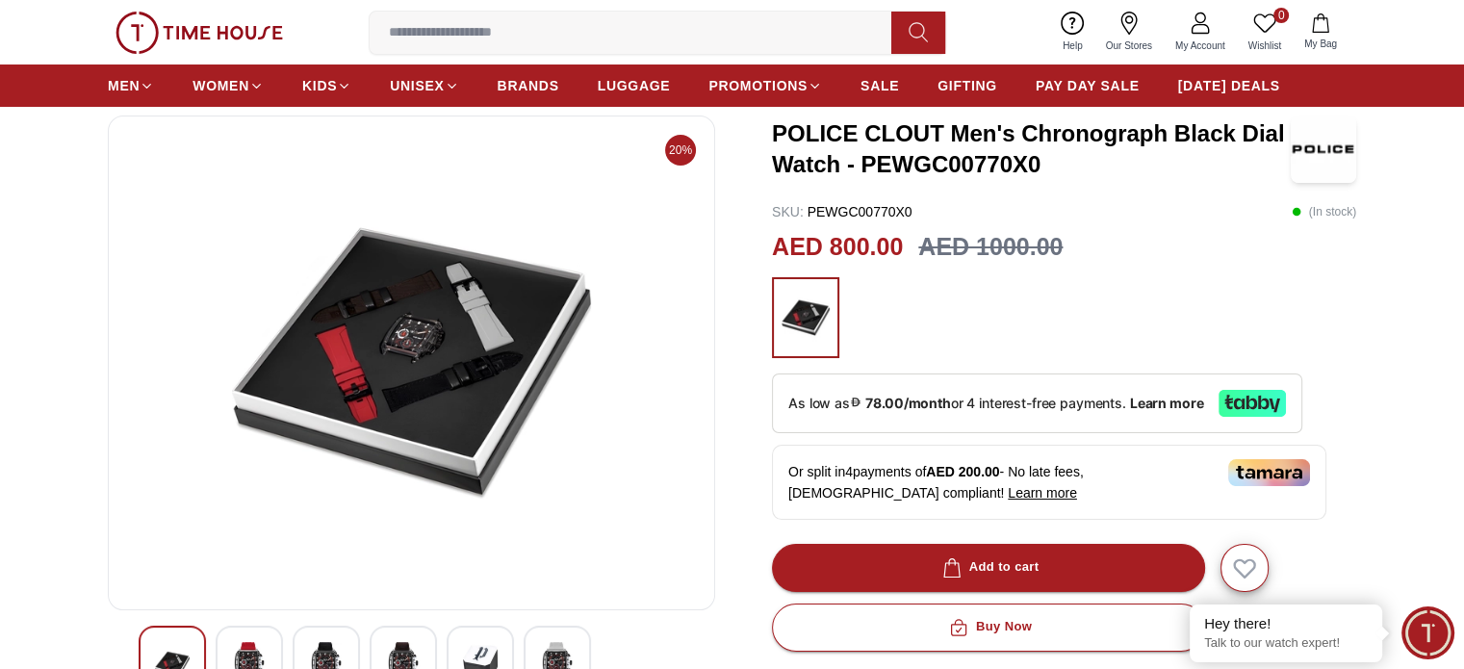
click at [452, 374] on img at bounding box center [411, 363] width 575 height 462
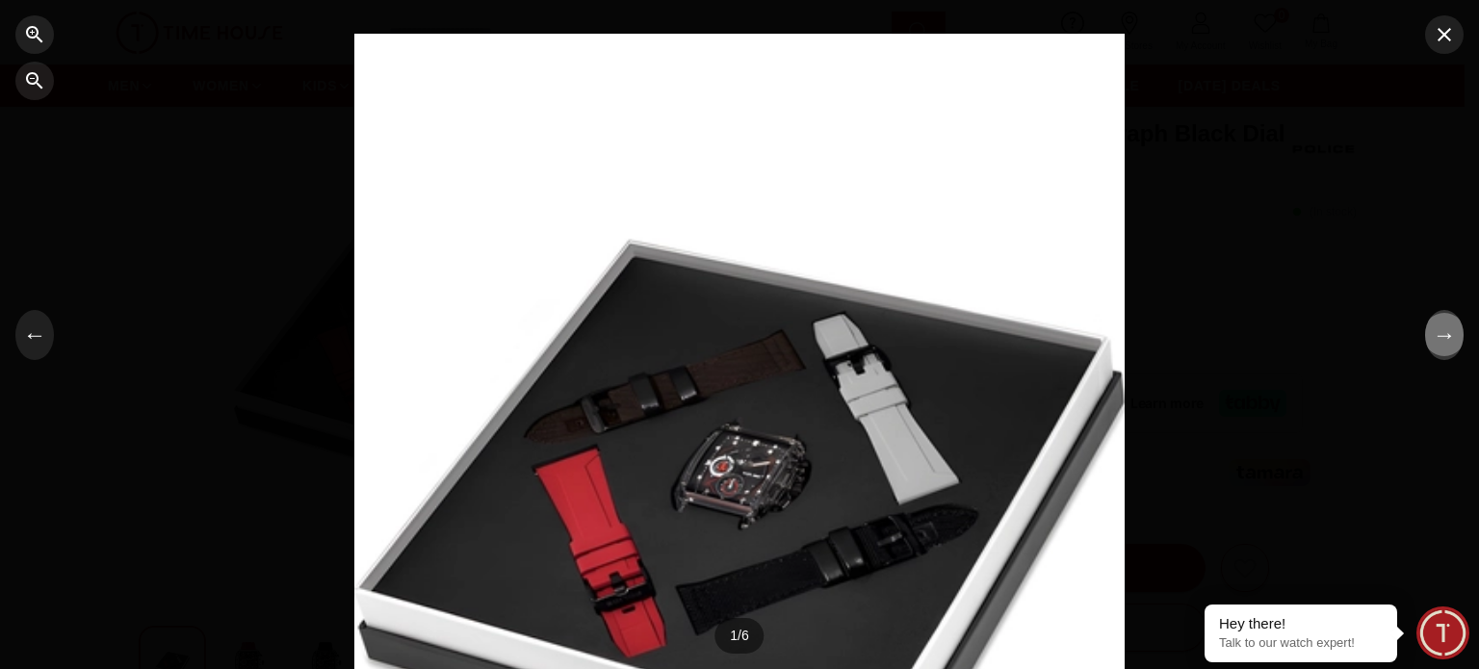
click at [1448, 344] on button "→" at bounding box center [1444, 335] width 39 height 50
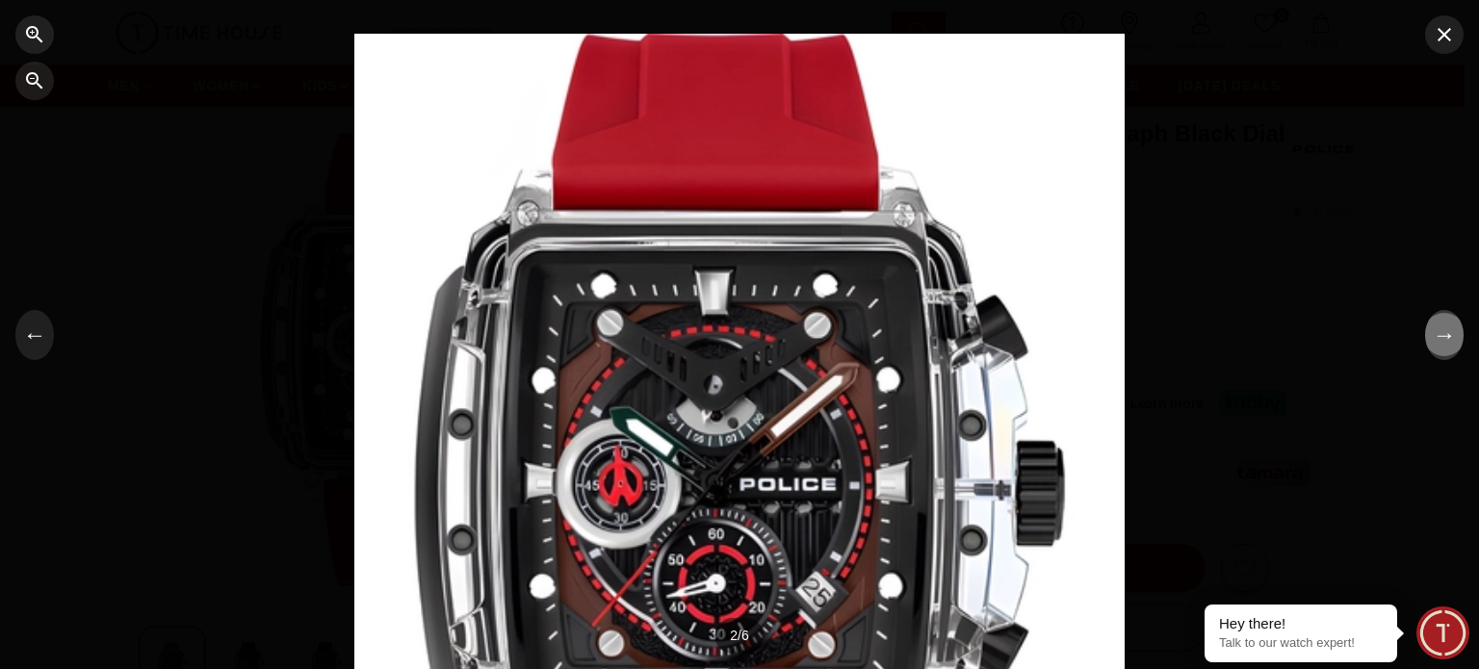
click at [1448, 344] on button "→" at bounding box center [1444, 335] width 39 height 50
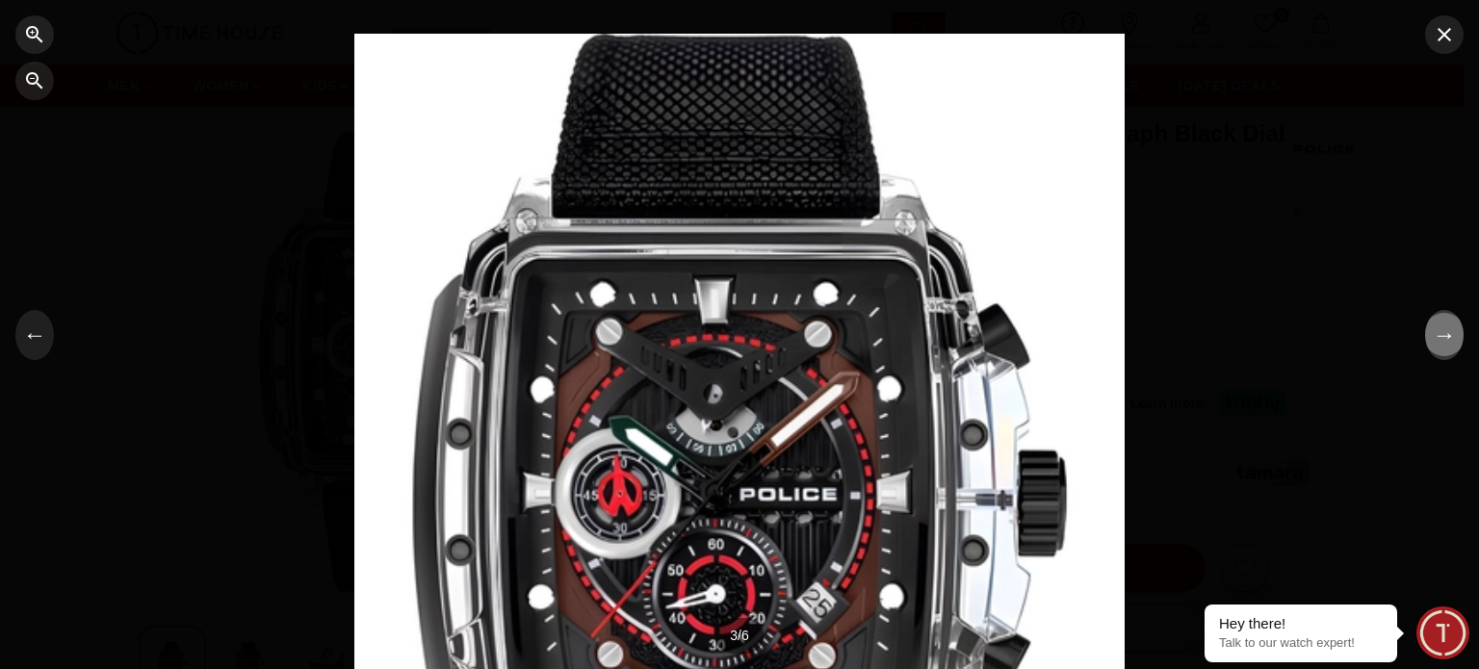
click at [1448, 344] on button "→" at bounding box center [1444, 335] width 39 height 50
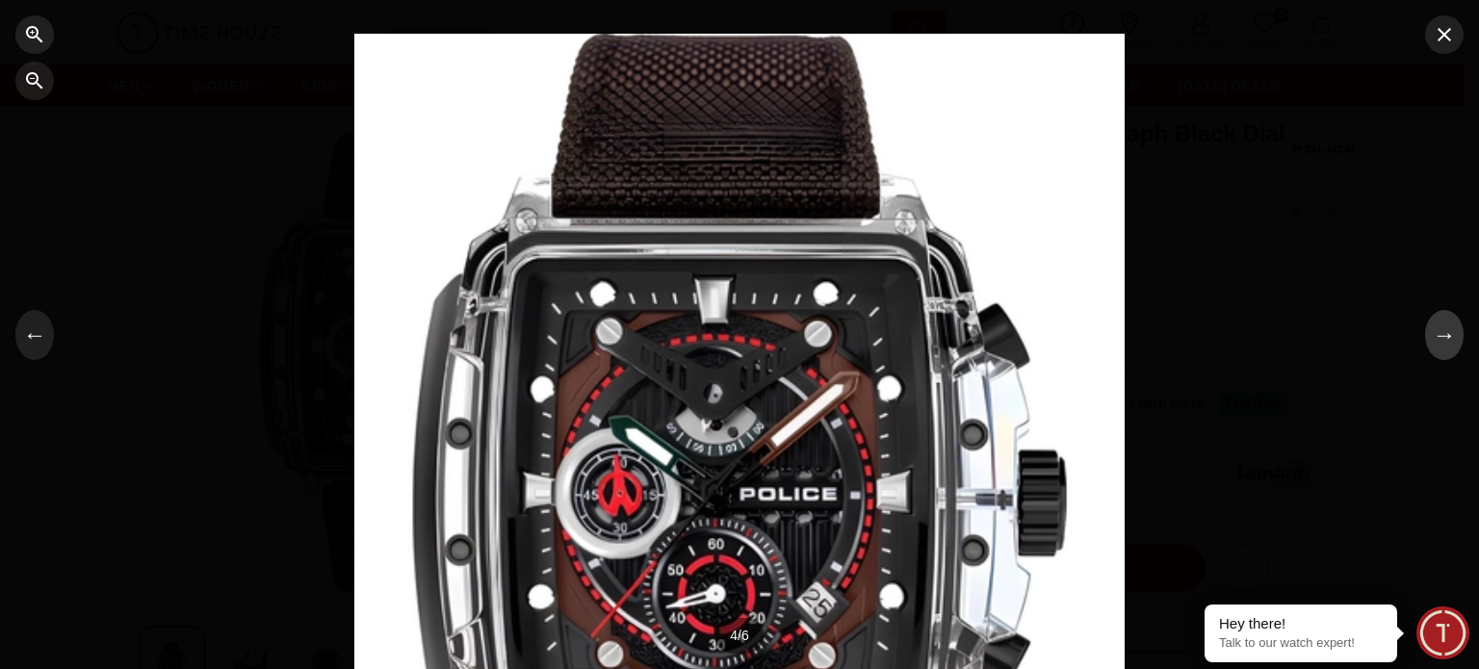
click at [1448, 345] on button "→" at bounding box center [1444, 335] width 39 height 50
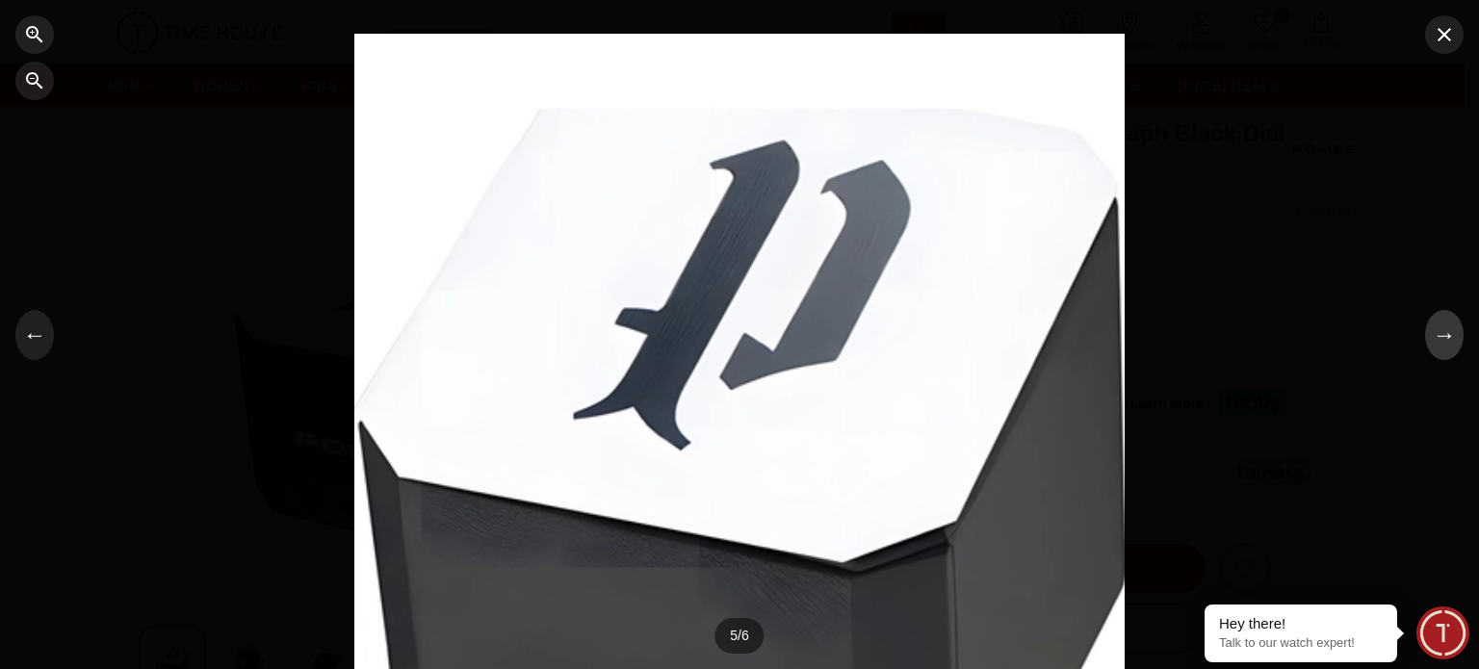
click at [1448, 345] on button "→" at bounding box center [1444, 335] width 39 height 50
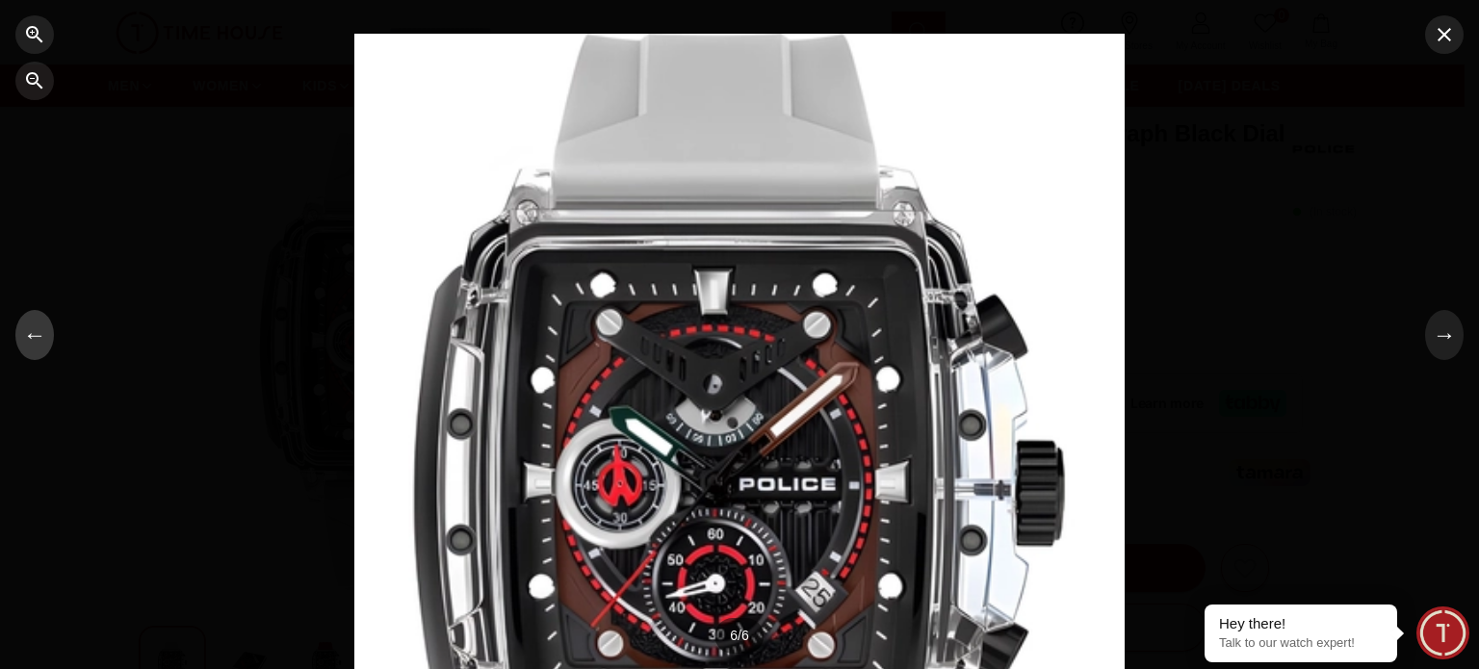
click at [27, 341] on button "←" at bounding box center [34, 335] width 39 height 50
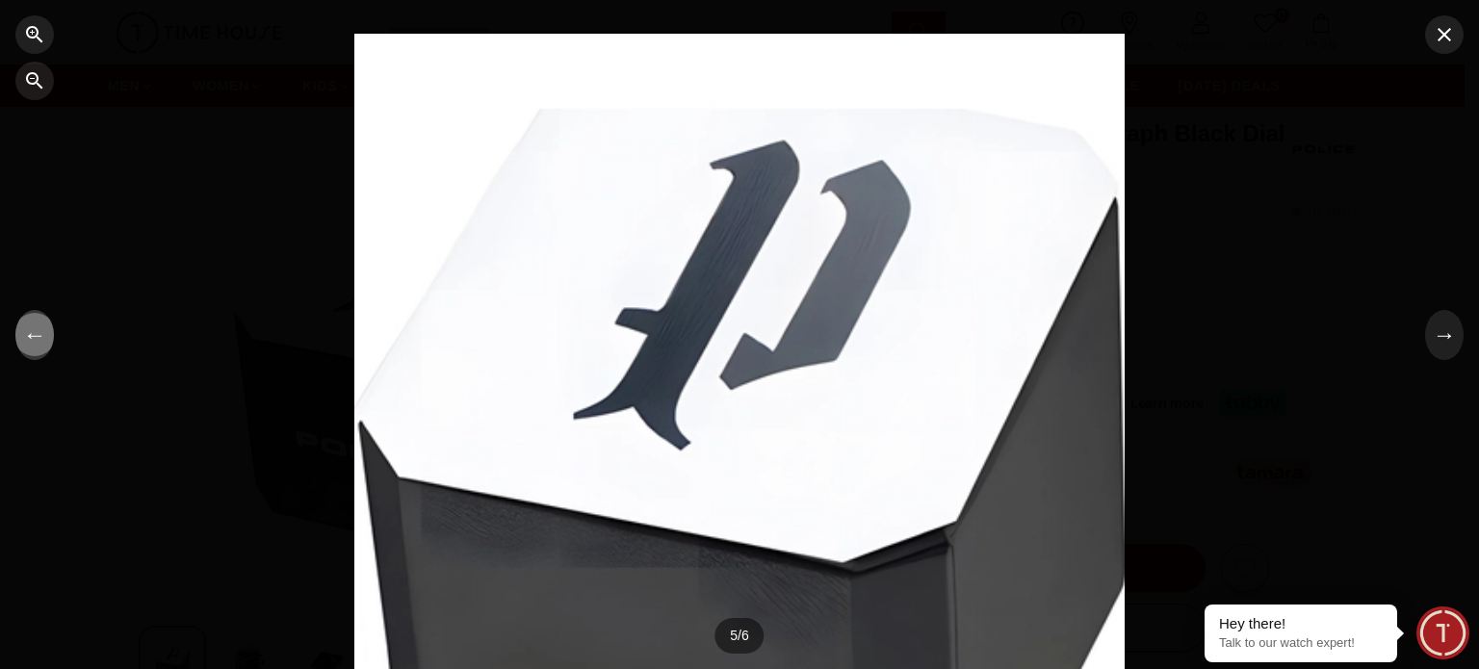
click at [27, 341] on button "←" at bounding box center [34, 335] width 39 height 50
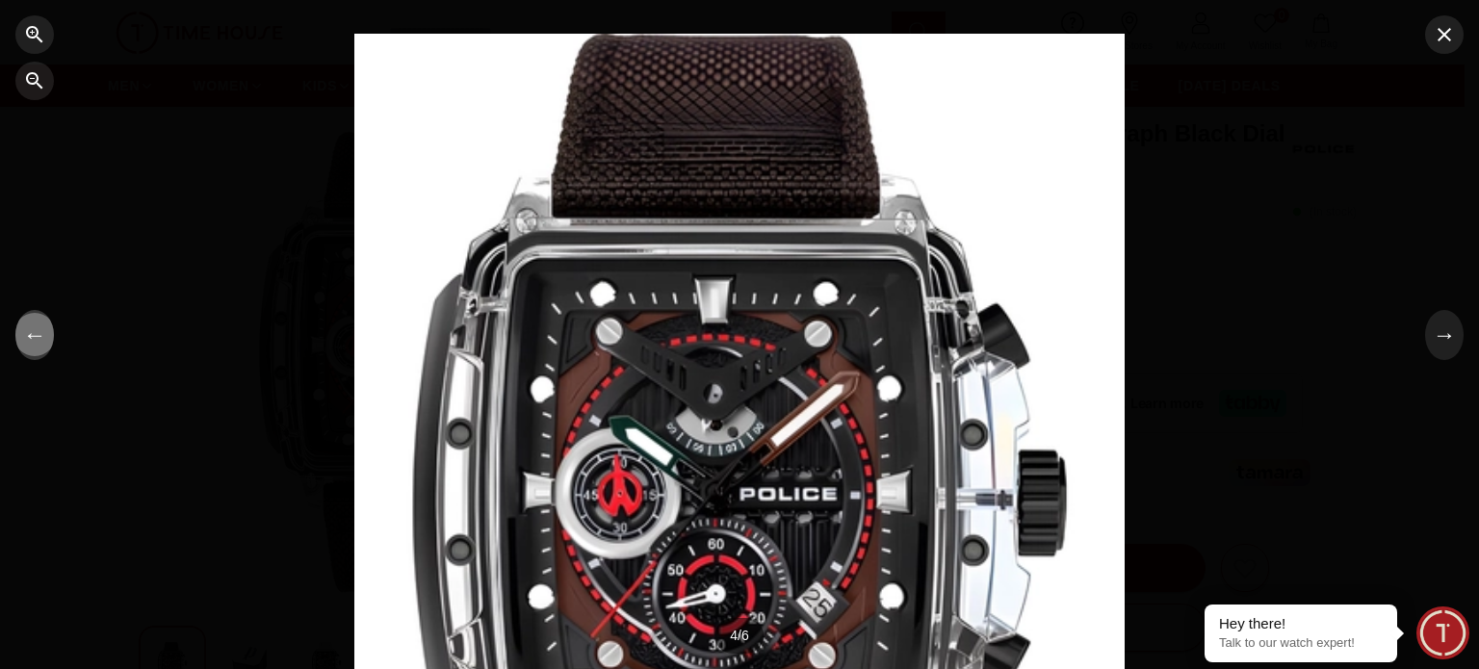
click at [27, 341] on button "←" at bounding box center [34, 335] width 39 height 50
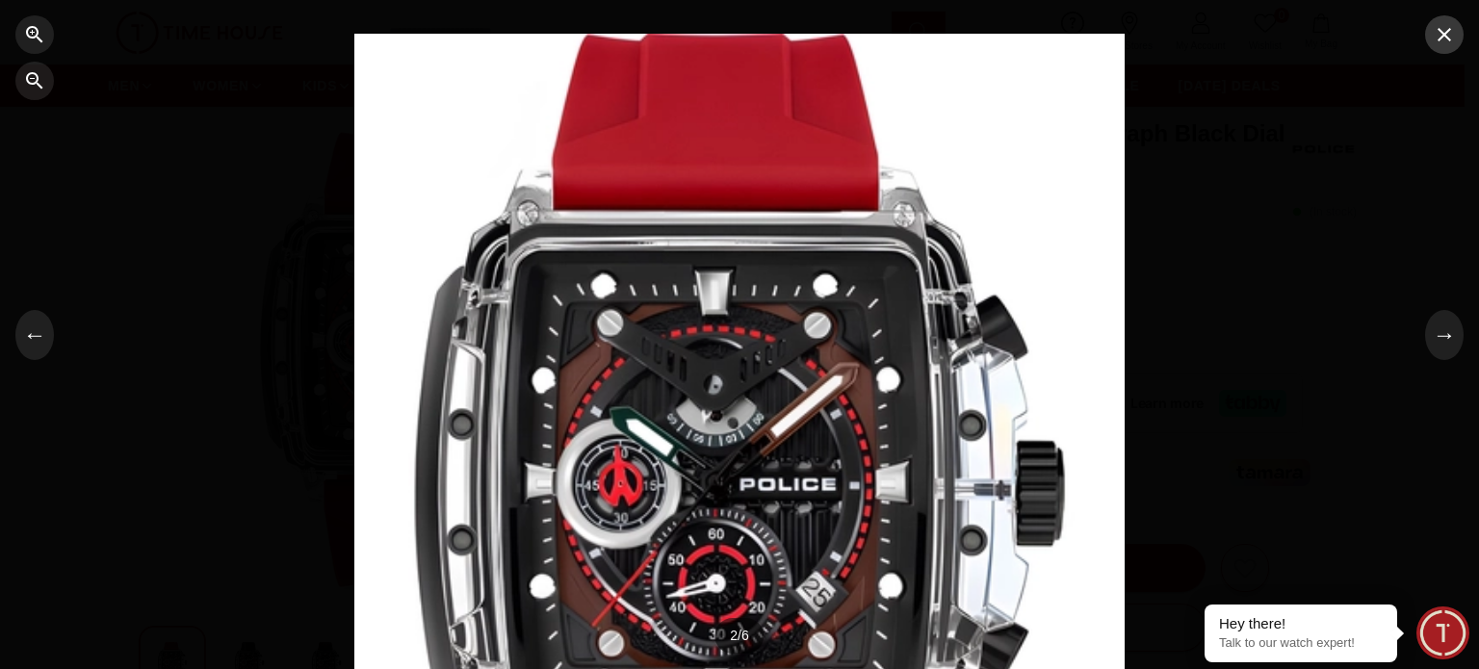
click at [1445, 37] on icon "button" at bounding box center [1443, 34] width 13 height 13
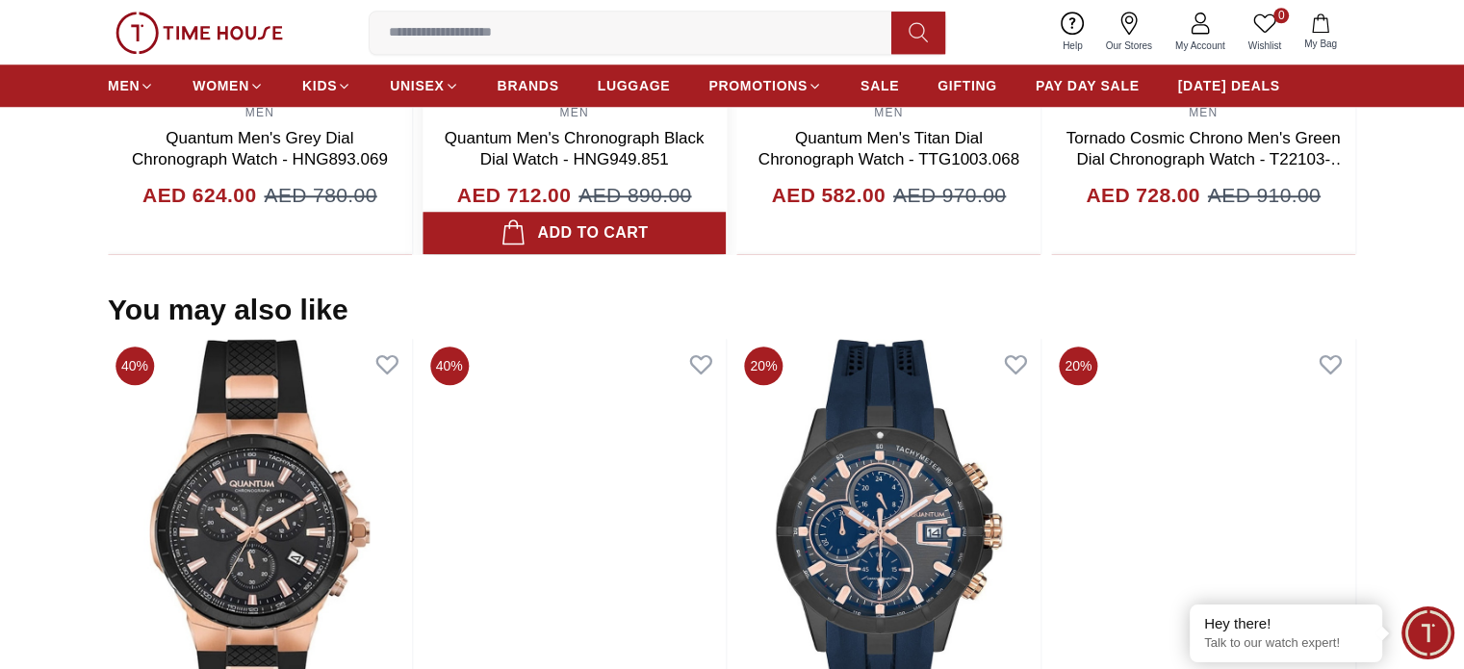
scroll to position [1925, 0]
